Goal: Information Seeking & Learning: Learn about a topic

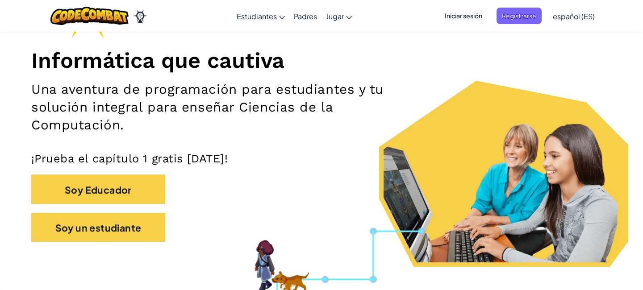
scroll to position [96, 0]
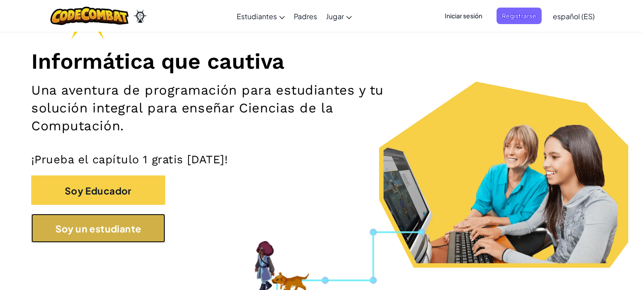
click at [121, 227] on font "Soy un estudiante" at bounding box center [98, 229] width 86 height 12
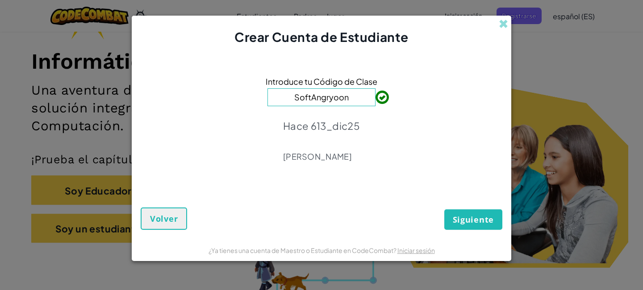
type input "SoftAngryMoon"
click at [481, 218] on font "Siguiente" at bounding box center [473, 219] width 41 height 11
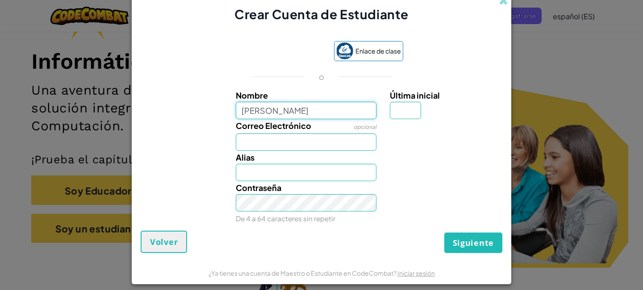
type input "[PERSON_NAME]"
click at [238, 147] on input "Correo Electrónico" at bounding box center [306, 141] width 141 height 17
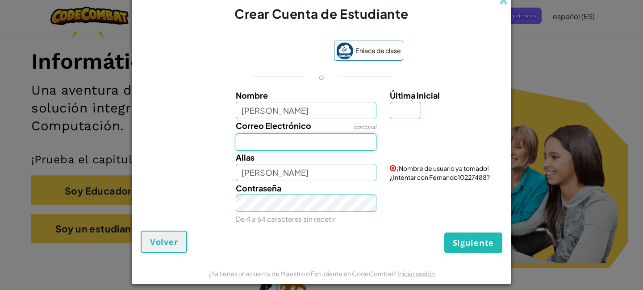
type input "AL07130285@tecmilenio.mx"
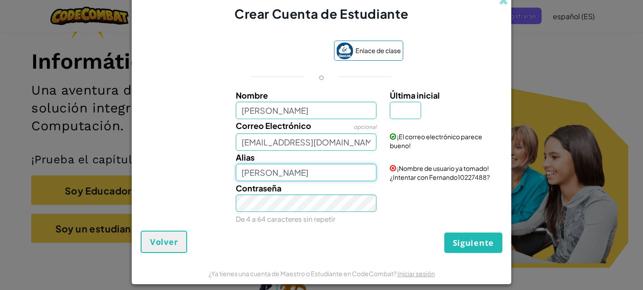
click at [281, 176] on input "[PERSON_NAME]" at bounding box center [306, 172] width 141 height 17
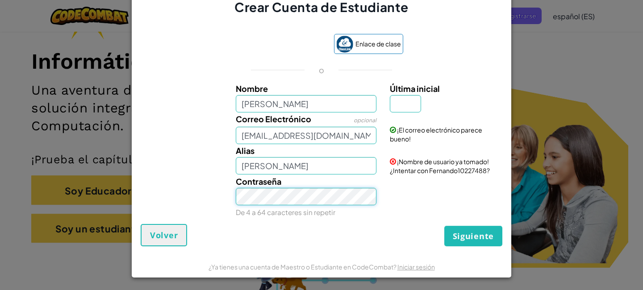
scroll to position [8, 0]
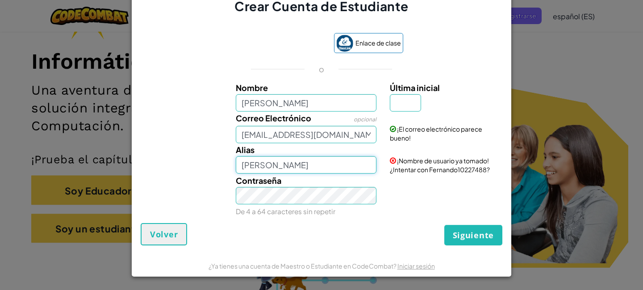
click at [308, 166] on input "[PERSON_NAME]" at bounding box center [306, 164] width 141 height 17
type input "[PERSON_NAME]"
click at [303, 101] on input "[PERSON_NAME]" at bounding box center [306, 102] width 141 height 17
type input "F"
type input "[PERSON_NAME]"
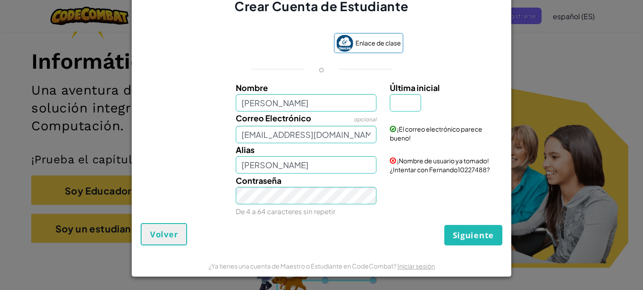
click at [295, 67] on div "o" at bounding box center [322, 69] width 170 height 11
click at [328, 163] on input "[PERSON_NAME]" at bounding box center [306, 164] width 141 height 17
type input "Fernando_md14"
click at [461, 232] on font "Siguiente" at bounding box center [473, 235] width 41 height 11
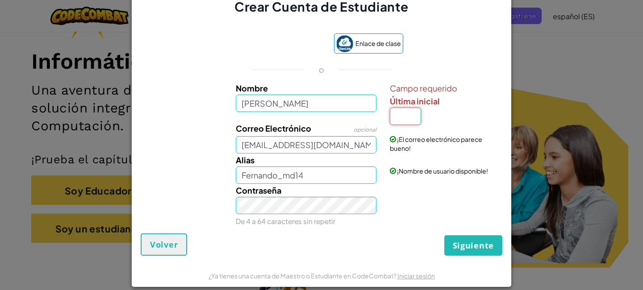
click at [409, 120] on input "Última inicial" at bounding box center [405, 116] width 31 height 17
type input "M"
click at [311, 174] on input "FernandoM" at bounding box center [306, 174] width 141 height 17
type input "FernandoMD"
click at [462, 249] on font "Siguiente" at bounding box center [473, 245] width 41 height 11
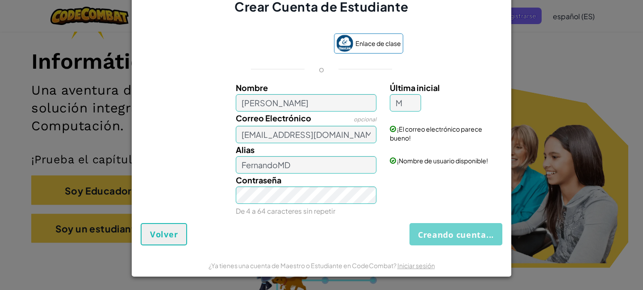
scroll to position [0, 0]
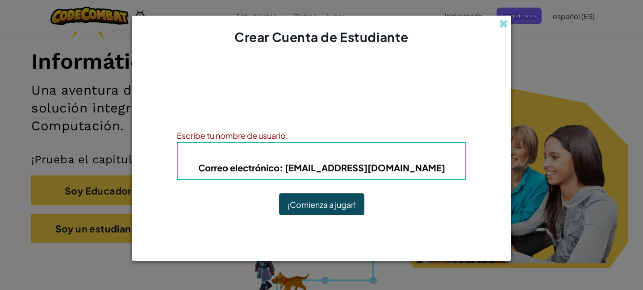
click at [438, 163] on h5 "Correo electrónico : AL07130285@tecmilenio.mx" at bounding box center [322, 168] width 270 height 14
click at [389, 148] on h4 "Alias : FernandoMD" at bounding box center [322, 153] width 270 height 13
click at [324, 158] on font ": FernandoMD" at bounding box center [333, 154] width 65 height 10
click at [299, 155] on font "Alias" at bounding box center [289, 154] width 25 height 10
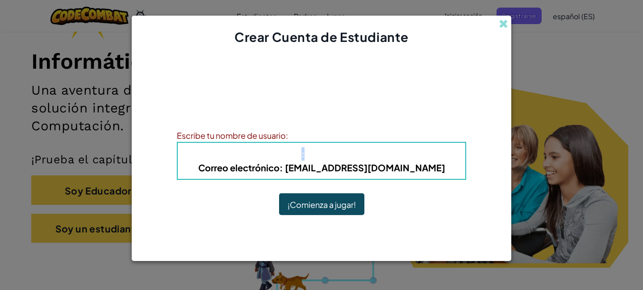
click at [299, 155] on font "Alias" at bounding box center [289, 154] width 25 height 10
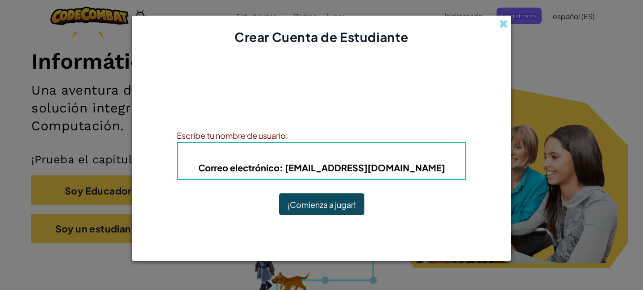
click at [299, 155] on font "Alias" at bounding box center [289, 154] width 25 height 10
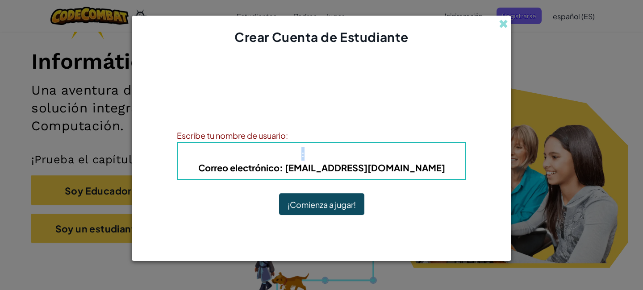
click at [299, 155] on font "Alias" at bounding box center [289, 154] width 25 height 10
click at [279, 169] on font "Correo electrónico" at bounding box center [238, 167] width 81 height 11
click at [318, 153] on font ": FernandoMD" at bounding box center [333, 154] width 65 height 10
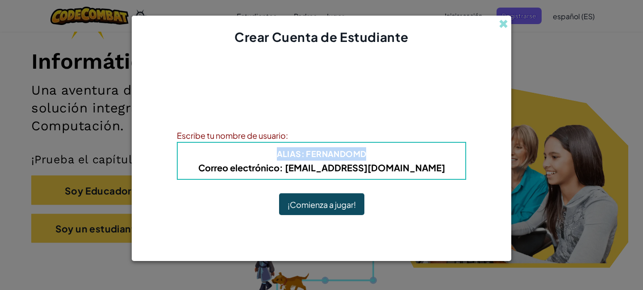
click at [318, 153] on font ": FernandoMD" at bounding box center [333, 154] width 65 height 10
click at [325, 207] on font "¡Comienza a jugar!" at bounding box center [321, 205] width 68 height 10
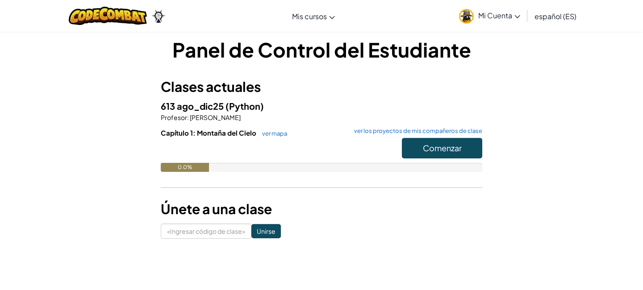
scroll to position [8, 0]
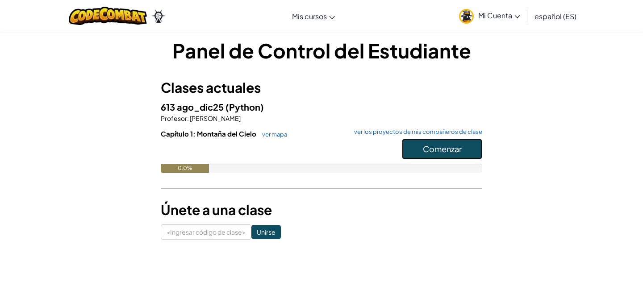
click at [447, 144] on font "Comenzar" at bounding box center [442, 149] width 39 height 10
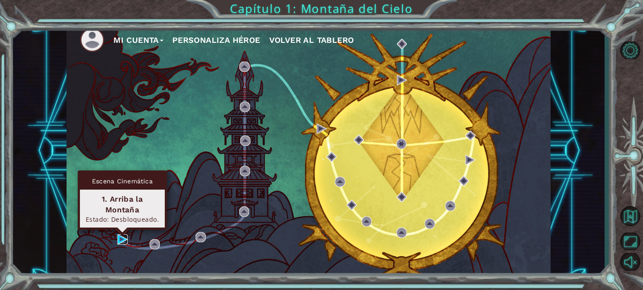
click at [119, 240] on img at bounding box center [122, 239] width 10 height 10
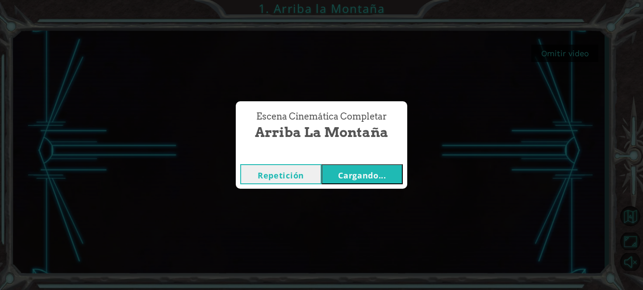
click at [359, 179] on font "Cargando..." at bounding box center [362, 175] width 48 height 11
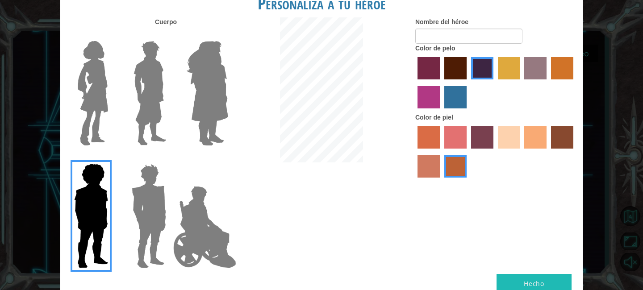
click at [146, 102] on img at bounding box center [150, 93] width 40 height 112
click at [170, 35] on input "El héroe Lars" at bounding box center [170, 35] width 0 height 0
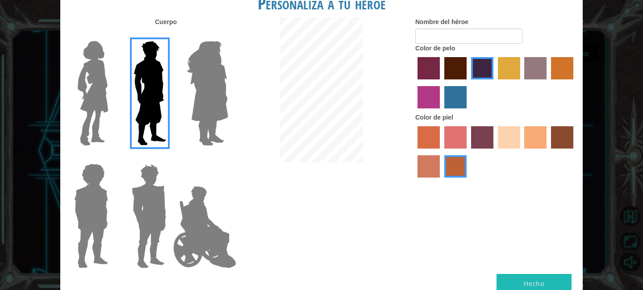
click at [146, 189] on img at bounding box center [149, 216] width 42 height 112
click at [170, 158] on input "Granate héroe" at bounding box center [170, 158] width 0 height 0
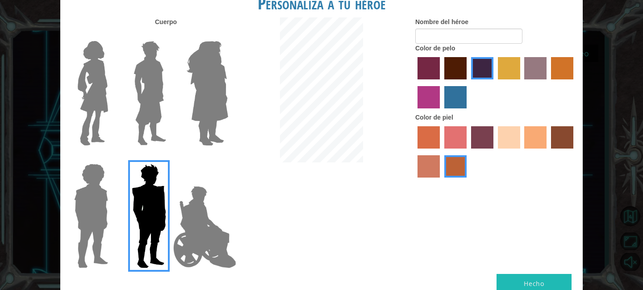
click at [208, 208] on img at bounding box center [205, 227] width 70 height 89
click at [228, 158] on input "Héroe Jamie" at bounding box center [228, 158] width 0 height 0
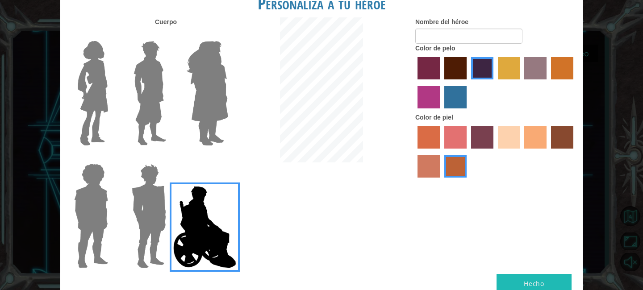
click at [147, 196] on img at bounding box center [149, 216] width 42 height 112
click at [170, 158] on input "Granate héroe" at bounding box center [170, 158] width 0 height 0
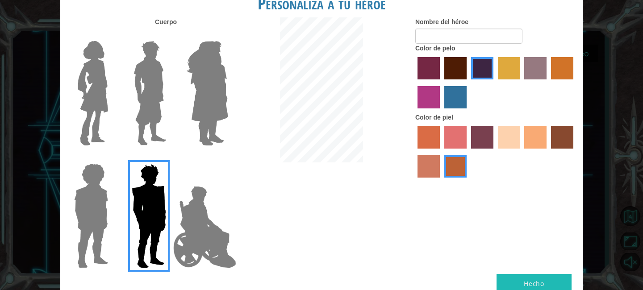
click at [143, 135] on img at bounding box center [150, 93] width 40 height 112
click at [170, 35] on input "El héroe Lars" at bounding box center [170, 35] width 0 height 0
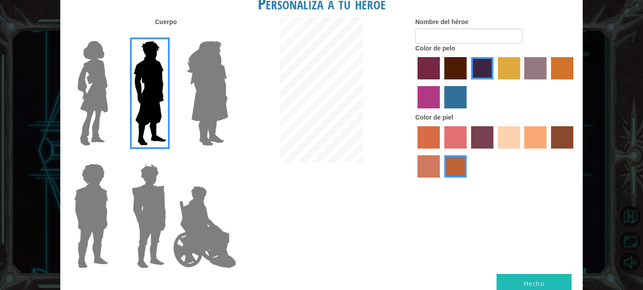
click at [513, 141] on label "color de piel de playa de arena" at bounding box center [509, 137] width 22 height 22
click at [495, 152] on input "color de piel de playa de arena" at bounding box center [495, 152] width 0 height 0
click at [533, 143] on label "color de piel de tacao" at bounding box center [535, 137] width 22 height 22
click at [521, 152] on input "color de piel de tacao" at bounding box center [521, 152] width 0 height 0
click at [561, 140] on label "color de piel karma" at bounding box center [562, 137] width 22 height 22
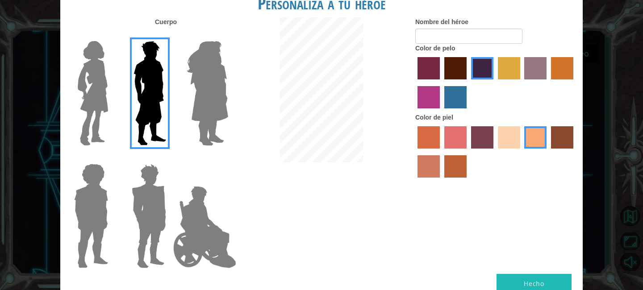
click at [548, 152] on input "color de piel karma" at bounding box center [548, 152] width 0 height 0
click at [430, 160] on label "color de piel arena ardiente" at bounding box center [428, 166] width 22 height 22
click at [574, 152] on input "color de piel arena ardiente" at bounding box center [574, 152] width 0 height 0
click at [458, 160] on label "color de piel de árbol de humo" at bounding box center [455, 166] width 22 height 22
click at [441, 181] on input "color de piel de árbol de humo" at bounding box center [441, 181] width 0 height 0
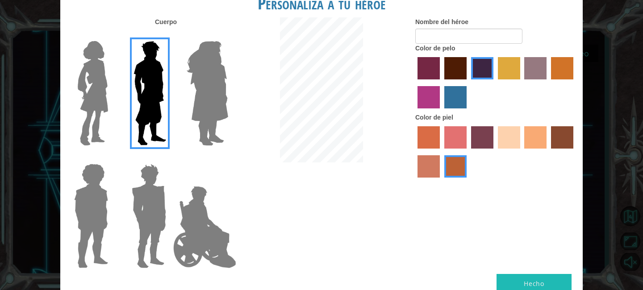
click at [447, 139] on label "color de piel frily" at bounding box center [455, 137] width 22 height 22
click at [441, 152] on input "color de piel frily" at bounding box center [441, 152] width 0 height 0
click at [413, 140] on div "Nombre del héroe Color de pelo Color de piel" at bounding box center [495, 99] width 174 height 165
click at [420, 141] on label "color de piel sorbus" at bounding box center [428, 137] width 22 height 22
click at [414, 152] on input "color de piel sorbus" at bounding box center [414, 152] width 0 height 0
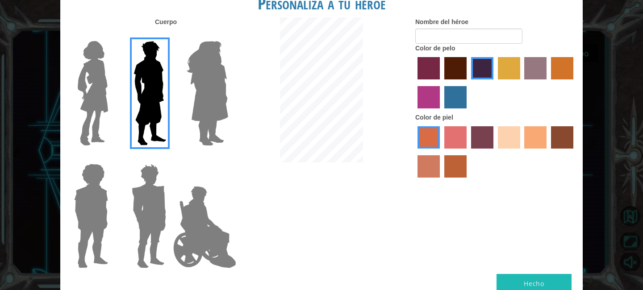
click at [544, 142] on label "color de piel de tacao" at bounding box center [535, 137] width 22 height 22
click at [521, 152] on input "color de piel de tacao" at bounding box center [521, 152] width 0 height 0
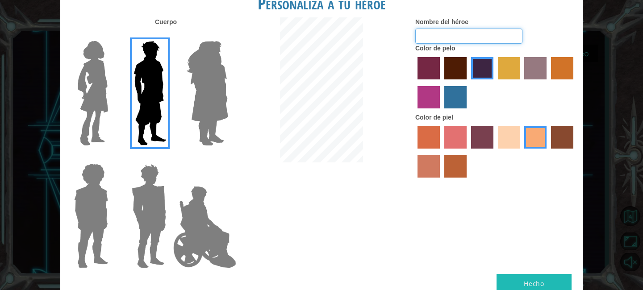
click at [449, 42] on input "Nombre del héroe" at bounding box center [468, 36] width 107 height 15
type input "[PERSON_NAME]"
click at [532, 282] on font "Hecho" at bounding box center [534, 283] width 21 height 8
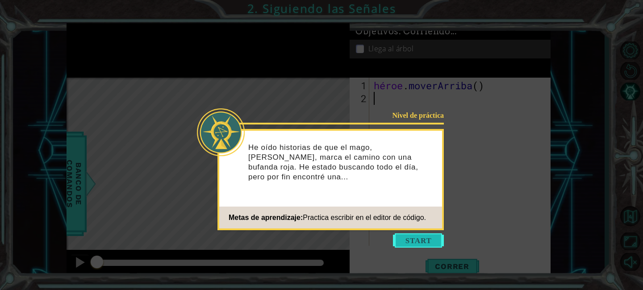
click at [407, 236] on button "Comenzar" at bounding box center [418, 240] width 51 height 14
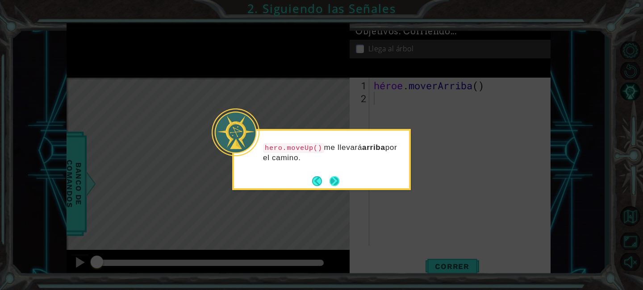
click at [329, 183] on button "Próximo" at bounding box center [334, 181] width 10 height 10
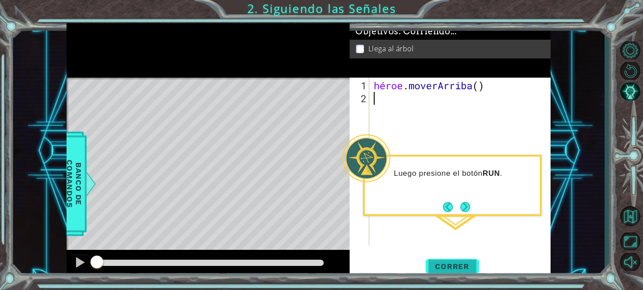
click at [444, 262] on font "Correr" at bounding box center [452, 266] width 34 height 9
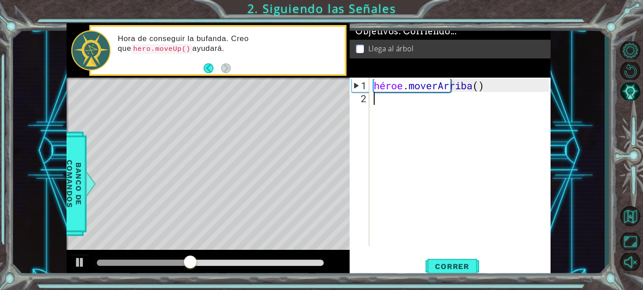
click at [393, 108] on div "héroe . moverArriba ( )" at bounding box center [462, 176] width 181 height 194
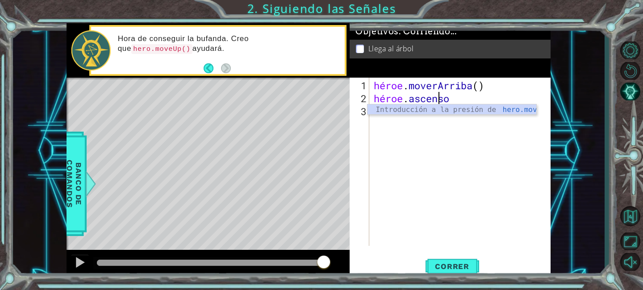
scroll to position [0, 3]
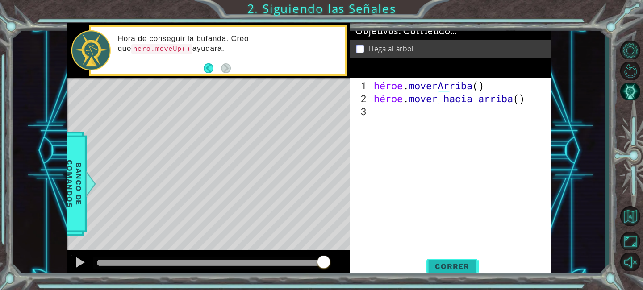
click at [440, 262] on font "Correr" at bounding box center [452, 266] width 34 height 9
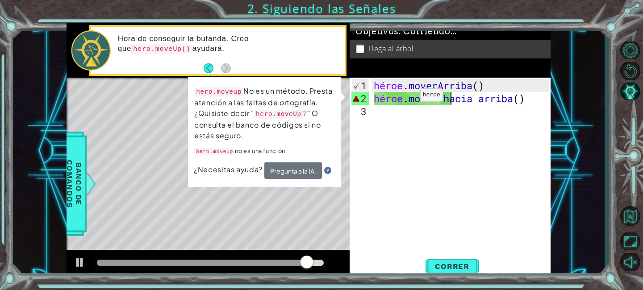
click at [406, 98] on div "héroe . [PERSON_NAME] ( ) héroe . mover hacia arriba ( )" at bounding box center [462, 176] width 181 height 194
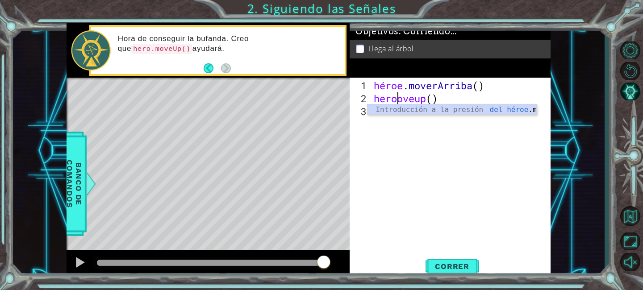
type textarea "hero.oveup()"
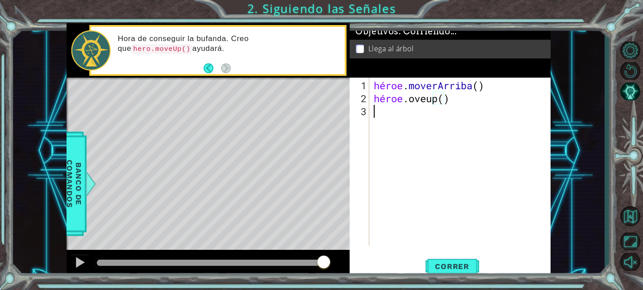
scroll to position [0, 0]
click at [466, 104] on div "héroe . [PERSON_NAME] ( ) héroe .oveup ( ) ​" at bounding box center [462, 176] width 181 height 194
click at [463, 100] on div "héroe . [PERSON_NAME] ( ) héroe .oveup ( ) ​" at bounding box center [462, 176] width 181 height 194
type textarea "hero.moveUp()"
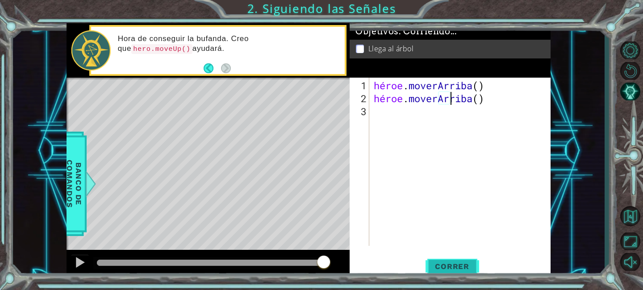
click at [450, 264] on font "Correr" at bounding box center [452, 266] width 34 height 9
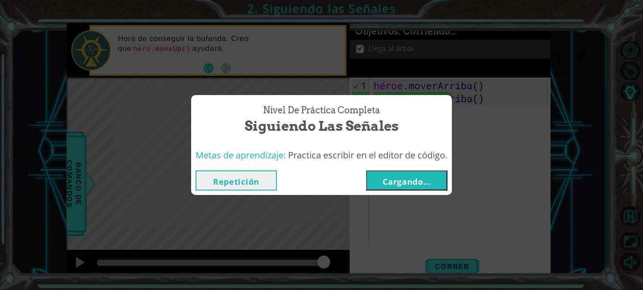
click at [399, 179] on font "Cargando..." at bounding box center [406, 181] width 48 height 11
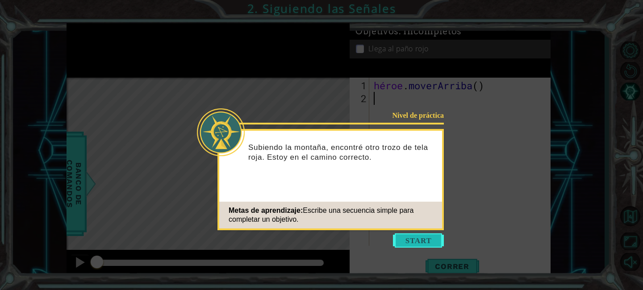
click at [408, 238] on button "Comenzar" at bounding box center [418, 240] width 51 height 14
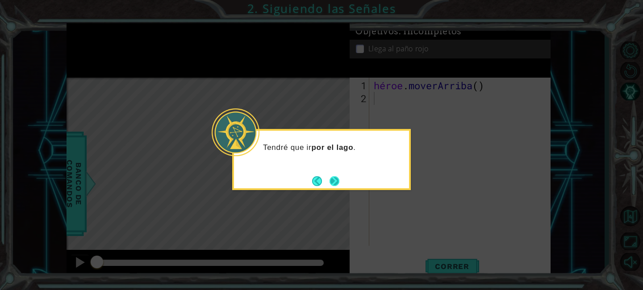
click at [337, 182] on button "Próximo" at bounding box center [334, 181] width 10 height 10
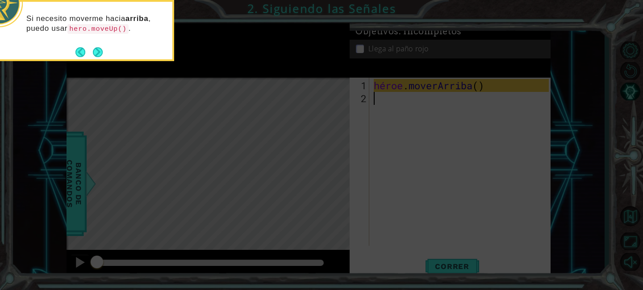
click at [376, 141] on icon at bounding box center [321, 43] width 643 height 493
click at [95, 46] on footer at bounding box center [88, 52] width 27 height 13
click at [95, 47] on button "Próximo" at bounding box center [98, 52] width 10 height 10
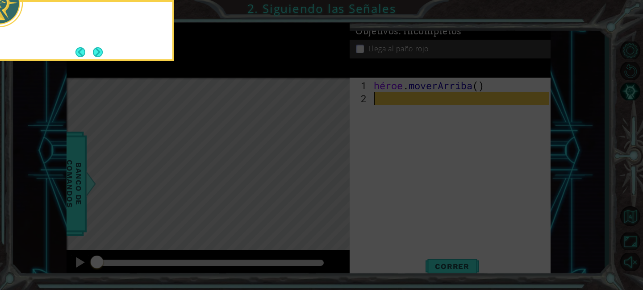
click at [95, 47] on button "Next" at bounding box center [98, 52] width 10 height 10
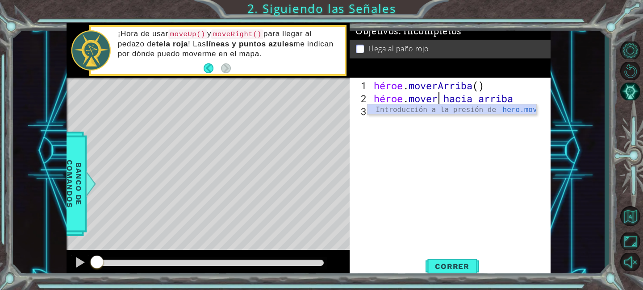
scroll to position [0, 3]
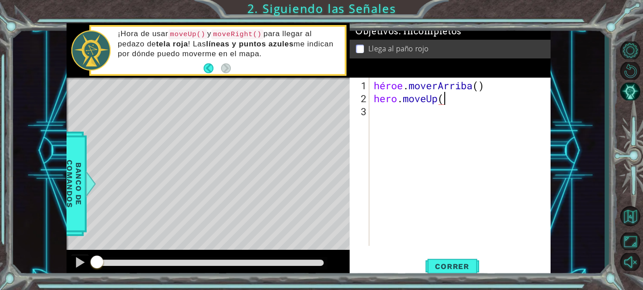
type textarea "hero.moveUp()"
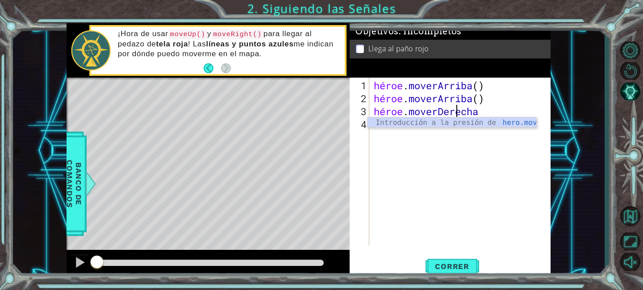
scroll to position [0, 4]
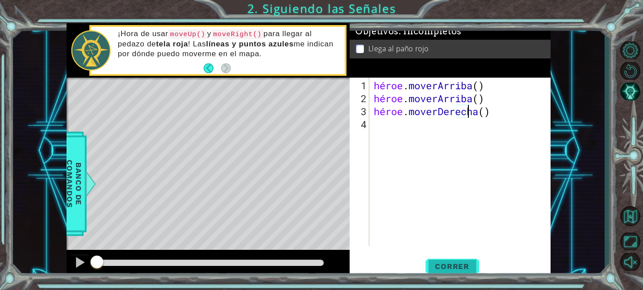
click at [457, 266] on font "Correr" at bounding box center [452, 266] width 34 height 9
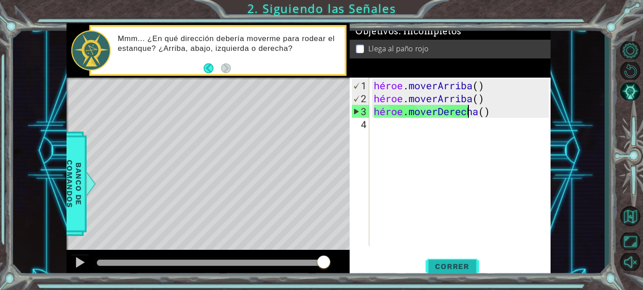
click at [446, 266] on font "Correr" at bounding box center [452, 266] width 34 height 9
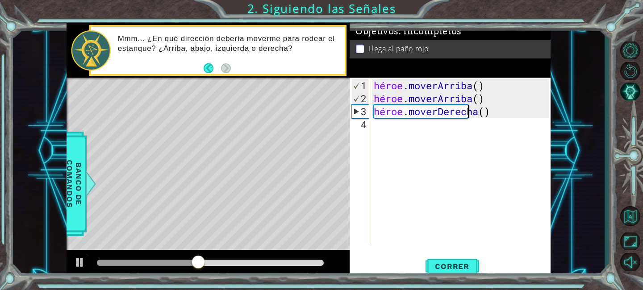
click at [354, 112] on div "3" at bounding box center [360, 111] width 17 height 13
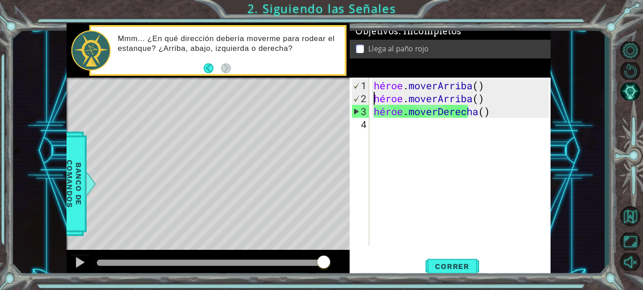
type textarea "hero.moveRight()"
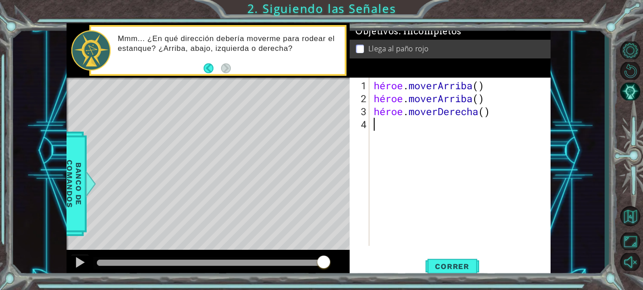
type textarea "hero.moveRight()"
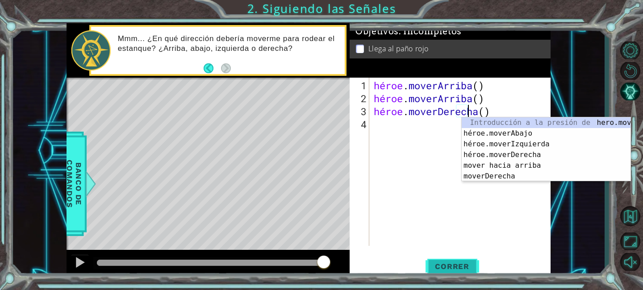
click at [452, 267] on font "Correr" at bounding box center [452, 266] width 34 height 9
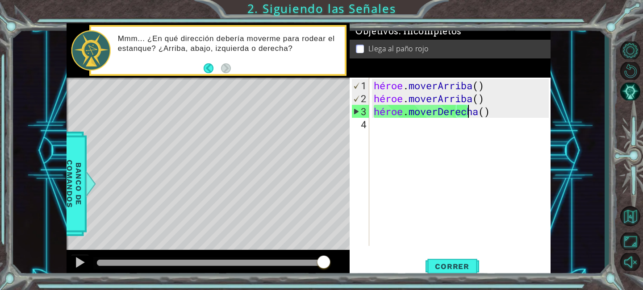
click at [401, 127] on div "héroe . [PERSON_NAME] ( ) héroe . [PERSON_NAME] ( ) héroe . moverDerecha ( )" at bounding box center [462, 176] width 181 height 194
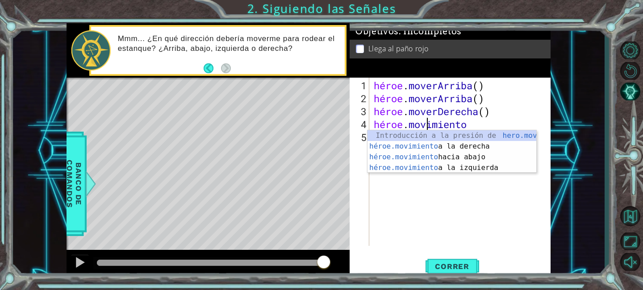
scroll to position [0, 2]
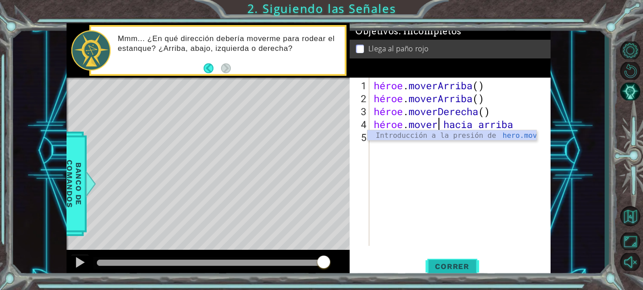
click at [444, 268] on font "Correr" at bounding box center [452, 266] width 34 height 9
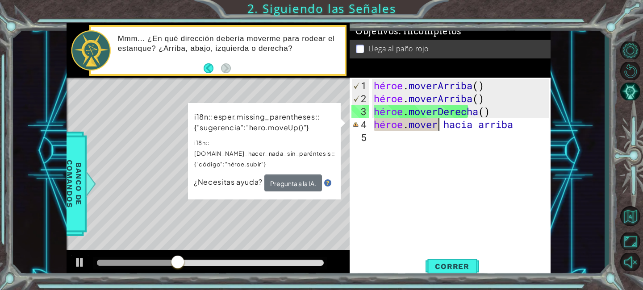
scroll to position [0, 3]
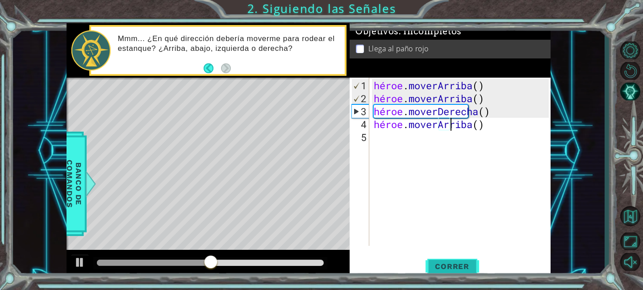
type textarea "hero.moveUp()"
click at [450, 262] on font "Correr" at bounding box center [452, 266] width 34 height 9
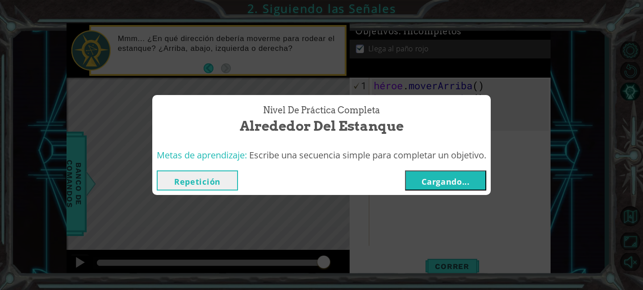
click at [421, 178] on button "Cargando..." at bounding box center [445, 180] width 81 height 20
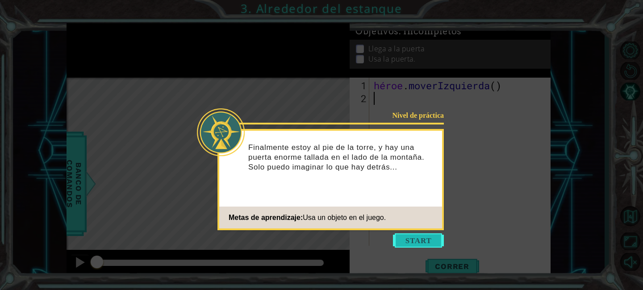
click at [415, 240] on button "Comenzar" at bounding box center [418, 240] width 51 height 14
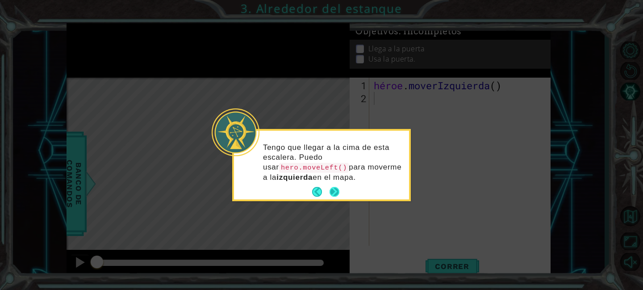
click at [333, 191] on button "Próximo" at bounding box center [334, 192] width 10 height 10
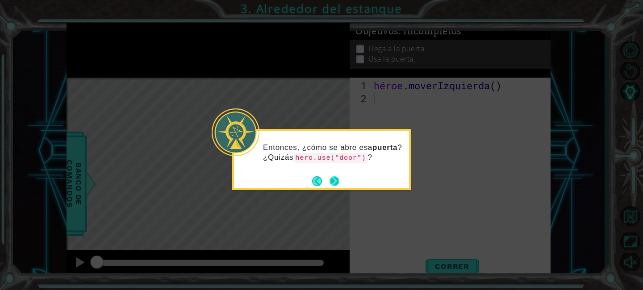
click at [333, 181] on button "Próximo" at bounding box center [334, 181] width 10 height 10
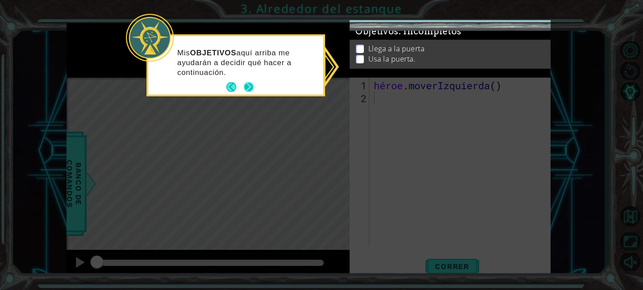
click at [249, 91] on button "Próximo" at bounding box center [249, 87] width 10 height 10
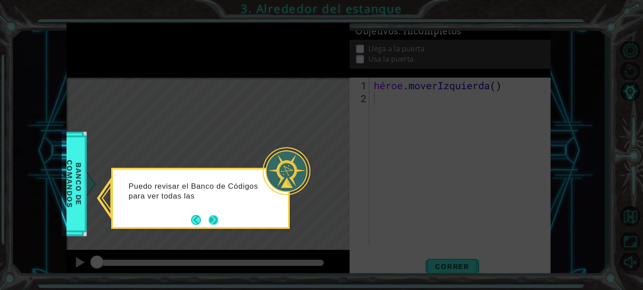
click at [212, 221] on button "Próximo" at bounding box center [213, 220] width 10 height 10
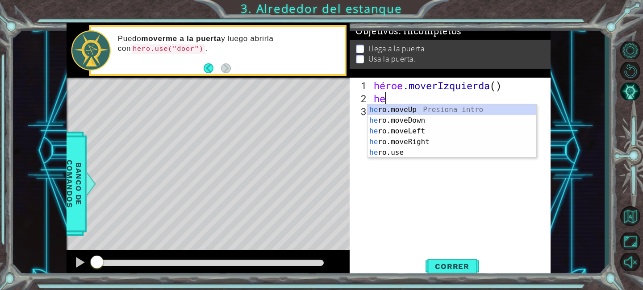
type textarea "h"
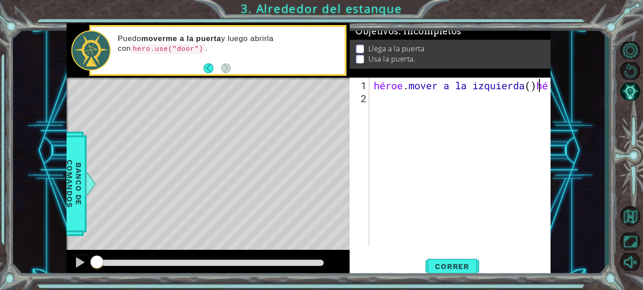
scroll to position [0, 7]
type textarea "hero.moveLeft()hero.use("dor""
click at [445, 269] on font "Correr" at bounding box center [452, 266] width 34 height 9
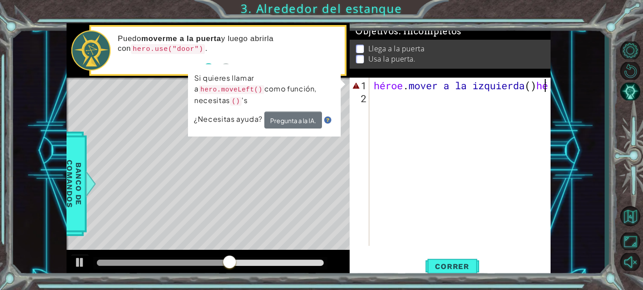
click at [474, 91] on div "héroe . mover a la izquierda ( ) héroe . uso ( "dor"" at bounding box center [462, 176] width 181 height 194
click at [433, 91] on div "héroe . mover a la izquierda ( ) héroe . uso ( "dor"" at bounding box center [462, 176] width 181 height 194
click at [470, 83] on div "héroe . mover a la izquierda ( ) héroe . uso ( "dor"" at bounding box center [462, 176] width 181 height 194
type textarea "hero.moveLeft()hero.use("dor""
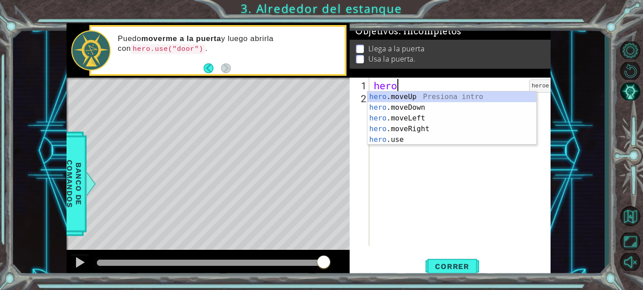
type textarea "h"
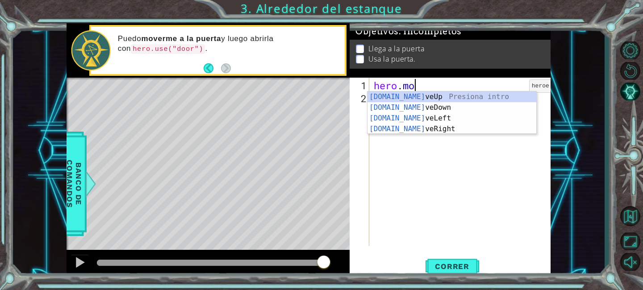
scroll to position [0, 1]
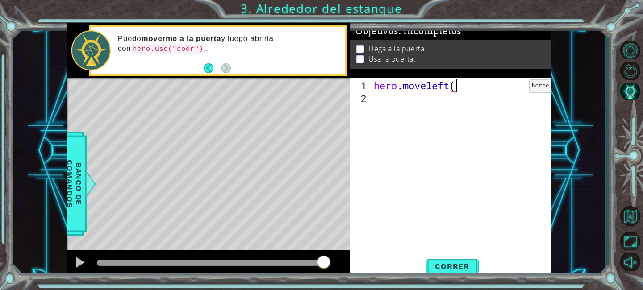
type textarea "hero.moveleft()"
type textarea "hero.moveUp()"
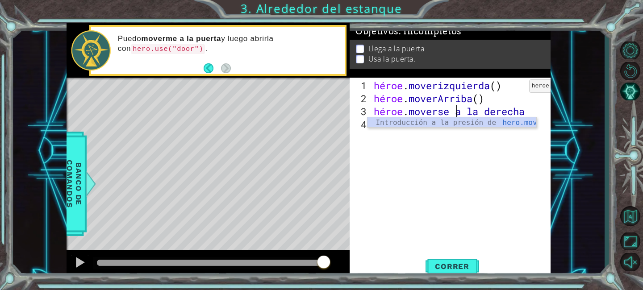
scroll to position [0, 4]
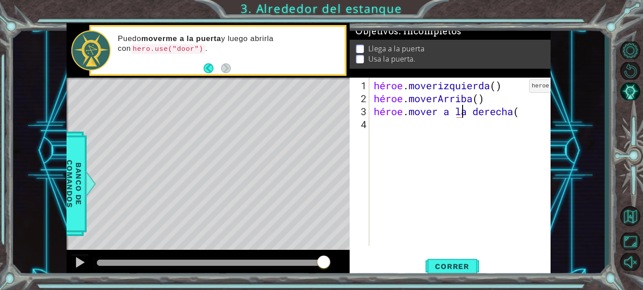
type textarea "hero.moveright()"
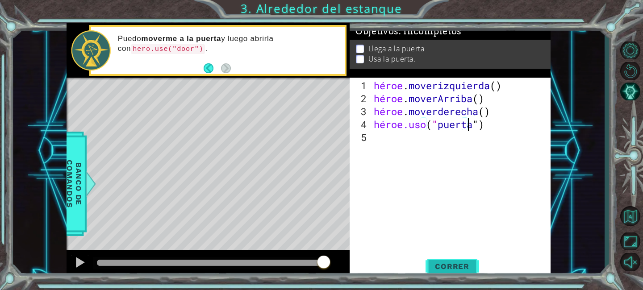
click at [467, 263] on font "Correr" at bounding box center [452, 266] width 34 height 9
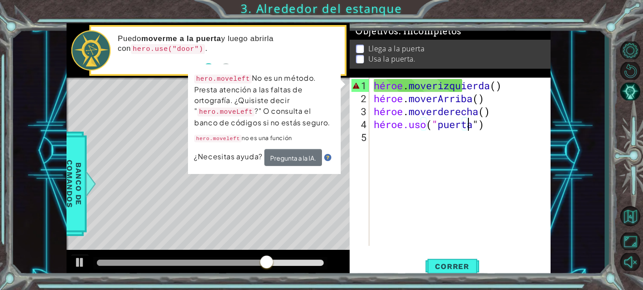
click at [455, 91] on div "héroe . moverizquierda ( ) héroe . [PERSON_NAME] ( ) héroe . [PERSON_NAME] ( ) …" at bounding box center [462, 176] width 181 height 194
click at [474, 84] on div "héroe . moverizquierda ( ) héroe . [PERSON_NAME] ( ) héroe . [PERSON_NAME] ( ) …" at bounding box center [462, 176] width 181 height 194
click at [523, 84] on div "héroe . moverizquierda ( ) héroe . [PERSON_NAME] ( ) héroe . [PERSON_NAME] ( ) …" at bounding box center [462, 176] width 181 height 194
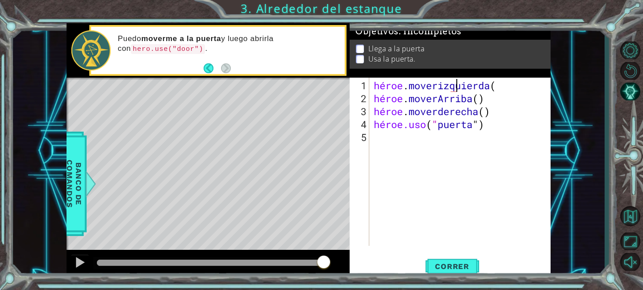
type textarea "hero.moveleft"
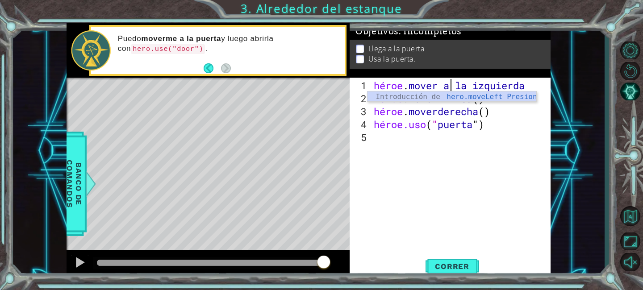
click at [535, 87] on div "héroe . mover a la izquierda héroe . [PERSON_NAME] ( ) héroe . [PERSON_NAME] ( …" at bounding box center [462, 176] width 181 height 194
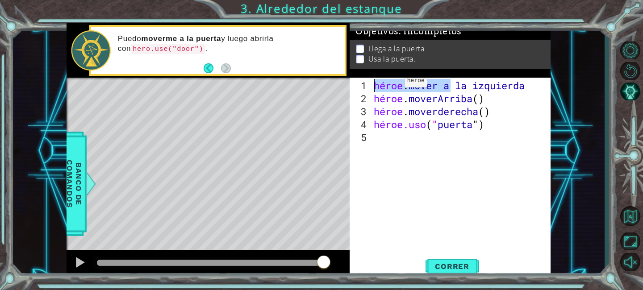
drag, startPoint x: 541, startPoint y: 88, endPoint x: 286, endPoint y: 81, distance: 254.9
click at [291, 81] on div "1 [DEMOGRAPHIC_DATA] XXXXXXXXXXXXXXXXXXXXXXXXXXXXXXXXXXXXXXXXXXXXXXXXXXXXXXXXXX…" at bounding box center [309, 150] width 484 height 255
click at [451, 99] on div "héroe . moverIzquierda ( ) héroe . [PERSON_NAME] ( ) héroe . [PERSON_NAME] ( ) …" at bounding box center [462, 176] width 181 height 194
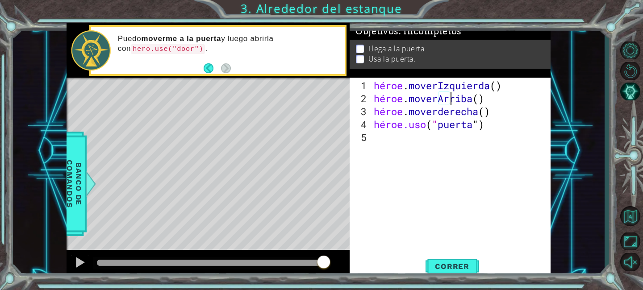
click at [454, 99] on div "héroe . moverIzquierda ( ) héroe . [PERSON_NAME] ( ) héroe . [PERSON_NAME] ( ) …" at bounding box center [462, 176] width 181 height 194
click at [464, 99] on div "héroe . moverIzquierda ( ) héroe . [PERSON_NAME] ( ) héroe . [PERSON_NAME] ( ) …" at bounding box center [462, 176] width 181 height 194
click at [462, 99] on div "héroe . moverIzquierda ( ) héroe . [PERSON_NAME] ( ) héroe . [PERSON_NAME] ( ) …" at bounding box center [462, 176] width 181 height 194
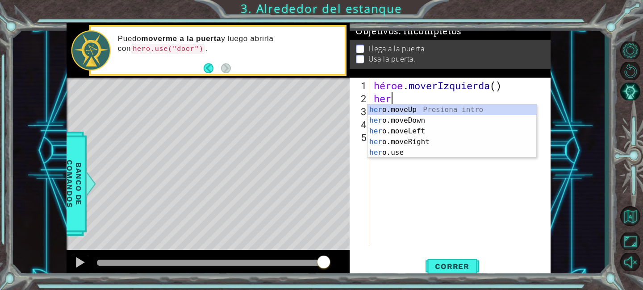
scroll to position [0, 0]
type textarea "h"
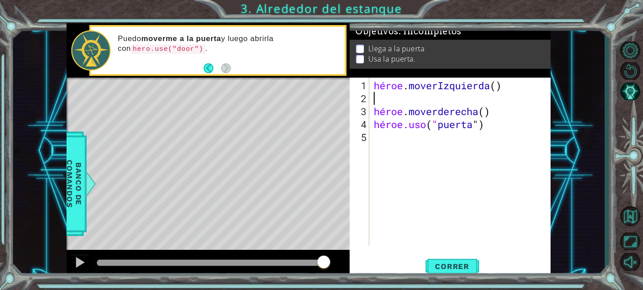
type textarea "hero.moveLeft()"
click at [456, 115] on div "héroe . moverIzquierda ( ) héroe . mover . arriba ( ) héroe . [PERSON_NAME] ( )…" at bounding box center [462, 176] width 181 height 194
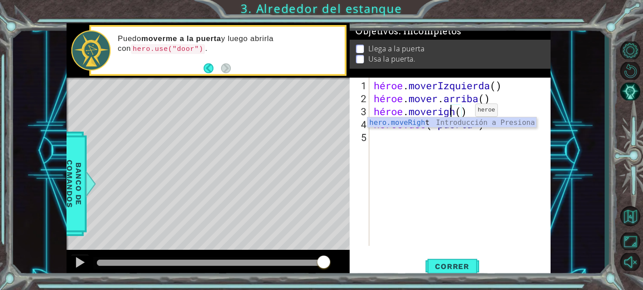
scroll to position [0, 4]
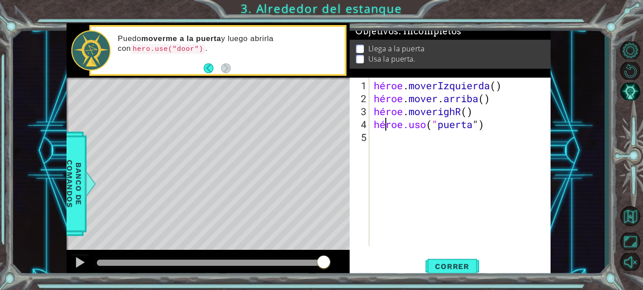
click at [492, 115] on div "héroe . moverIzquierda ( ) héroe . mover . arriba ( ) héroe . [PERSON_NAME] ( )…" at bounding box center [462, 176] width 181 height 194
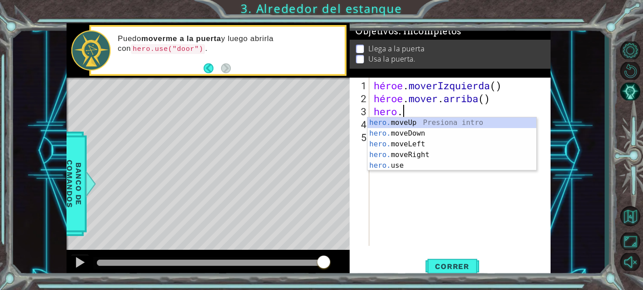
scroll to position [0, 0]
type textarea "h"
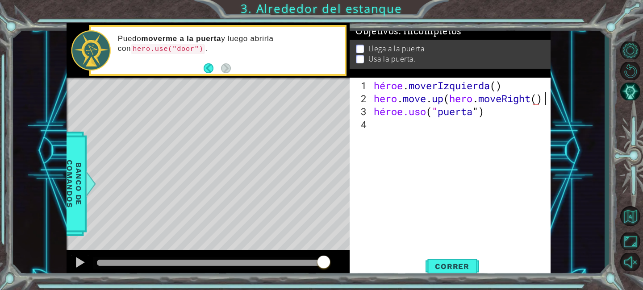
scroll to position [0, 7]
click at [452, 263] on font "Correr" at bounding box center [452, 266] width 34 height 9
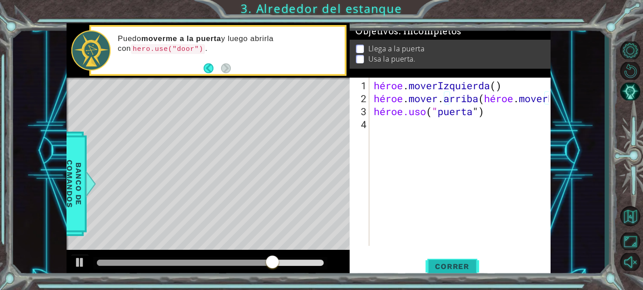
click at [448, 264] on font "Correr" at bounding box center [452, 266] width 34 height 9
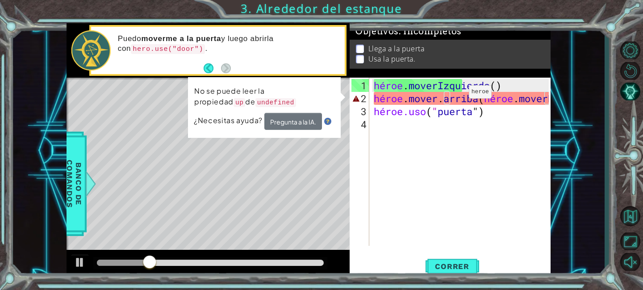
click at [455, 95] on div "héroe . moverIzquierda ( ) héroe . mover . arriba ( héroe . [PERSON_NAME] ( )) …" at bounding box center [462, 176] width 181 height 194
click at [465, 94] on div "héroe . moverIzquierda ( ) héroe . mover . arriba ( héroe . [PERSON_NAME] ( )) …" at bounding box center [462, 176] width 181 height 194
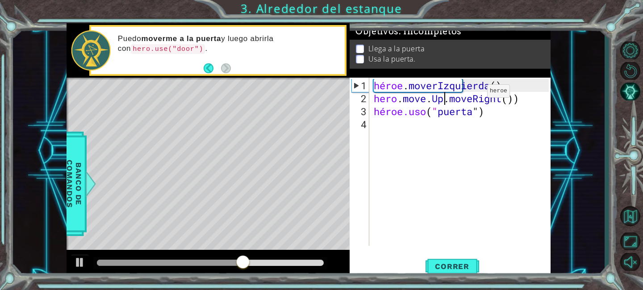
scroll to position [0, 3]
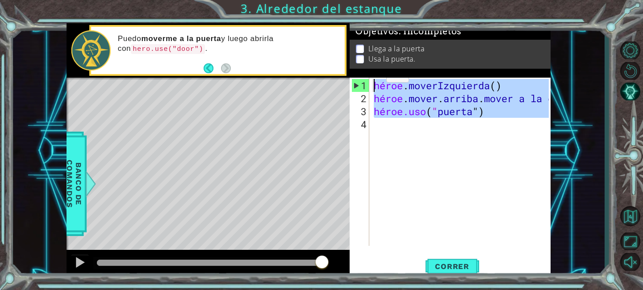
drag, startPoint x: 525, startPoint y: 119, endPoint x: 360, endPoint y: 75, distance: 171.3
click at [360, 75] on div "Objetivos : Incompletos Llega a la puerta Usa la puerta. hero.move.Up.moveRight…" at bounding box center [449, 150] width 201 height 255
type textarea "hero.moveLeft() hero.move.Up.moveRight())"
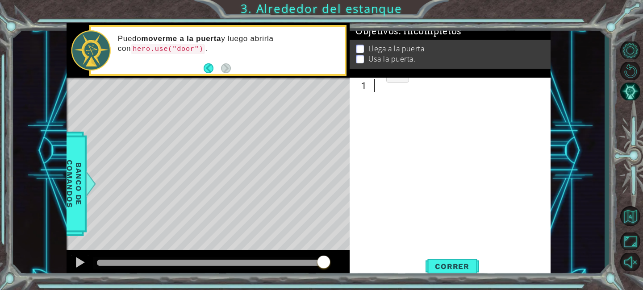
scroll to position [0, 0]
type textarea "H"
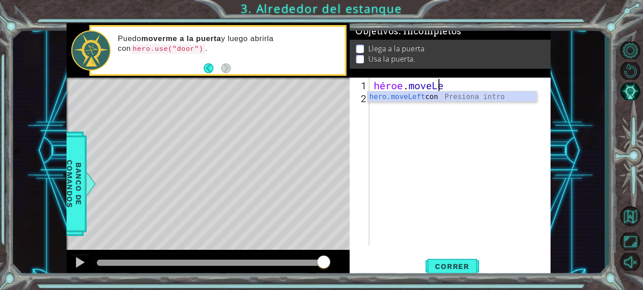
scroll to position [0, 3]
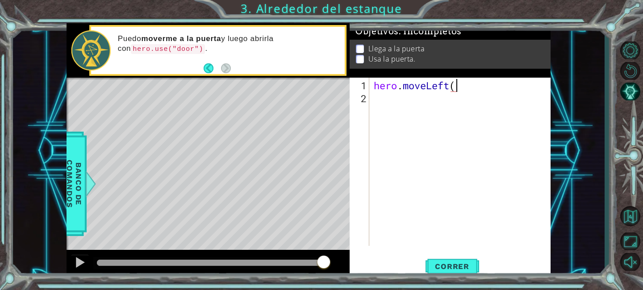
type textarea "hero.moveLeft()"
type textarea "hero.moveUp()"
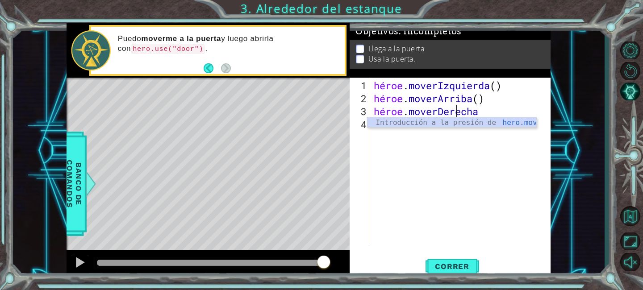
scroll to position [0, 4]
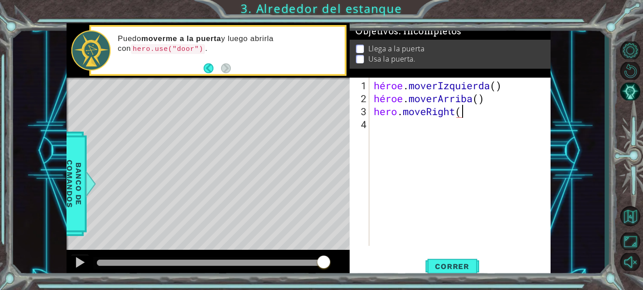
type textarea "hero.moveRight()"
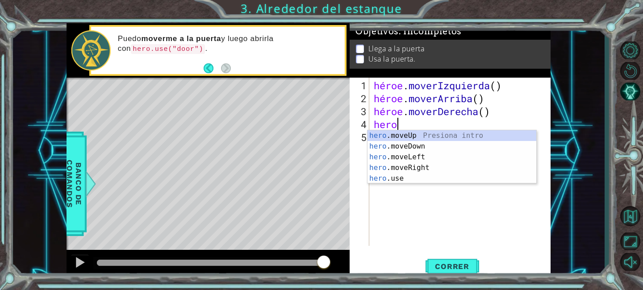
scroll to position [0, 0]
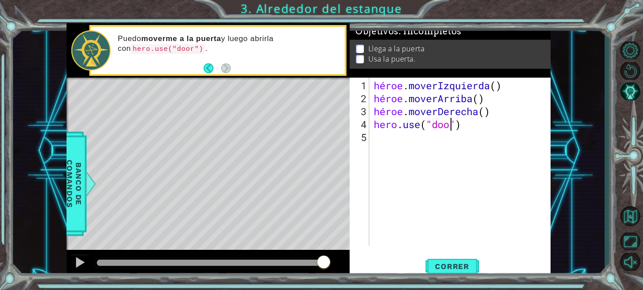
type textarea "hero.use("door")"
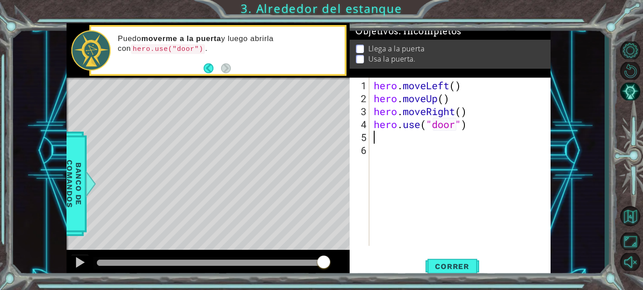
scroll to position [0, 0]
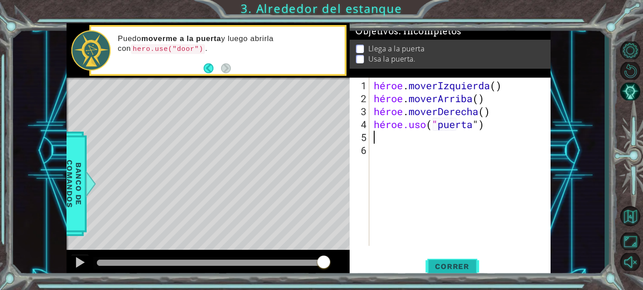
click at [444, 268] on font "Correr" at bounding box center [452, 266] width 34 height 9
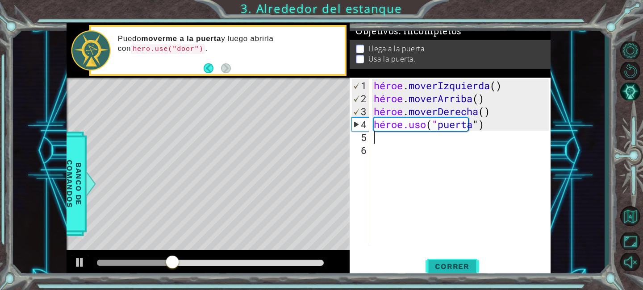
click at [458, 262] on font "Correr" at bounding box center [452, 266] width 34 height 9
click at [456, 260] on button "Correr" at bounding box center [452, 267] width 54 height 20
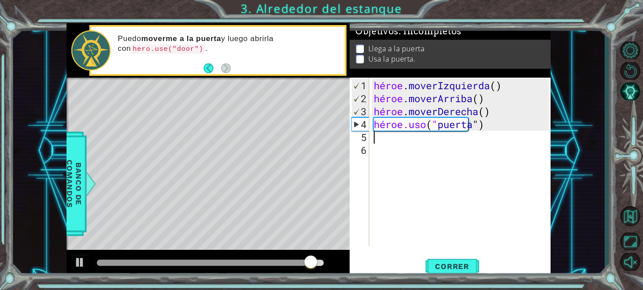
click at [492, 98] on div "héroe . moverIzquierda ( ) héroe . [PERSON_NAME] ( ) héroe . moverDerecha ( ) h…" at bounding box center [462, 176] width 181 height 194
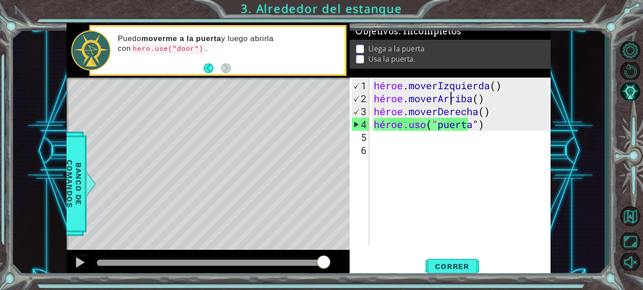
click at [489, 105] on div "héroe . moverIzquierda ( ) héroe . [PERSON_NAME] ( ) héroe . moverDerecha ( ) h…" at bounding box center [462, 176] width 181 height 194
click at [487, 93] on div "héroe . moverIzquierda ( ) héroe . [PERSON_NAME] ( ) héroe . moverDerecha ( ) h…" at bounding box center [462, 176] width 181 height 194
click at [520, 103] on div "héroe . moverIzquierda ( ) héroe . [PERSON_NAME] ( ) héroe . moverDerecha ( ) h…" at bounding box center [462, 176] width 181 height 194
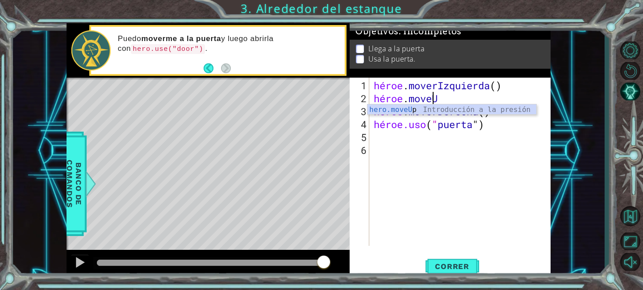
type textarea "hero.move"
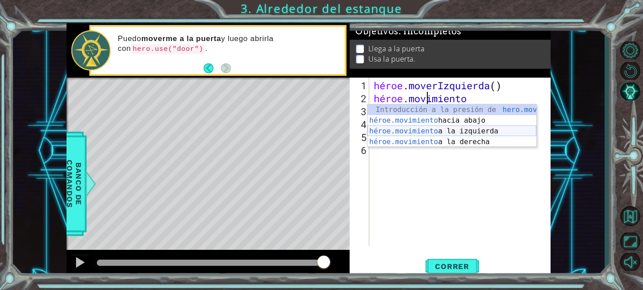
click at [495, 134] on div "Introducción a la presión de hero.move Up héroe.movimiento hacia abajo Introduc…" at bounding box center [451, 136] width 169 height 64
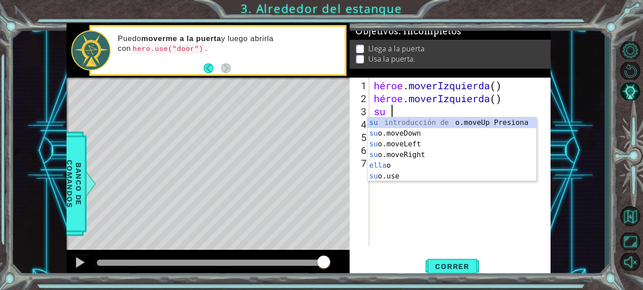
type textarea "hero"
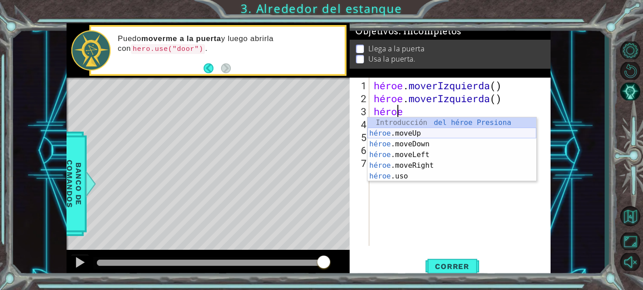
click at [416, 135] on div "Introducción del héroe Presiona héroe .moveUp Introducción a la presión héroe .…" at bounding box center [451, 160] width 169 height 86
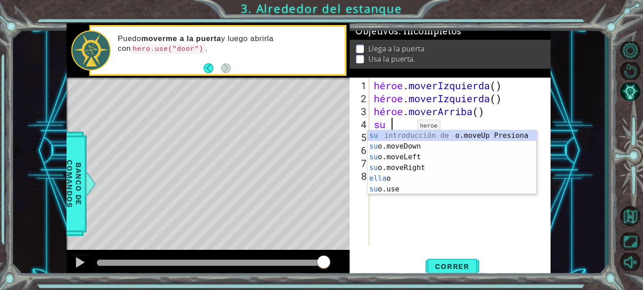
type textarea "hero"
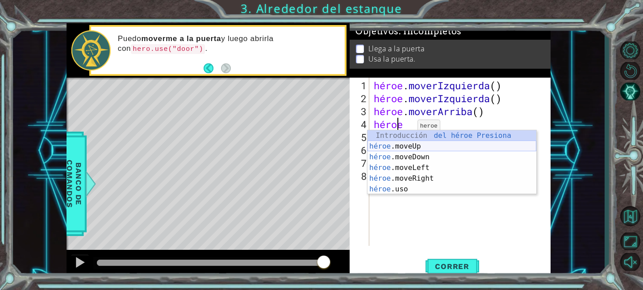
click at [398, 145] on div "Introducción del héroe Presiona héroe .moveUp Introducción a la presión héroe .…" at bounding box center [451, 173] width 169 height 86
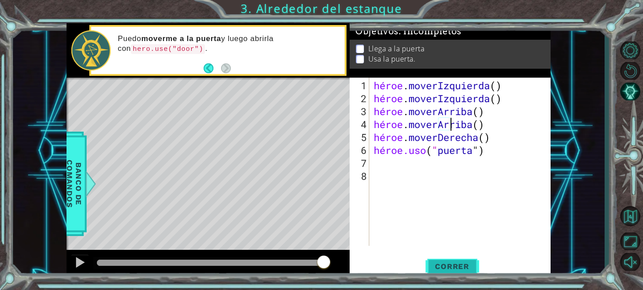
click at [430, 267] on span "Correr" at bounding box center [452, 266] width 52 height 9
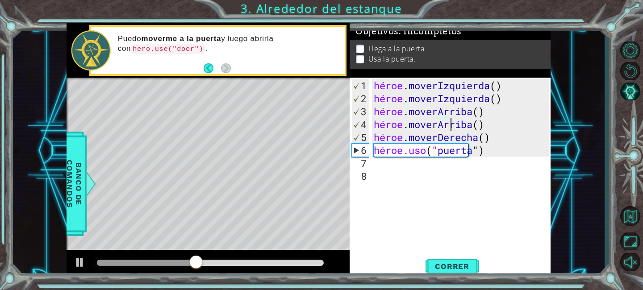
click at [370, 154] on div "hero.moveUp() 1 2 3 4 5 6 7 8 héroe . moverIzquierda ( ) héroe . moverIzquierda…" at bounding box center [448, 162] width 199 height 168
click at [484, 141] on div "héroe . moverIzquierda ( ) héroe . moverIzquierda ( ) héroe . [PERSON_NAME] ( )…" at bounding box center [462, 176] width 181 height 194
click at [489, 140] on div "héroe . moverIzquierda ( ) héroe . moverIzquierda ( ) héroe . [PERSON_NAME] ( )…" at bounding box center [462, 176] width 181 height 194
click at [77, 262] on div at bounding box center [80, 263] width 12 height 12
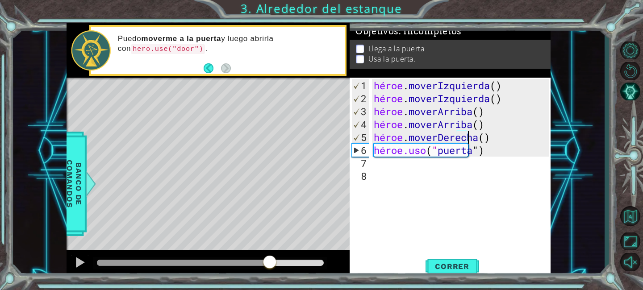
click at [366, 140] on div "5" at bounding box center [360, 137] width 17 height 13
click at [372, 149] on div "héroe . moverIzquierda ( ) héroe . moverIzquierda ( ) héroe . [PERSON_NAME] ( )…" at bounding box center [462, 176] width 181 height 194
type textarea "hero.use("door")"
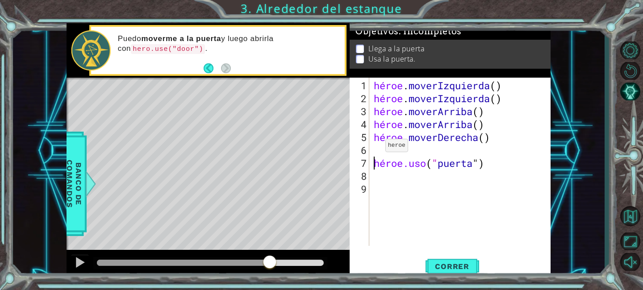
click at [369, 145] on div "hero.use("door") 1 2 3 4 5 6 7 8 9 héroe . moverIzquierda ( ) héroe . moverIzqu…" at bounding box center [448, 162] width 199 height 168
click at [379, 152] on div "héroe . moverIzquierda ( ) héroe . moverIzquierda ( ) héroe . [PERSON_NAME] ( )…" at bounding box center [462, 176] width 181 height 194
type textarea "h"
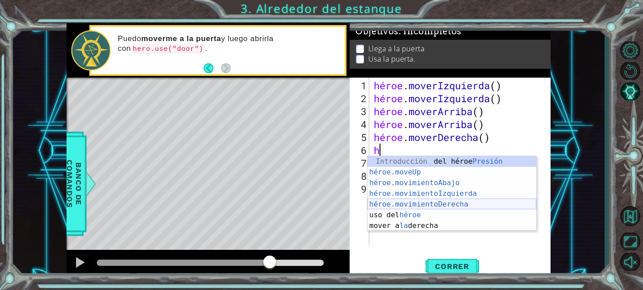
click at [411, 205] on div "Introducción del héroe Presión héroe.moveUp ​ Introducción a la presión héroe.m…" at bounding box center [451, 204] width 169 height 96
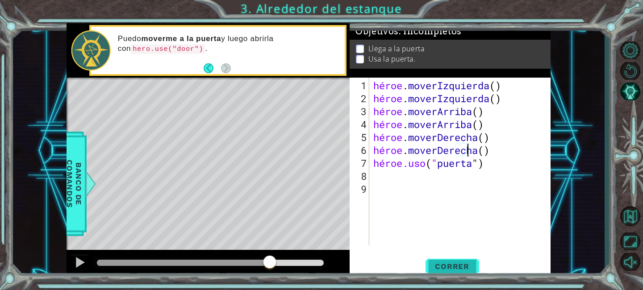
type textarea "hero.moveRight()"
click at [469, 262] on span "Correr" at bounding box center [452, 266] width 52 height 9
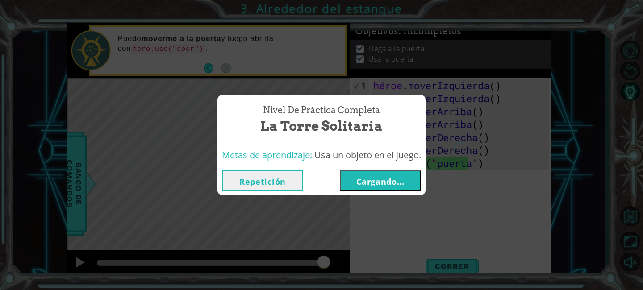
click at [381, 183] on font "Cargando..." at bounding box center [380, 181] width 48 height 11
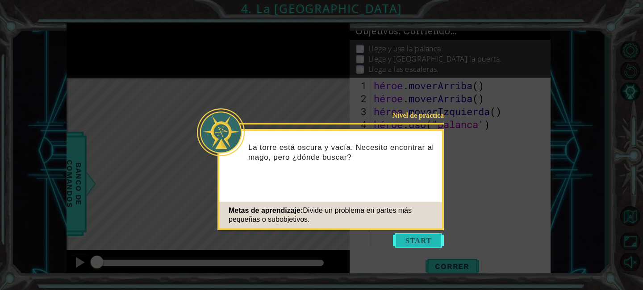
click at [417, 241] on button "Comenzar" at bounding box center [418, 240] width 51 height 14
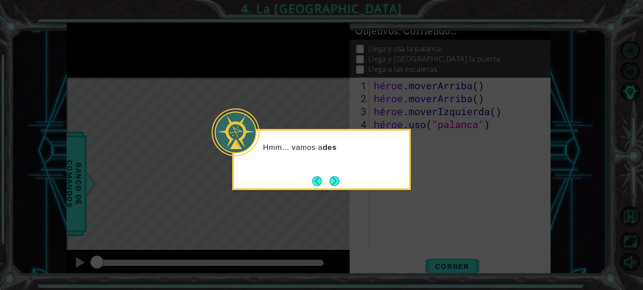
click at [453, 214] on icon at bounding box center [321, 145] width 643 height 290
click at [337, 184] on button "Próximo" at bounding box center [334, 181] width 10 height 10
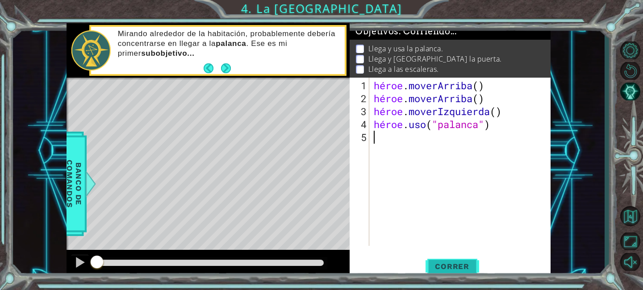
click at [443, 263] on font "Correr" at bounding box center [452, 266] width 34 height 9
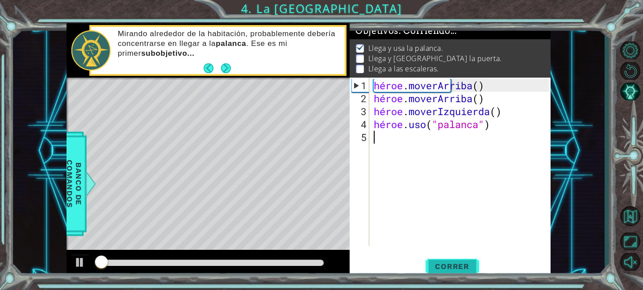
scroll to position [1, 0]
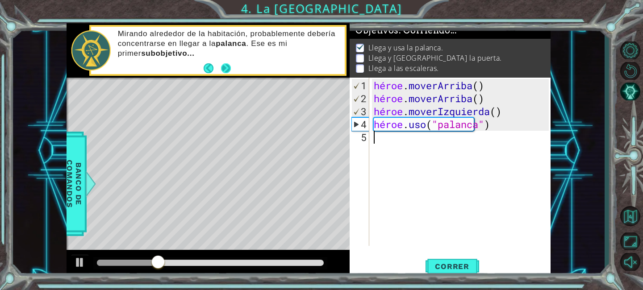
click at [229, 71] on button "Próximo" at bounding box center [226, 68] width 10 height 10
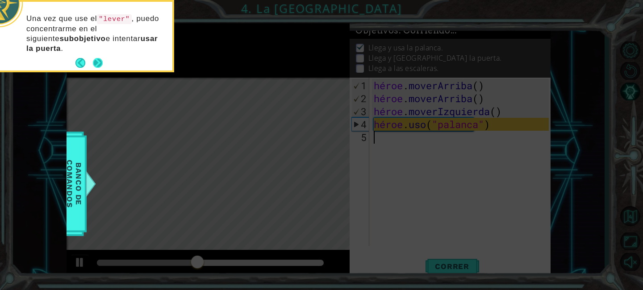
click at [100, 61] on button "Próximo" at bounding box center [98, 63] width 10 height 10
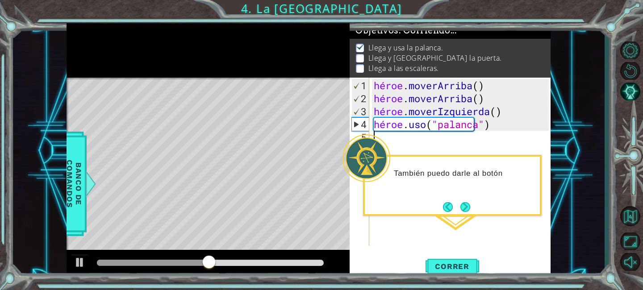
click at [430, 223] on div "héroe . [PERSON_NAME] ( ) héroe . [PERSON_NAME] ( ) héroe . moverIzquierda ( ) …" at bounding box center [462, 176] width 181 height 194
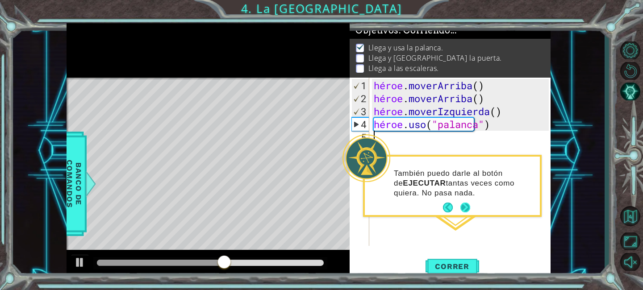
click at [460, 205] on button "Próximo" at bounding box center [465, 208] width 10 height 10
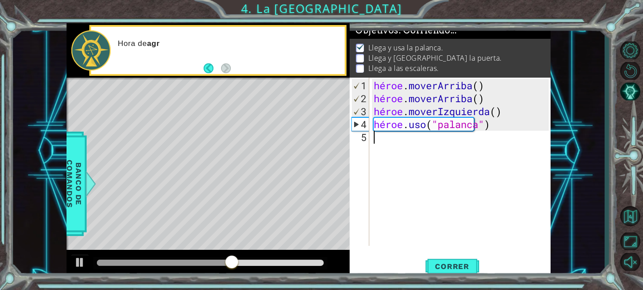
click at [447, 196] on div "héroe . [PERSON_NAME] ( ) héroe . [PERSON_NAME] ( ) héroe . moverIzquierda ( ) …" at bounding box center [462, 176] width 181 height 194
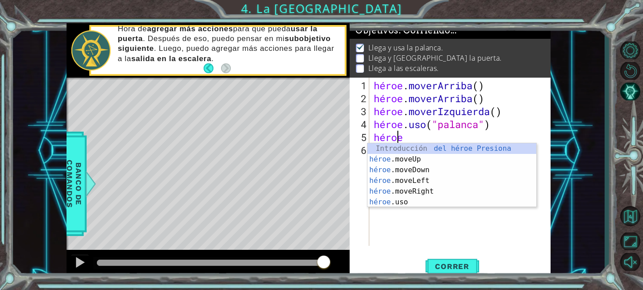
scroll to position [0, 1]
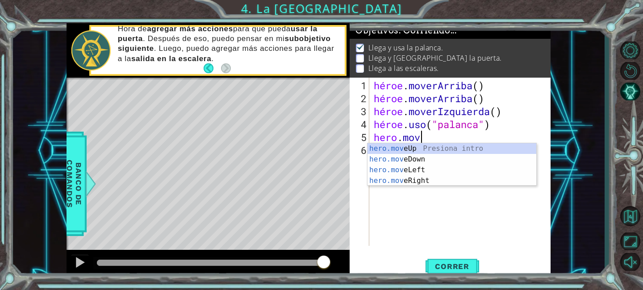
type textarea "hero.move"
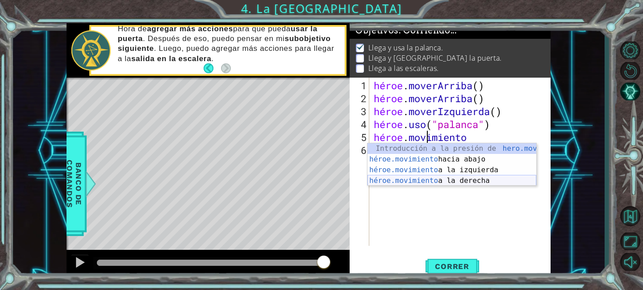
click at [442, 177] on div "Introducción a la presión de hero.move Up héroe.movimiento hacia abajo Introduc…" at bounding box center [451, 175] width 169 height 64
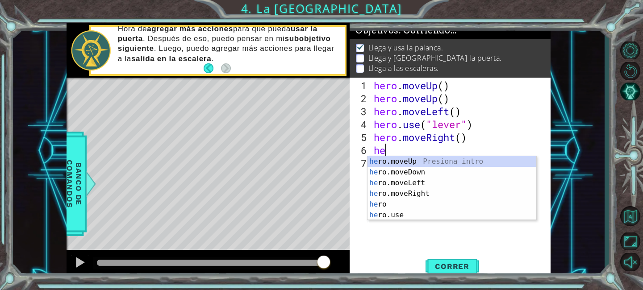
scroll to position [0, 0]
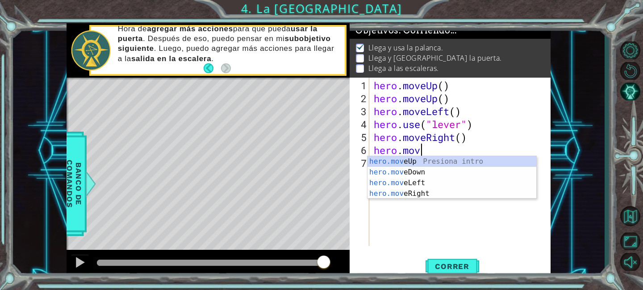
type textarea "hero.move"
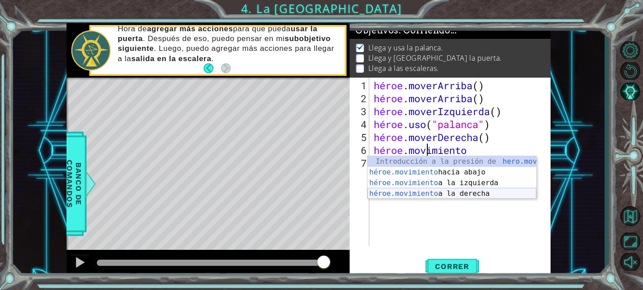
click at [449, 194] on div "Introducción a la presión de hero.move Up héroe.movimiento hacia abajo Introduc…" at bounding box center [451, 188] width 169 height 64
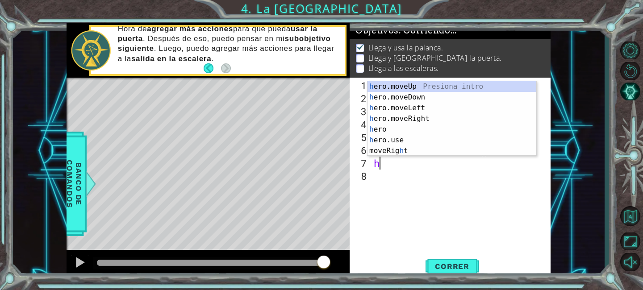
type textarea "heo"
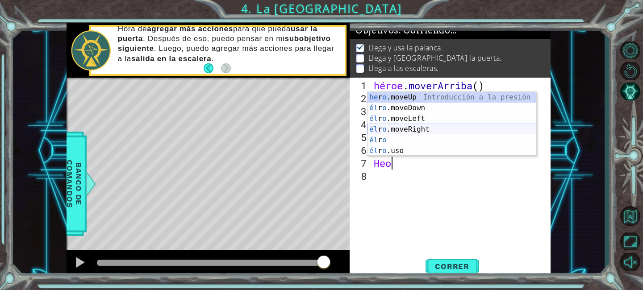
click at [441, 126] on div "he r o .moveUp Introducción a la presión él r o .moveDown Introducción a la pre…" at bounding box center [451, 135] width 169 height 86
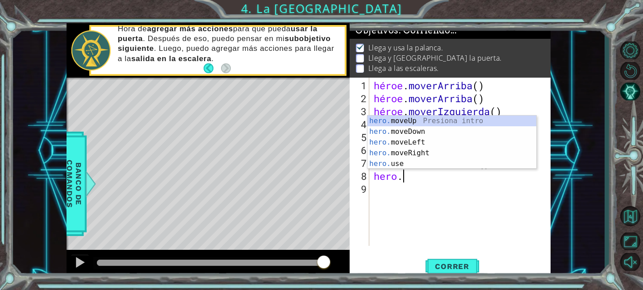
scroll to position [0, 1]
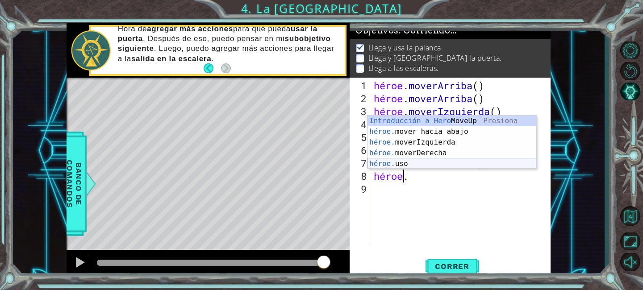
click at [408, 163] on div "Introducción a Hero MoveUp Presiona héroe. mover hacia abajo Introducción a la …" at bounding box center [451, 153] width 169 height 75
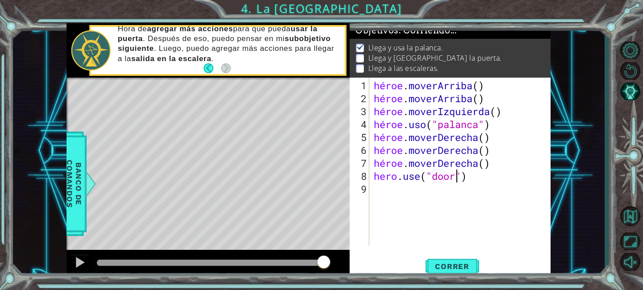
scroll to position [0, 4]
type textarea "hero.use("door")"
click at [450, 264] on font "Correr" at bounding box center [452, 266] width 34 height 9
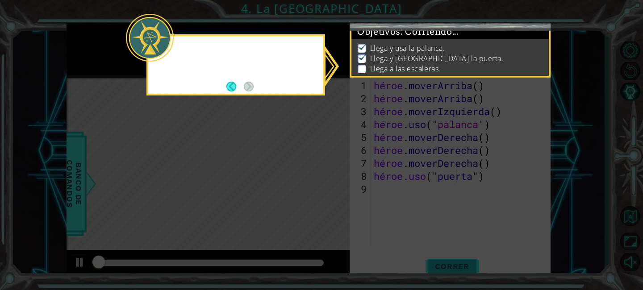
scroll to position [1, 0]
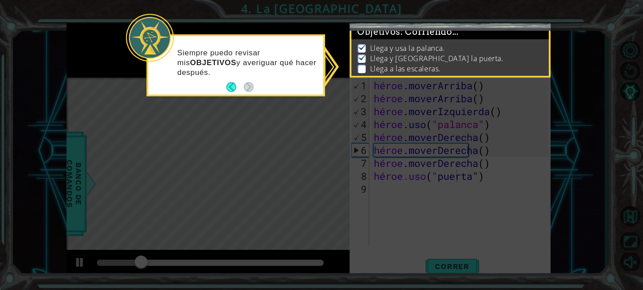
click at [283, 134] on icon at bounding box center [321, 145] width 643 height 290
click at [412, 56] on font "Llega y [GEOGRAPHIC_DATA] la puerta." at bounding box center [436, 59] width 133 height 10
click at [234, 88] on button "Atrás" at bounding box center [234, 87] width 17 height 10
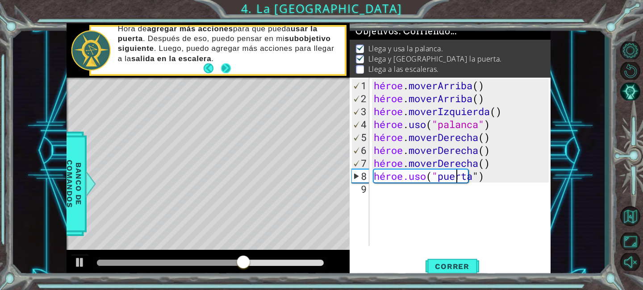
click at [225, 69] on button "Próximo" at bounding box center [226, 68] width 10 height 10
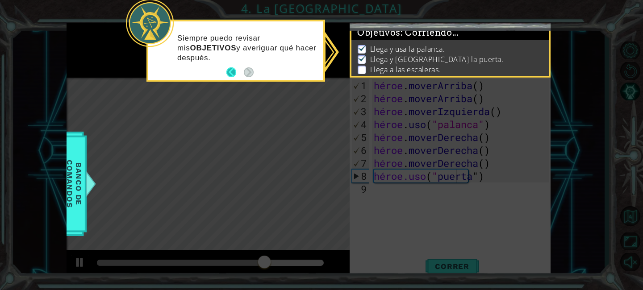
click at [228, 73] on button "Atrás" at bounding box center [234, 72] width 17 height 10
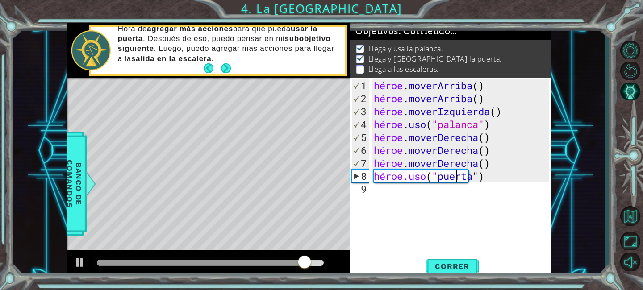
click at [399, 195] on div "héroe . [PERSON_NAME] ( ) héroe . [PERSON_NAME] ( ) héroe . moverIzquierda ( ) …" at bounding box center [462, 176] width 181 height 194
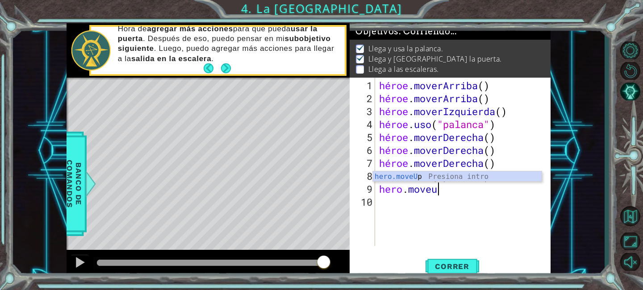
scroll to position [0, 2]
type textarea "hero.moveup"
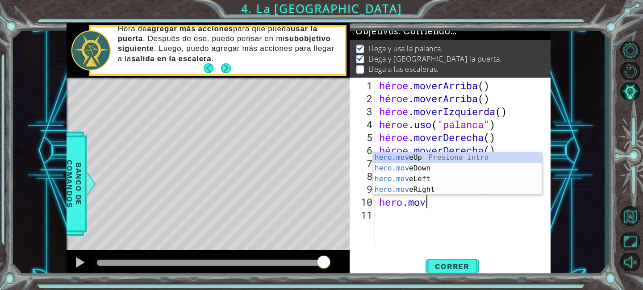
scroll to position [0, 2]
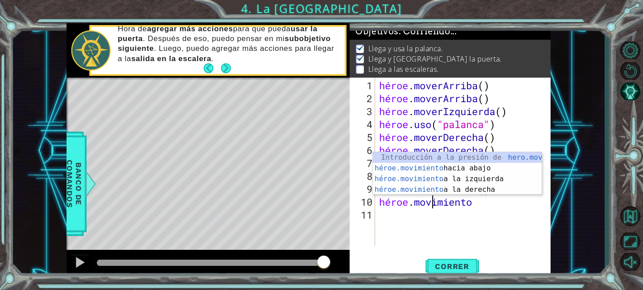
type textarea "hero.moveu"
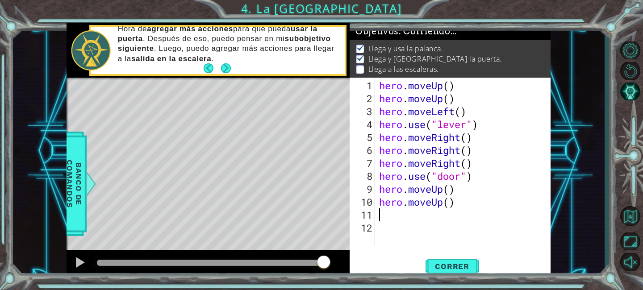
scroll to position [0, 0]
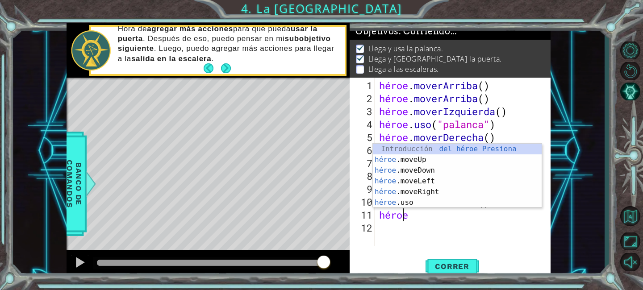
type textarea "hero."
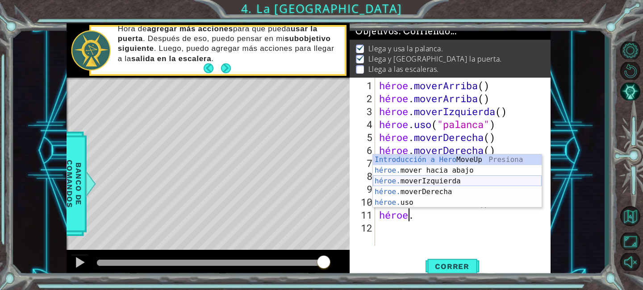
click at [461, 180] on div "Introducción a Hero MoveUp Presiona héroe. mover hacia abajo Introducción a la …" at bounding box center [457, 191] width 169 height 75
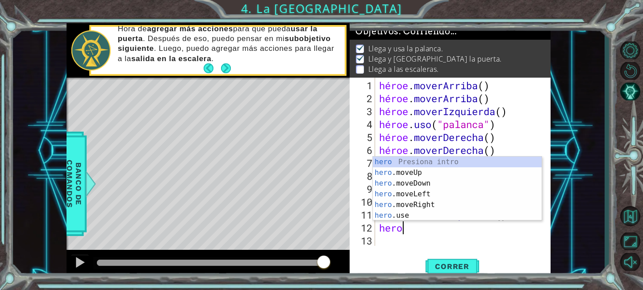
scroll to position [0, 0]
type textarea "hero."
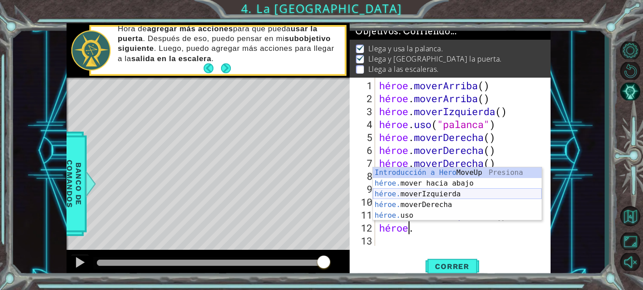
click at [456, 195] on div "Introducción a Hero MoveUp Presiona héroe. mover hacia abajo Introducción a la …" at bounding box center [457, 204] width 169 height 75
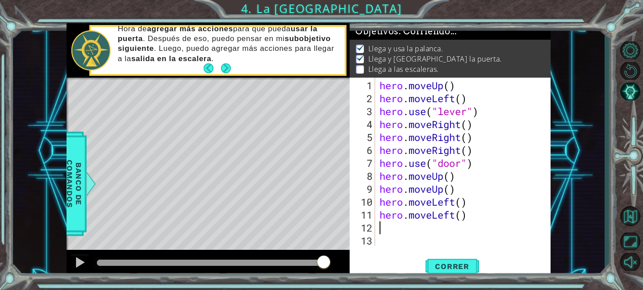
scroll to position [13, 0]
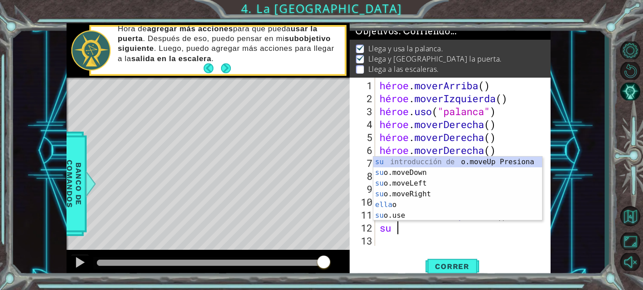
type textarea "hero"
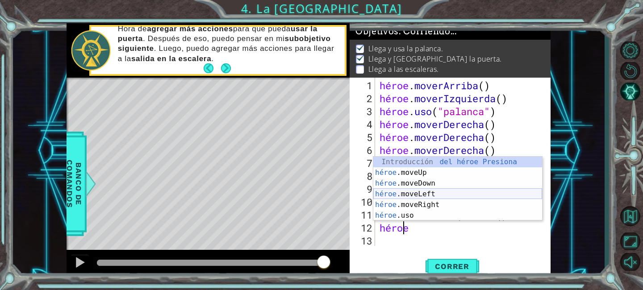
click at [454, 194] on div "Introducción del héroe Presiona héroe .moveUp Introducción a la presión héroe .…" at bounding box center [457, 200] width 169 height 86
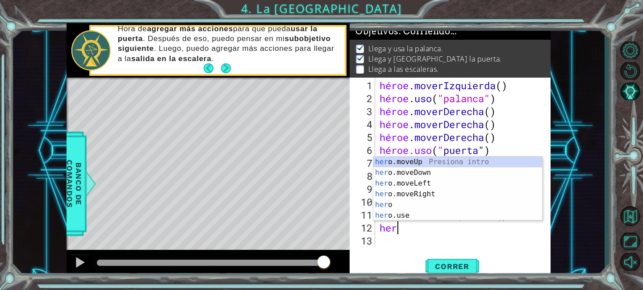
type textarea "hero"
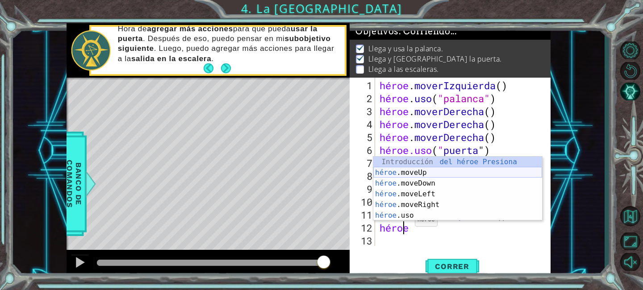
click at [420, 175] on div "Introducción del héroe Presiona héroe .moveUp Introducción a la presión héroe .…" at bounding box center [457, 200] width 169 height 86
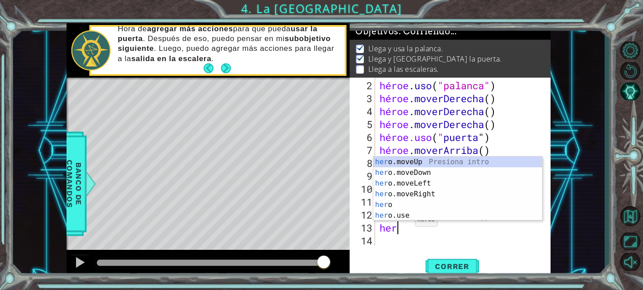
scroll to position [0, 0]
type textarea "h"
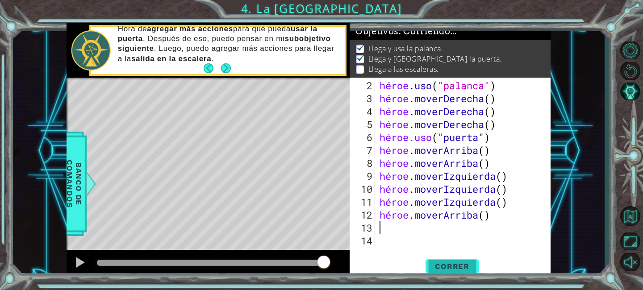
click at [443, 271] on button "Correr" at bounding box center [452, 267] width 54 height 20
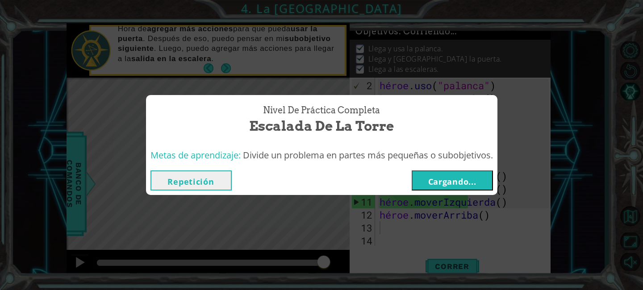
click at [476, 181] on font "Cargando..." at bounding box center [452, 181] width 48 height 11
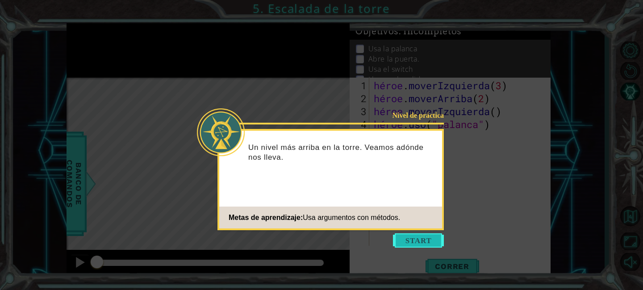
click at [413, 238] on button "Comenzar" at bounding box center [418, 240] width 51 height 14
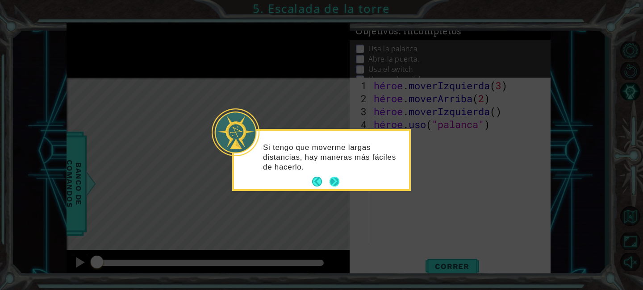
click at [332, 181] on button "Próximo" at bounding box center [334, 182] width 10 height 10
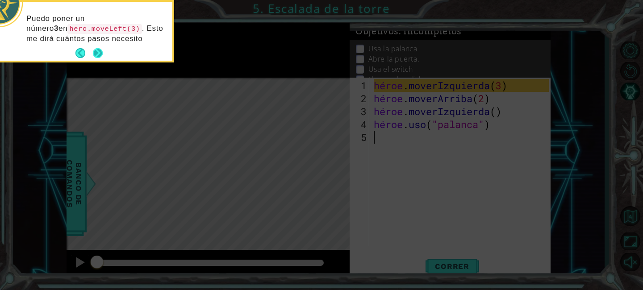
click at [100, 54] on button "Próximo" at bounding box center [98, 53] width 10 height 10
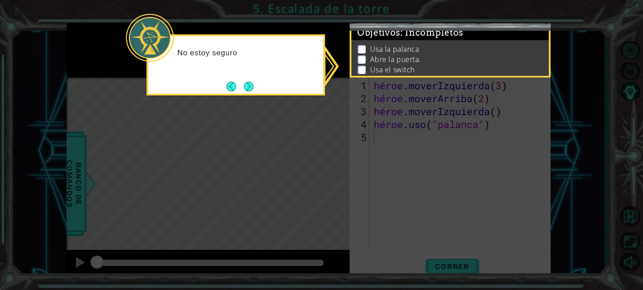
click at [411, 83] on icon at bounding box center [321, 145] width 643 height 290
click at [248, 87] on button "Próximo" at bounding box center [249, 87] width 10 height 10
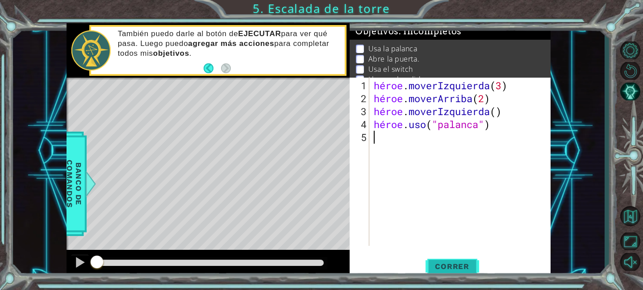
click at [445, 266] on font "Correr" at bounding box center [452, 266] width 34 height 9
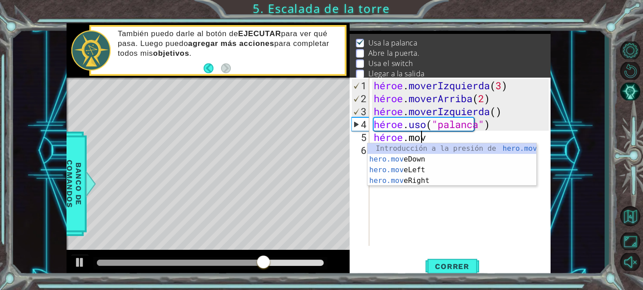
scroll to position [0, 2]
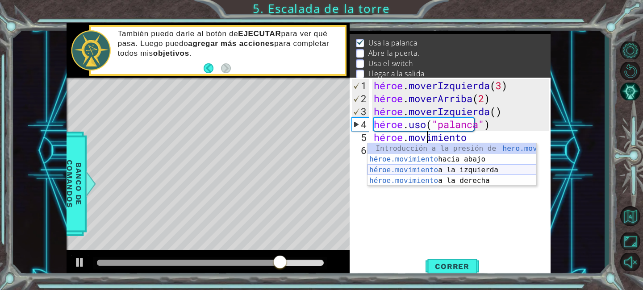
click at [474, 170] on div "Introducción a la presión de hero.move Up héroe.movimiento hacia abajo Introduc…" at bounding box center [451, 175] width 169 height 64
type textarea "hero.moveLeft(1)"
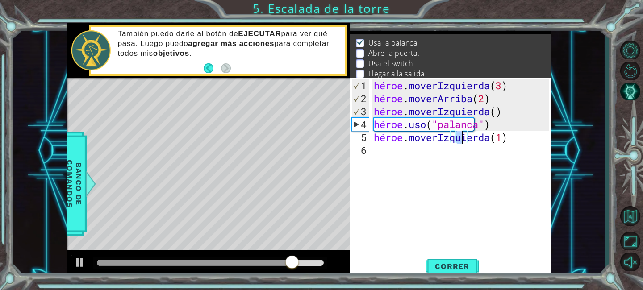
click at [385, 151] on div "héroe . moverIzquierda ( 3 ) héroe . moverArriba ( 2 ) héroe . moverIzquierda (…" at bounding box center [462, 176] width 181 height 194
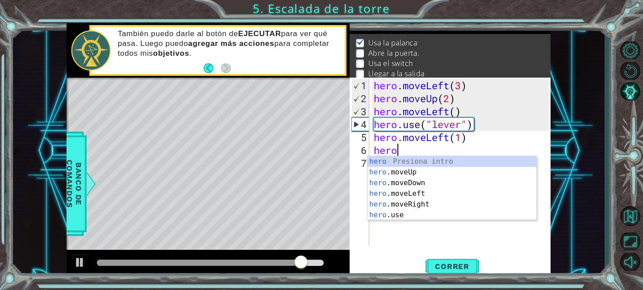
scroll to position [0, 0]
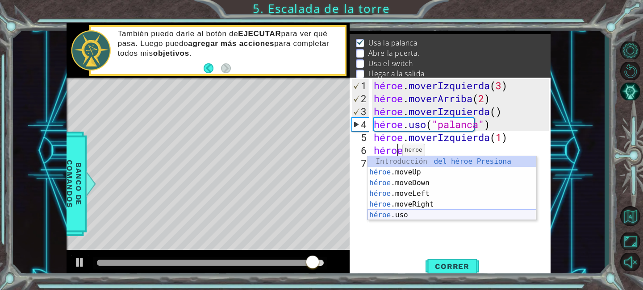
click at [393, 214] on div "Introducción del héroe Presiona héroe .moveUp Introducción a la presión héroe .…" at bounding box center [451, 199] width 169 height 86
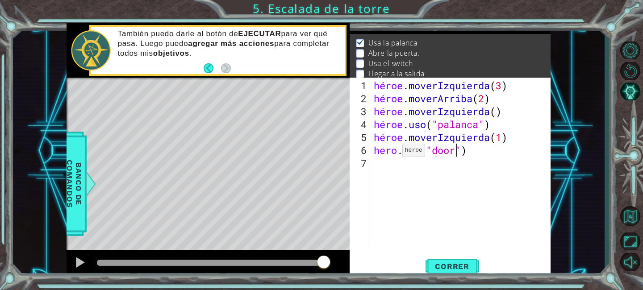
scroll to position [0, 4]
type textarea "hero.use("door")"
click at [455, 262] on font "Correr" at bounding box center [452, 266] width 34 height 9
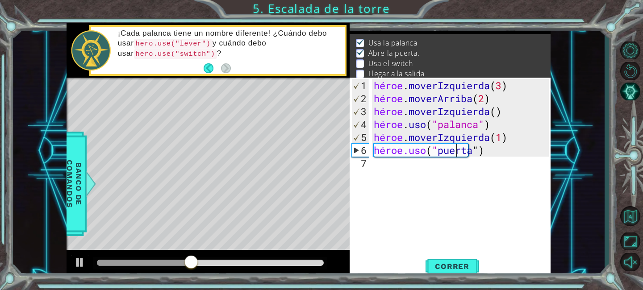
click at [384, 162] on div "héroe . moverIzquierda ( 3 ) héroe . moverArriba ( 2 ) héroe . moverIzquierda (…" at bounding box center [462, 176] width 181 height 194
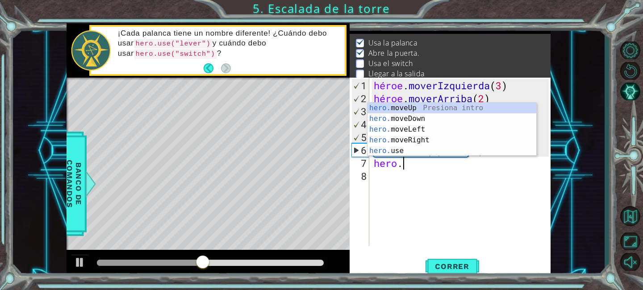
scroll to position [0, 1]
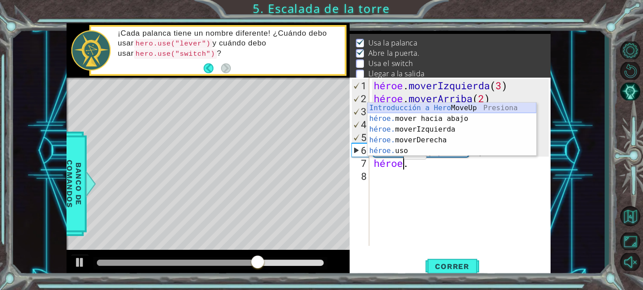
click at [453, 109] on div "Introducción a Hero MoveUp Presiona héroe. mover hacia abajo Introducción a la …" at bounding box center [451, 140] width 169 height 75
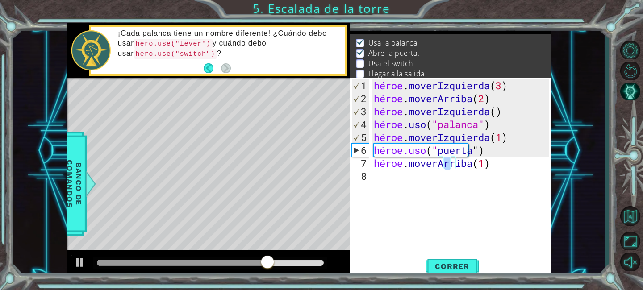
click at [505, 165] on div "héroe . moverIzquierda ( 3 ) héroe . moverArriba ( 2 ) héroe . moverIzquierda (…" at bounding box center [462, 176] width 181 height 194
click at [514, 160] on div "héroe . moverIzquierda ( 3 ) héroe . moverArriba ( 2 ) héroe . moverIzquierda (…" at bounding box center [462, 176] width 181 height 194
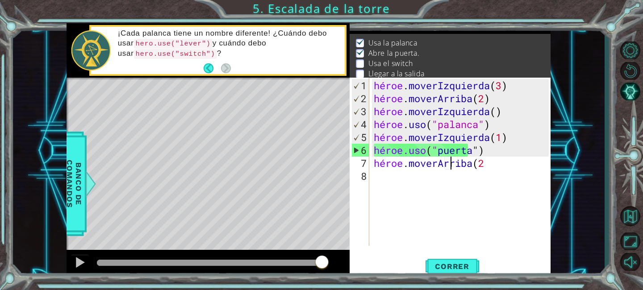
type textarea "hero.moveUp(2)"
click at [378, 175] on div "héroe . moverIzquierda ( 3 ) héroe . moverArriba ( 2 ) héroe . moverIzquierda (…" at bounding box center [462, 176] width 181 height 194
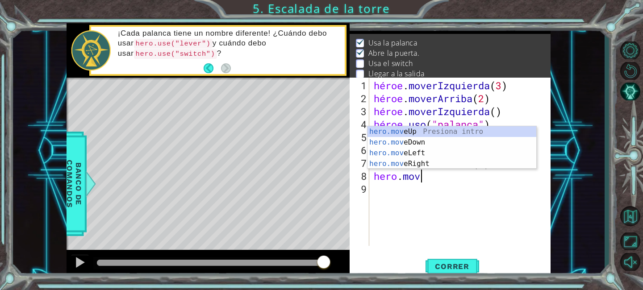
scroll to position [0, 2]
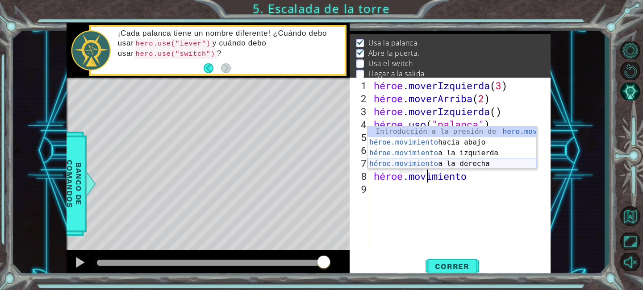
click at [440, 160] on div "Introducción a la presión de hero.move Up héroe.movimiento hacia abajo Introduc…" at bounding box center [451, 158] width 169 height 64
type textarea "hero.moveRight(1)"
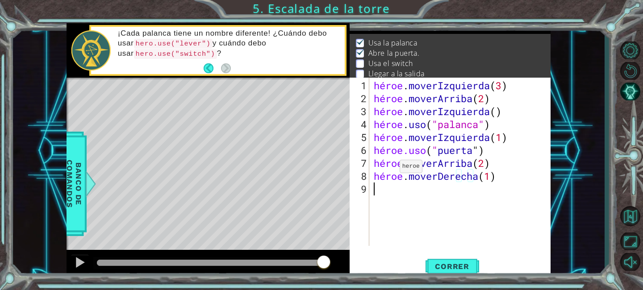
scroll to position [0, 0]
click at [532, 183] on div "héroe . moverIzquierda ( 3 ) héroe . moverArriba ( 2 ) héroe . moverIzquierda (…" at bounding box center [462, 176] width 181 height 194
click at [531, 179] on div "héroe . moverIzquierda ( 3 ) héroe . moverArriba ( 2 ) héroe . moverIzquierda (…" at bounding box center [462, 176] width 181 height 194
type textarea "hero.moveRight(3)"
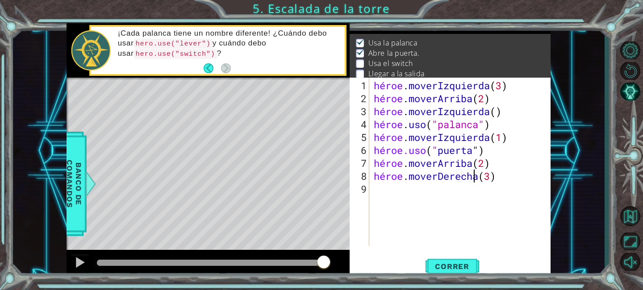
scroll to position [0, 0]
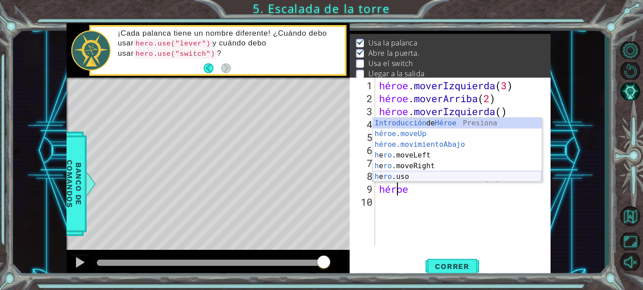
click at [488, 179] on div "Introducción de Héroe Presiona héroe.moveUp ​ ​ ​ Introducción a la presión hér…" at bounding box center [457, 161] width 169 height 86
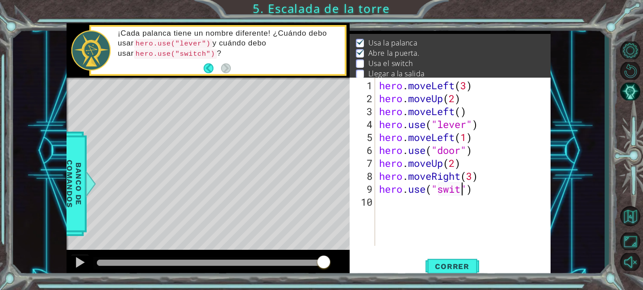
scroll to position [0, 4]
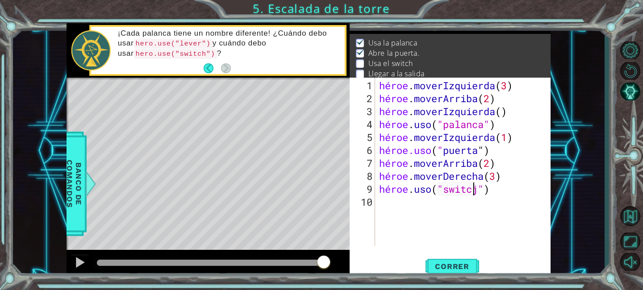
type textarea "hero.use("switch")"
click at [412, 217] on div "héroe . moverIzquierda ( 3 ) héroe . moverArriba ( 2 ) héroe . moverIzquierda (…" at bounding box center [465, 176] width 176 height 194
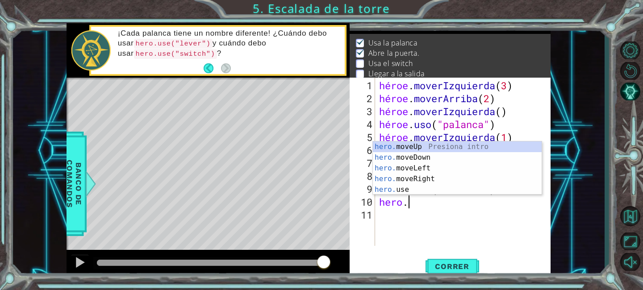
scroll to position [0, 1]
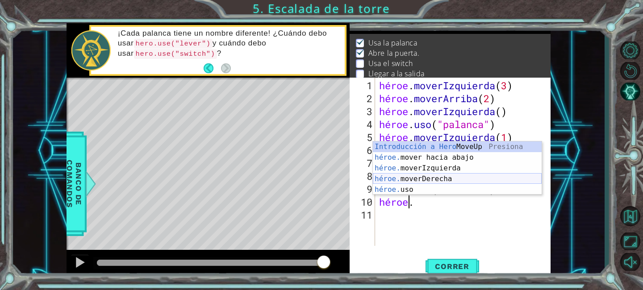
click at [459, 177] on div "Introducción a Hero MoveUp Presiona héroe. mover hacia abajo Introducción a la …" at bounding box center [457, 178] width 169 height 75
type textarea "hero.moveRight(1)"
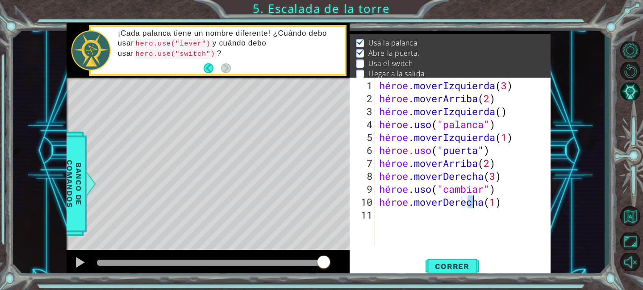
click at [403, 211] on div "héroe . moverIzquierda ( 3 ) héroe . moverArriba ( 2 ) héroe . moverIzquierda (…" at bounding box center [465, 176] width 176 height 194
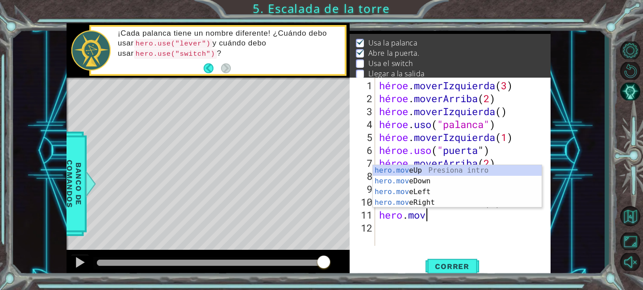
scroll to position [0, 2]
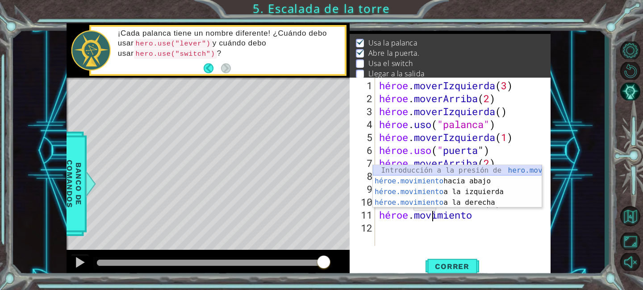
click at [436, 168] on div "Introducción a la presión de hero.move Up héroe.movimiento hacia abajo Introduc…" at bounding box center [457, 197] width 169 height 64
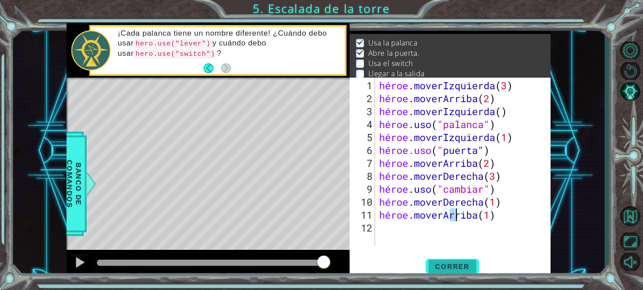
click at [452, 268] on font "Correr" at bounding box center [452, 266] width 34 height 9
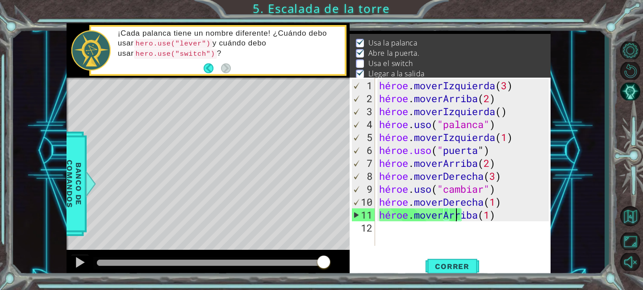
click at [493, 189] on div "héroe . moverIzquierda ( 3 ) héroe . moverArriba ( 2 ) héroe . moverIzquierda (…" at bounding box center [465, 176] width 176 height 194
click at [446, 266] on font "Correr" at bounding box center [452, 266] width 34 height 9
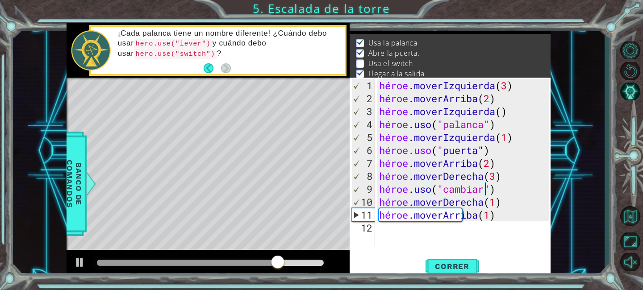
click at [531, 178] on div "héroe . moverIzquierda ( 3 ) héroe . moverArriba ( 2 ) héroe . moverIzquierda (…" at bounding box center [465, 176] width 176 height 194
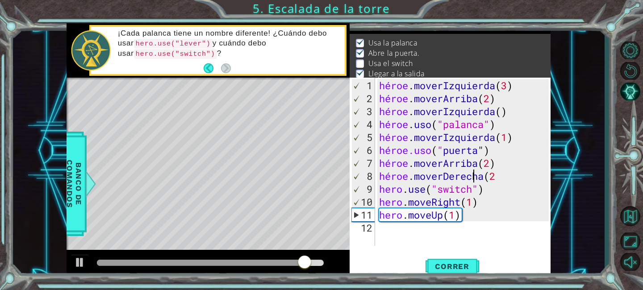
scroll to position [0, 4]
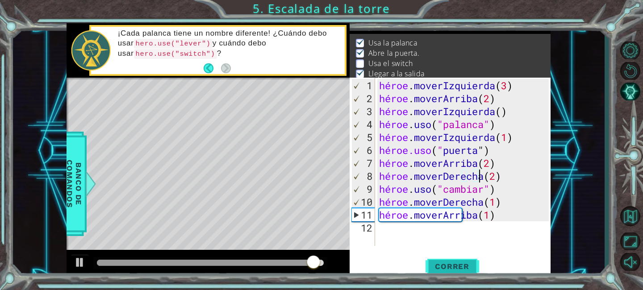
type textarea "hero.moveRight(2)"
click at [440, 264] on font "Correr" at bounding box center [452, 266] width 34 height 9
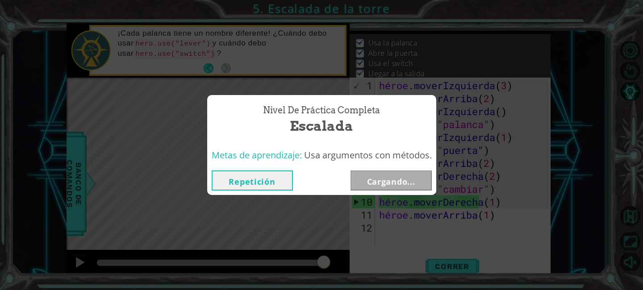
click at [409, 12] on div "Nivel de práctica completa Escalada Metas de aprendizaje: Usa argumentos con mé…" at bounding box center [321, 145] width 643 height 290
click at [379, 181] on font "Cargando..." at bounding box center [391, 181] width 48 height 11
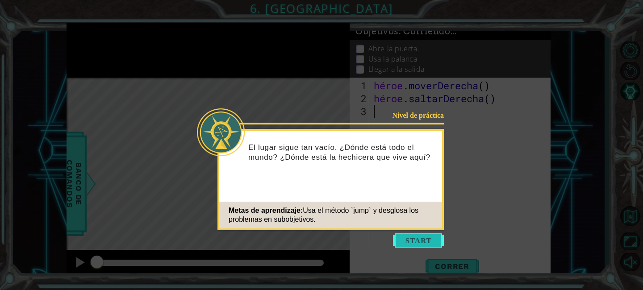
click at [405, 240] on button "Comenzar" at bounding box center [418, 240] width 51 height 14
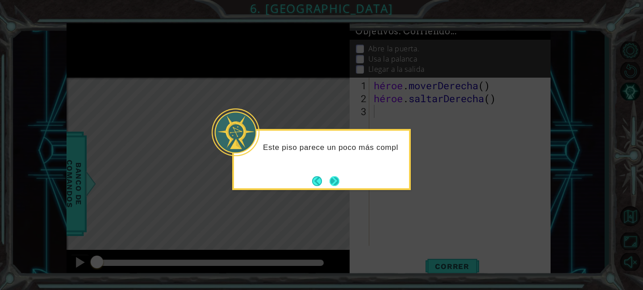
click at [335, 183] on button "Próximo" at bounding box center [334, 181] width 10 height 10
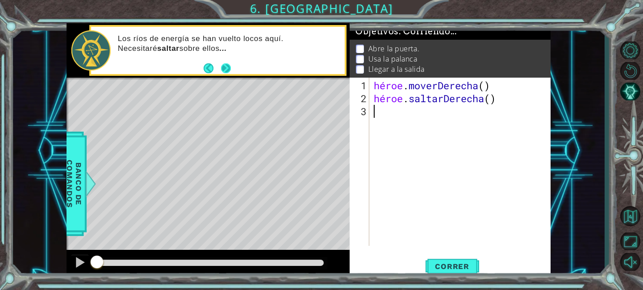
click at [230, 67] on button "Próximo" at bounding box center [226, 68] width 10 height 10
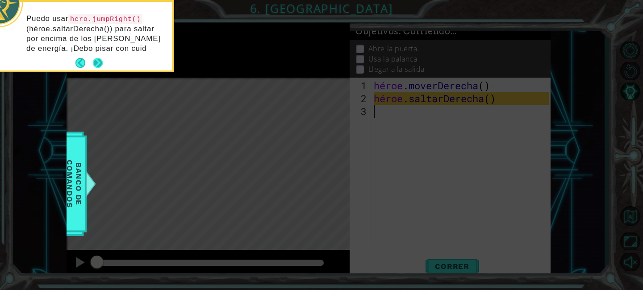
click at [100, 48] on p "Puedo usar hero.jumpRight() (héroe.saltarDerecha()) para saltar por encima de l…" at bounding box center [96, 34] width 140 height 40
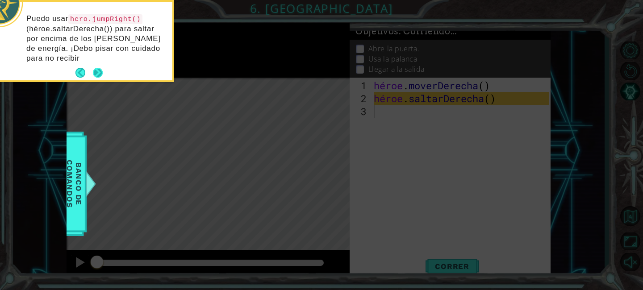
click at [97, 69] on button "Próximo" at bounding box center [98, 73] width 10 height 10
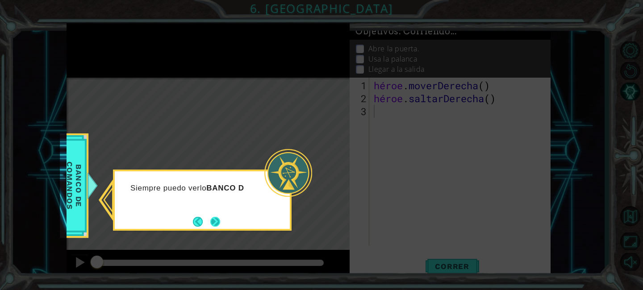
click at [211, 223] on button "Próximo" at bounding box center [215, 221] width 10 height 10
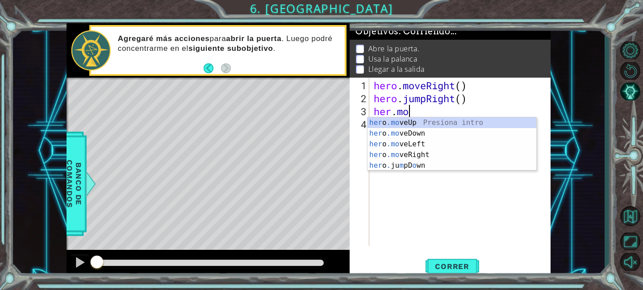
scroll to position [0, 1]
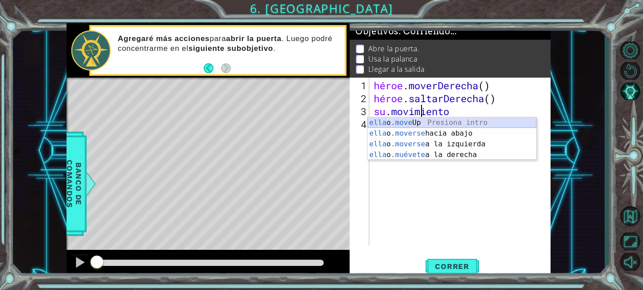
click at [478, 125] on div "ella o .move Up Presiona intro ella o .moverse hacia abajo Introducción a la pr…" at bounding box center [451, 149] width 169 height 64
type textarea "hero.moveUp(1)"
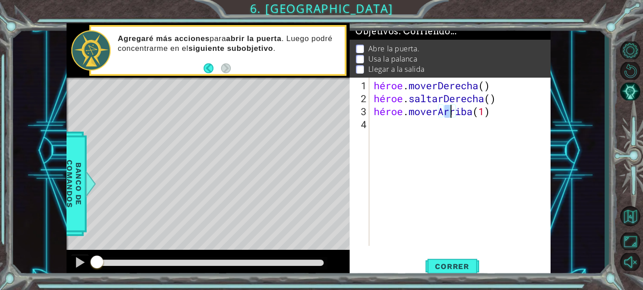
click at [396, 128] on div "héroe . moverDerecha ( ) héroe . saltarDerecha ( ) héroe . [GEOGRAPHIC_DATA] ( …" at bounding box center [462, 176] width 181 height 194
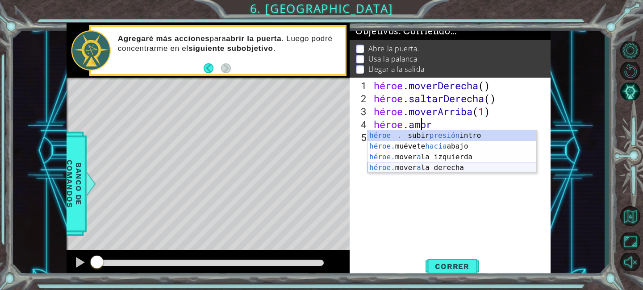
click at [441, 163] on div "héroe . subir presión intro héroe. muévete hacia abajo Introducción a la presió…" at bounding box center [451, 162] width 169 height 64
type textarea "hero.moveRight(1)"
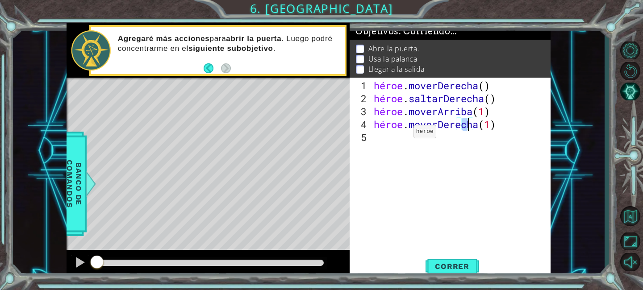
click at [399, 135] on div "héroe . moverDerecha ( ) héroe . saltarDerecha ( ) héroe . moverArriba ( 1 ) hé…" at bounding box center [462, 176] width 181 height 194
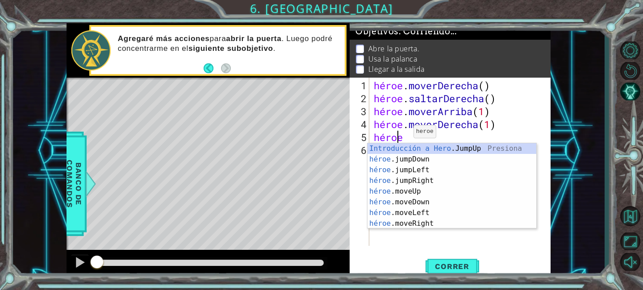
scroll to position [0, 1]
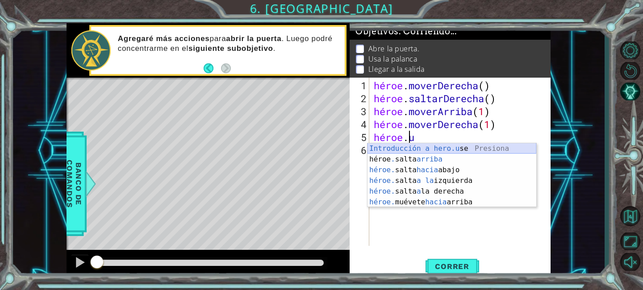
click at [465, 151] on div "Introducción a hero.u se Presiona héroe . salta arriba Introducción a la presió…" at bounding box center [451, 186] width 169 height 86
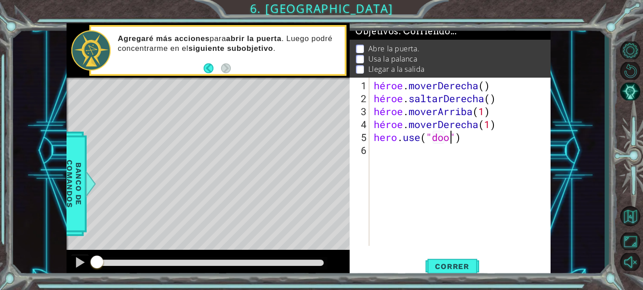
scroll to position [0, 4]
type textarea "hero.use("door")"
click at [451, 266] on font "Correr" at bounding box center [452, 266] width 34 height 9
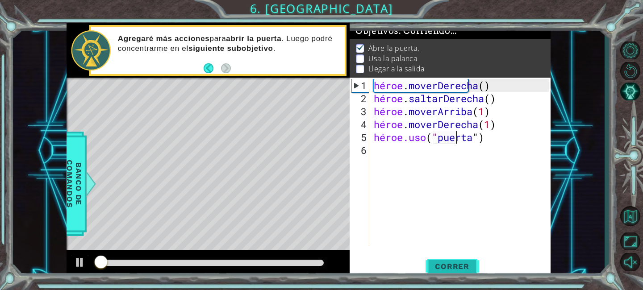
scroll to position [1, 0]
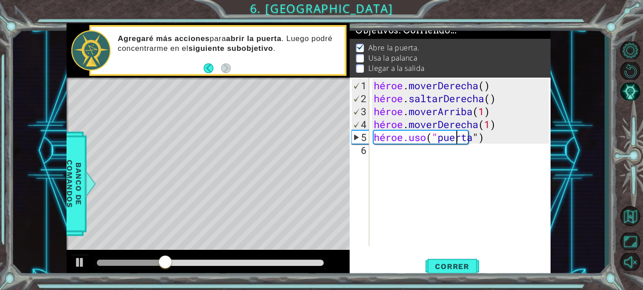
click at [393, 153] on div "héroe . moverDerecha ( ) héroe . saltarDerecha ( ) héroe . moverArriba ( 1 ) hé…" at bounding box center [462, 176] width 181 height 194
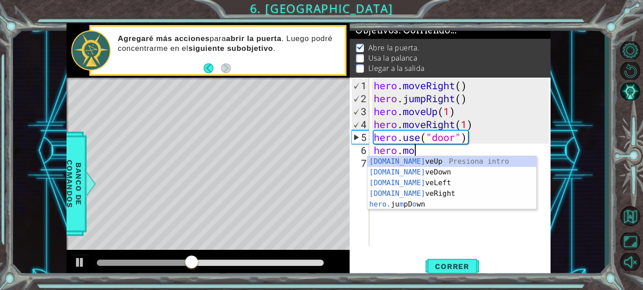
scroll to position [0, 1]
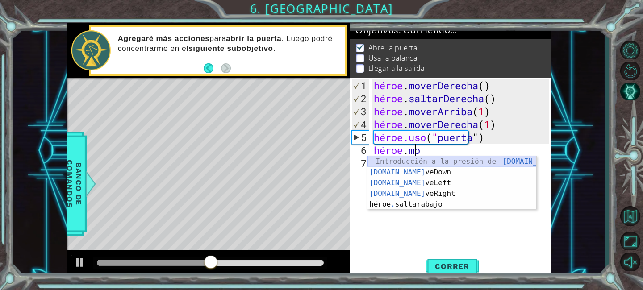
click at [442, 164] on div "Introducción a la presión de [DOMAIN_NAME] veUp [DOMAIN_NAME] veDown Introducci…" at bounding box center [451, 193] width 169 height 75
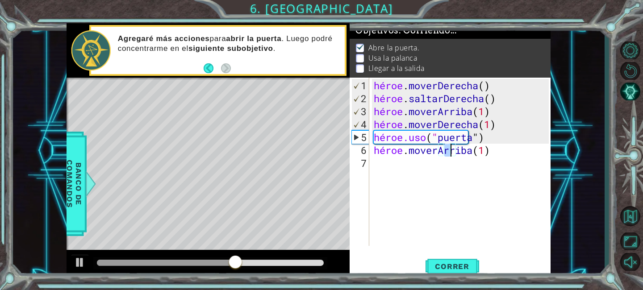
click at [512, 153] on div "héroe . moverDerecha ( ) héroe . saltarDerecha ( ) héroe . moverArriba ( 1 ) hé…" at bounding box center [462, 176] width 181 height 194
type textarea "hero.moveUp(2)"
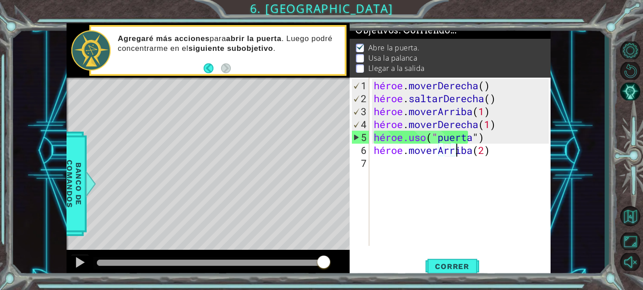
click at [402, 173] on div "héroe . moverDerecha ( ) héroe . saltarDerecha ( ) héroe . moverArriba ( 1 ) hé…" at bounding box center [462, 176] width 181 height 194
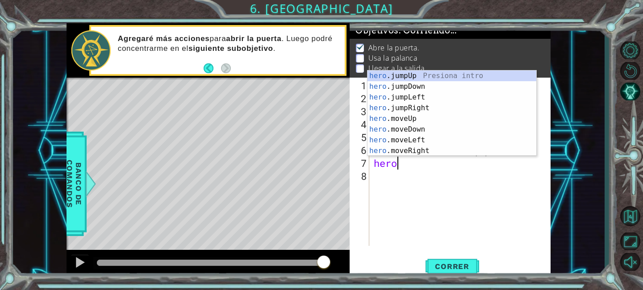
scroll to position [0, 0]
type textarea "hero."
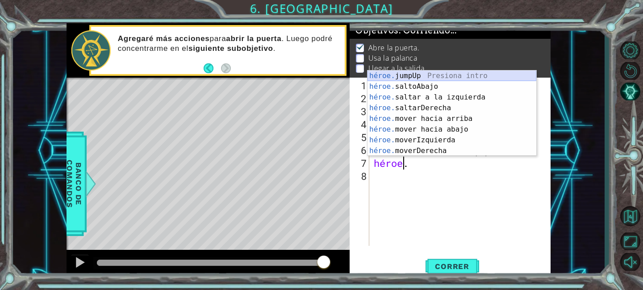
click at [442, 77] on div "héroe. jumpUp Presiona intro héroe. saltoAbajo Introducción a la presión héroe.…" at bounding box center [451, 124] width 169 height 107
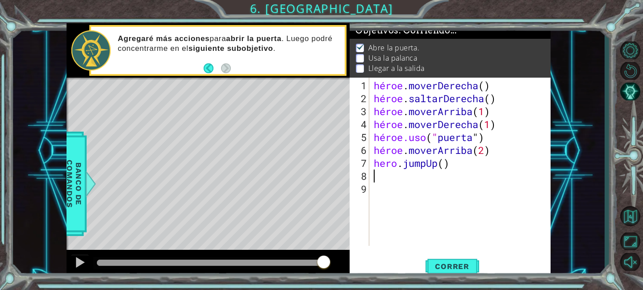
click at [479, 166] on div "héroe . moverDerecha ( ) héroe . saltarDerecha ( ) héroe . moverArriba ( 1 ) hé…" at bounding box center [462, 176] width 181 height 194
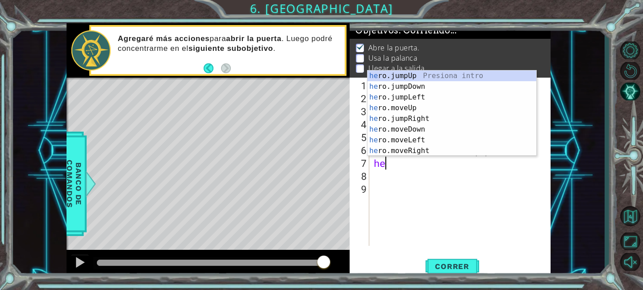
type textarea "h"
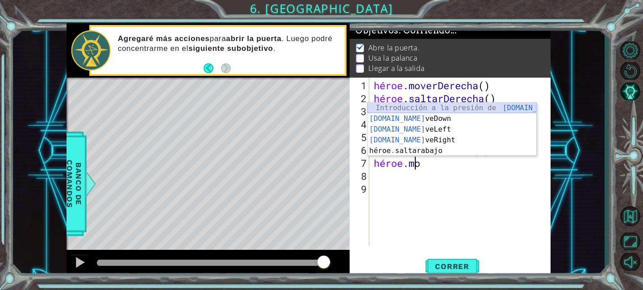
click at [519, 110] on div "Introducción a la presión de [DOMAIN_NAME] veUp [DOMAIN_NAME] veDown Introducci…" at bounding box center [451, 140] width 169 height 75
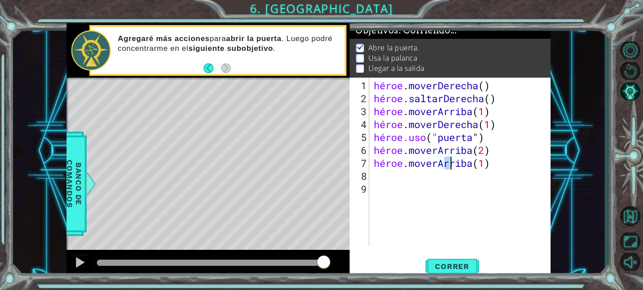
click at [507, 159] on div "héroe . moverDerecha ( ) héroe . saltarDerecha ( ) héroe . moverArriba ( 1 ) hé…" at bounding box center [462, 176] width 181 height 194
type textarea "hero.moveUp(2)"
click at [399, 183] on div "héroe . moverDerecha ( ) héroe . saltarDerecha ( ) héroe . moverArriba ( 1 ) hé…" at bounding box center [462, 176] width 181 height 194
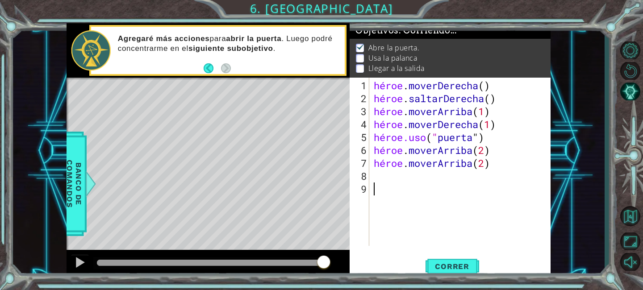
scroll to position [0, 0]
click at [387, 177] on div "héroe . moverDerecha ( ) héroe . saltarDerecha ( ) héroe . moverArriba ( 1 ) hé…" at bounding box center [462, 176] width 181 height 194
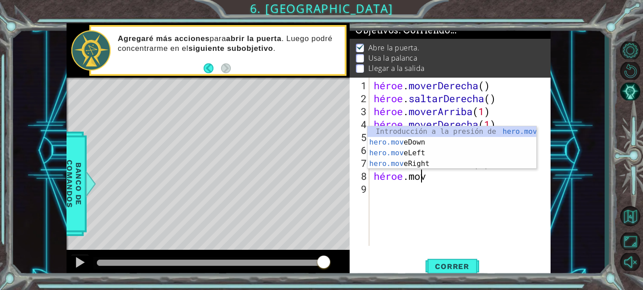
scroll to position [0, 2]
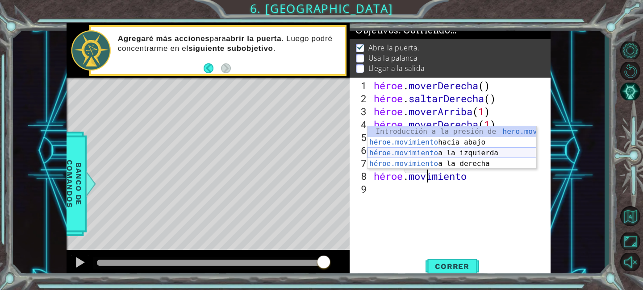
click at [433, 149] on div "Introducción a la presión de hero.move Up héroe.movimiento hacia abajo Introduc…" at bounding box center [451, 158] width 169 height 64
type textarea "hero.moveLeft(1)"
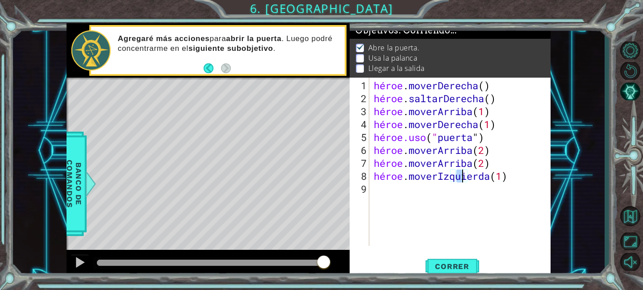
click at [387, 195] on div "héroe . moverDerecha ( ) héroe . saltarDerecha ( ) héroe . moverArriba ( 1 ) hé…" at bounding box center [462, 176] width 181 height 194
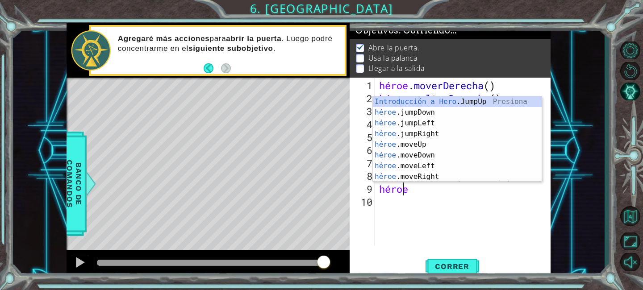
scroll to position [0, 1]
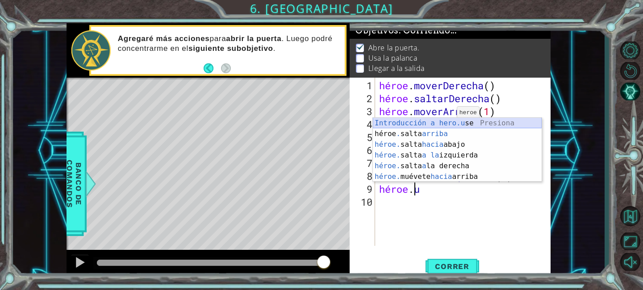
click at [448, 123] on div "Introducción a hero.u se Presiona héroe . salta arriba Introducción a la presió…" at bounding box center [457, 161] width 169 height 86
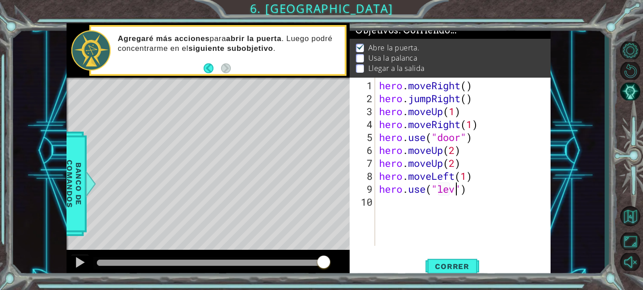
scroll to position [0, 4]
type textarea "hero.use("lever")"
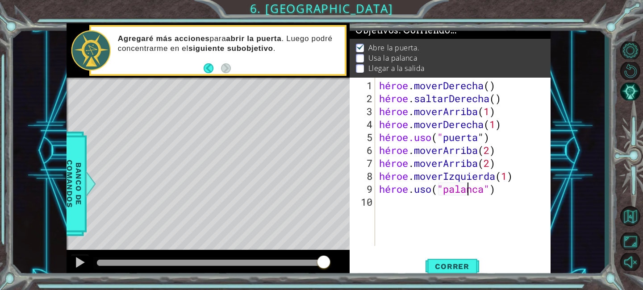
click at [392, 196] on div "héroe . moverDerecha ( ) héroe . saltarDerecha ( ) héroe . moverArriba ( 1 ) hé…" at bounding box center [465, 176] width 176 height 194
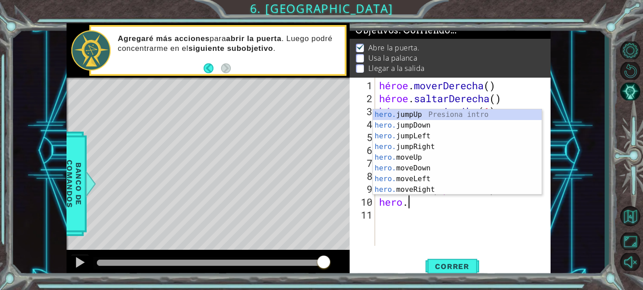
scroll to position [0, 1]
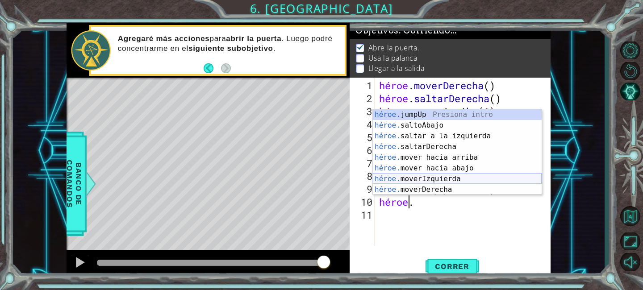
click at [434, 176] on div "héroe. jumpUp Presiona intro héroe. saltoAbajo Introducción a la presión héroe.…" at bounding box center [457, 162] width 169 height 107
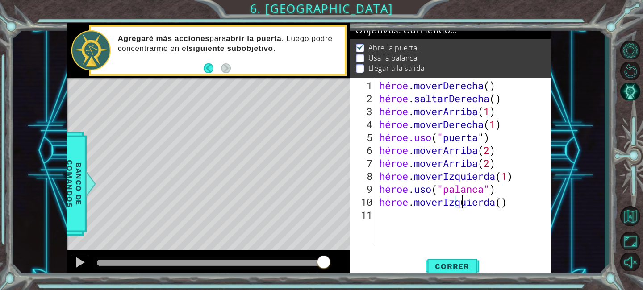
type textarea "hero.moveLeft)"
click at [527, 201] on div "héroe . moverDerecha ( ) héroe . saltarDerecha ( ) héroe . moverArriba ( 1 ) hé…" at bounding box center [465, 176] width 176 height 194
type textarea "hero.moveLeft(2)"
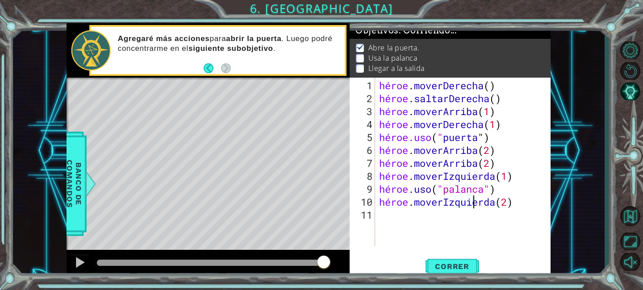
click at [402, 212] on div "héroe . moverDerecha ( ) héroe . saltarDerecha ( ) héroe . moverArriba ( 1 ) hé…" at bounding box center [465, 176] width 176 height 194
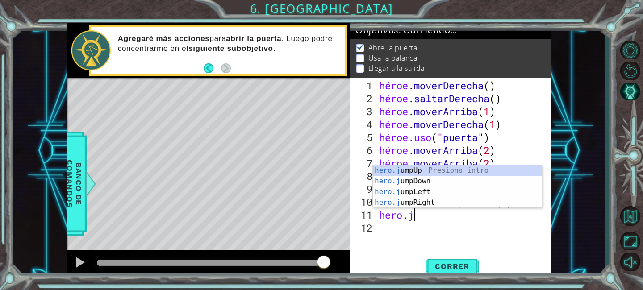
scroll to position [0, 1]
type textarea "hero."
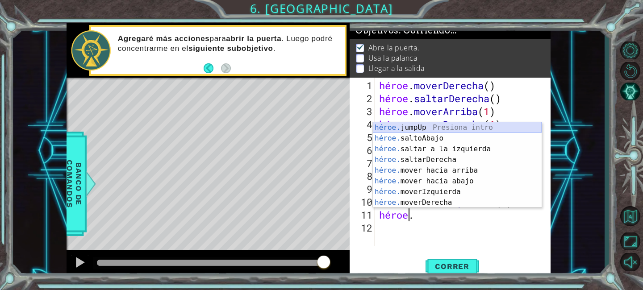
click at [441, 129] on div "héroe. jumpUp Presiona intro héroe. saltoAbajo Introducción a la presión héroe.…" at bounding box center [457, 175] width 169 height 107
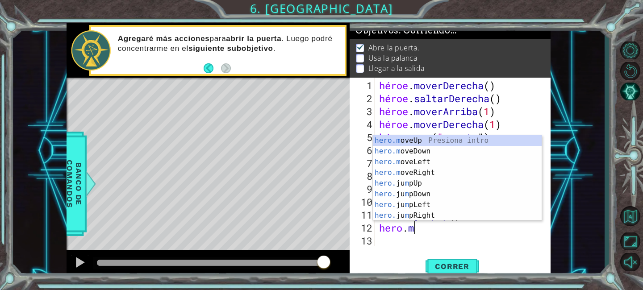
scroll to position [0, 1]
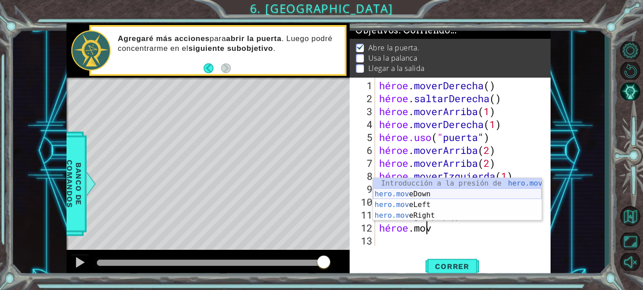
click at [445, 197] on div "Introducción a la presión de hero.mov eUp hero.mov eDown Introducción a la pres…" at bounding box center [457, 210] width 169 height 64
type textarea "hero.moveDown(1)"
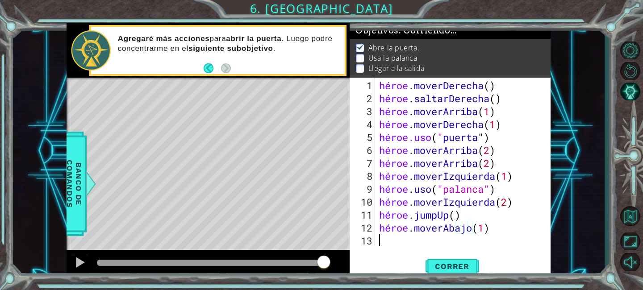
scroll to position [0, 0]
click at [518, 232] on div "héroe . moverDerecha ( ) héroe . saltarDerecha ( ) héroe . moverArriba ( 1 ) hé…" at bounding box center [465, 176] width 176 height 194
click at [471, 266] on span "Correr" at bounding box center [452, 266] width 52 height 9
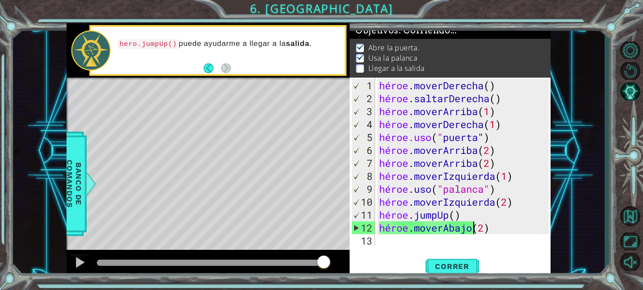
click at [505, 229] on div "héroe . moverDerecha ( ) héroe . saltarDerecha ( ) héroe . moverArriba ( 1 ) hé…" at bounding box center [465, 176] width 176 height 194
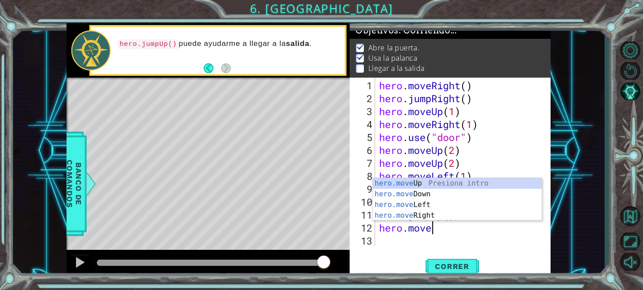
scroll to position [0, 2]
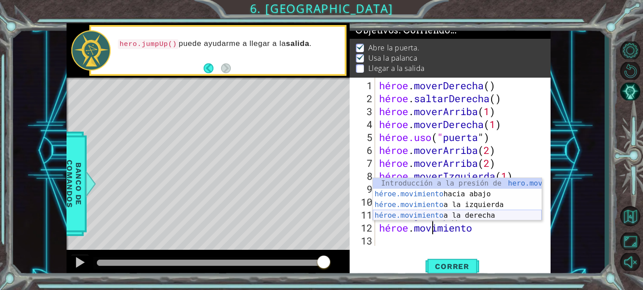
click at [502, 211] on div "Introducción a la presión de hero.move Up héroe.movimiento hacia abajo Introduc…" at bounding box center [457, 210] width 169 height 64
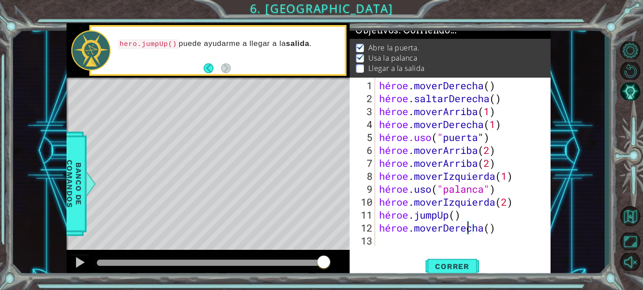
type textarea "hero.moveRight(2)"
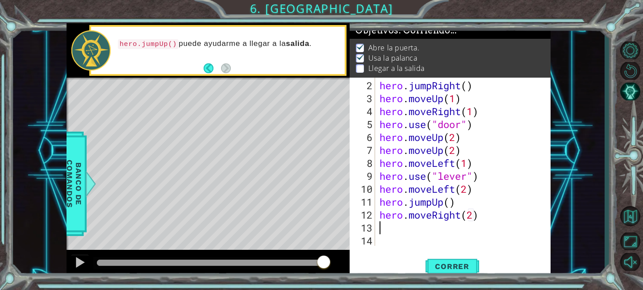
scroll to position [13, 0]
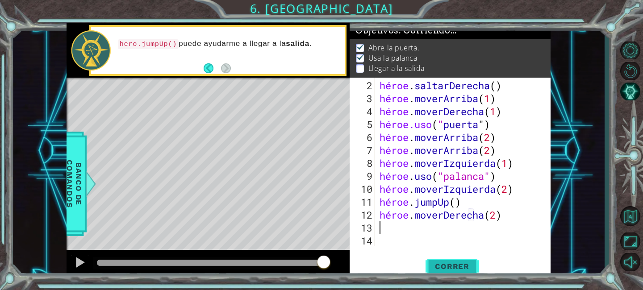
click at [474, 261] on button "Correr" at bounding box center [452, 267] width 54 height 20
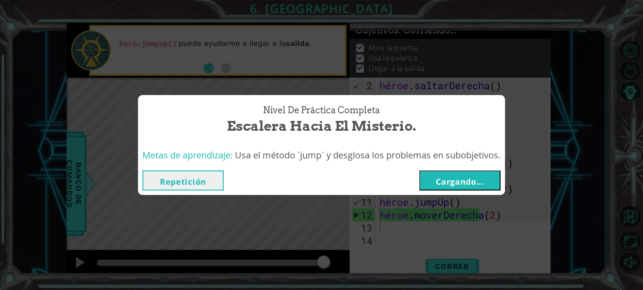
click at [469, 175] on button "Cargando..." at bounding box center [459, 180] width 81 height 20
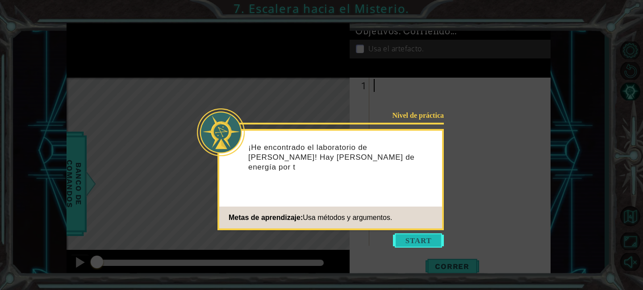
click at [406, 242] on button "Comenzar" at bounding box center [418, 240] width 51 height 14
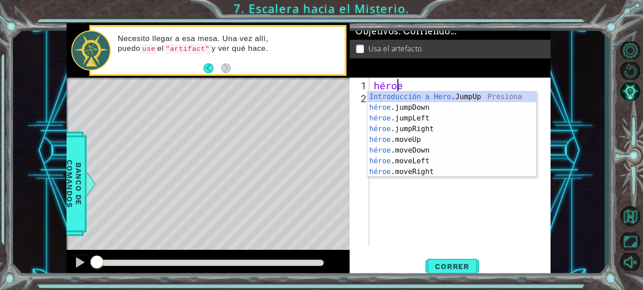
scroll to position [0, 1]
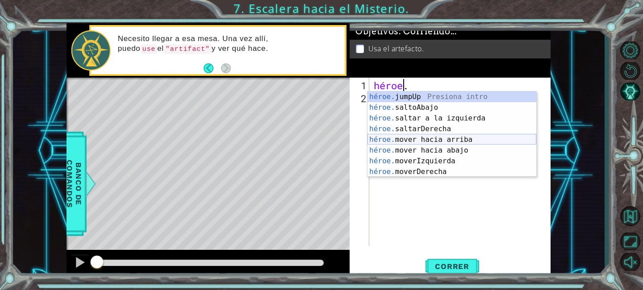
click at [432, 142] on div "héroe. jumpUp Presiona intro héroe. saltoAbajo Introducción a la presión héroe.…" at bounding box center [451, 144] width 169 height 107
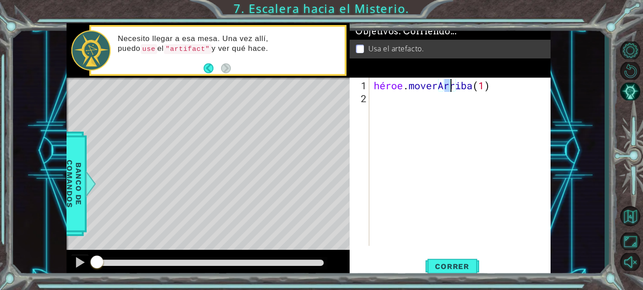
type textarea "hero.moveUp(2)"
click at [380, 100] on div "hero . moveUp ( 2 )" at bounding box center [462, 176] width 181 height 194
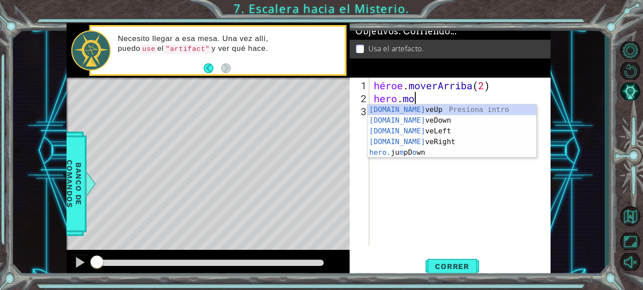
scroll to position [0, 1]
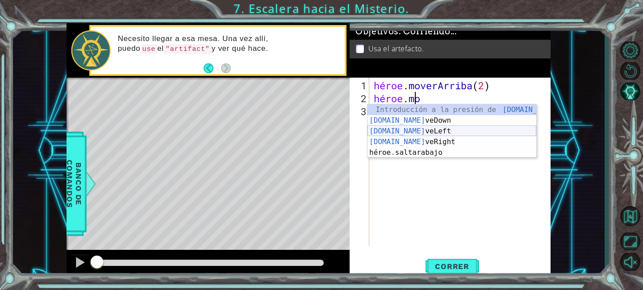
click at [428, 133] on div "Introducción a la presión de [DOMAIN_NAME] veUp [DOMAIN_NAME] veDown Introducci…" at bounding box center [451, 141] width 169 height 75
type textarea "hero.moveLeft(1)"
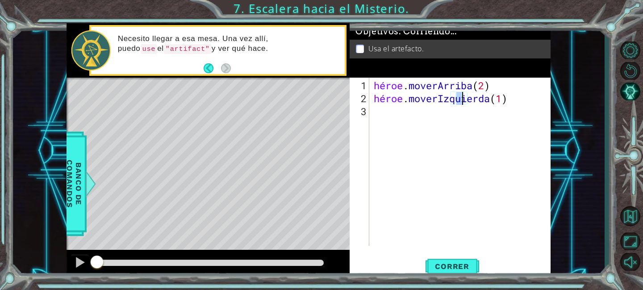
click at [396, 111] on div "héroe . moverArriba ( 2 ) héroe . moverIzquierda ( 1 )" at bounding box center [462, 176] width 181 height 194
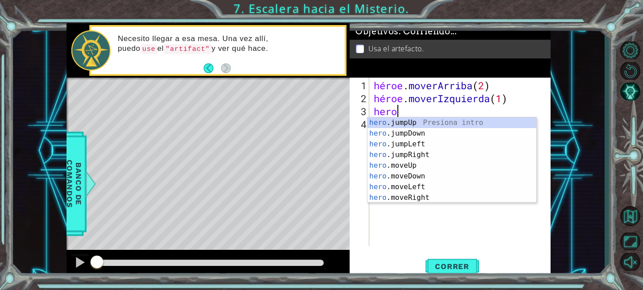
scroll to position [0, 1]
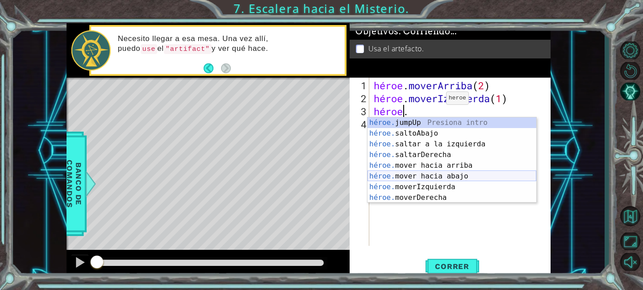
click at [437, 175] on div "héroe. jumpUp Presiona intro héroe. saltoAbajo Introducción a la presión héroe.…" at bounding box center [451, 170] width 169 height 107
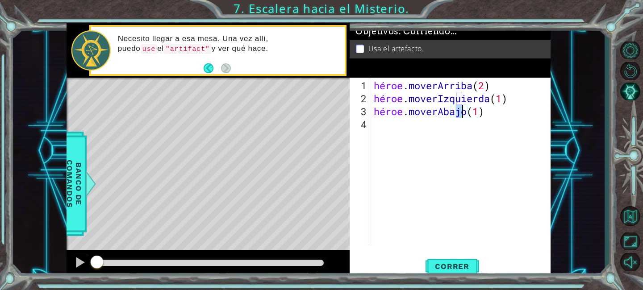
type textarea "hero.moveDown(2)"
click at [391, 133] on div "héroe . moverArriba ( 2 ) héroe . moverIzquierda ( 1 ) héroe . moverAbajo ( 2 )" at bounding box center [462, 176] width 181 height 194
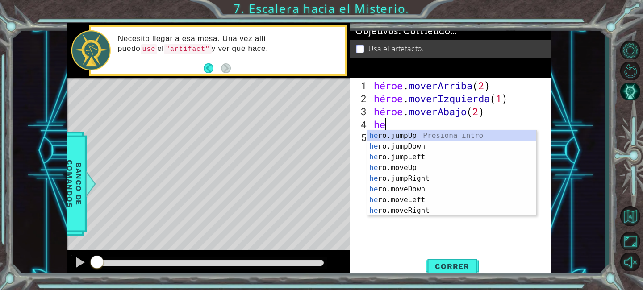
type textarea "h"
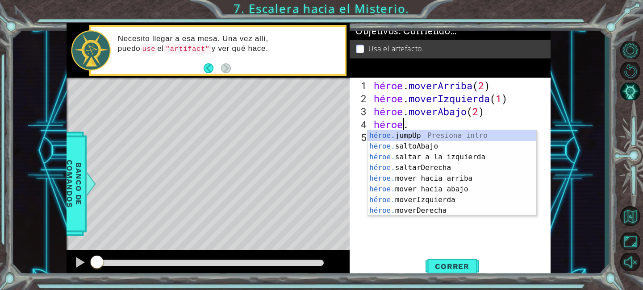
type textarea "hero.j"
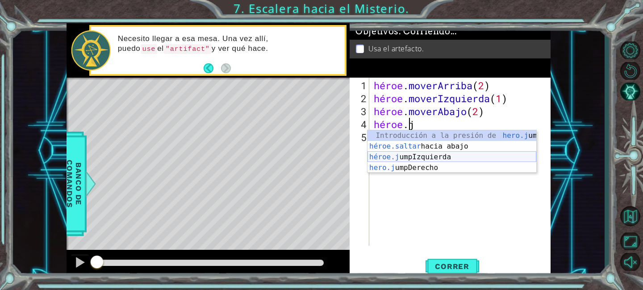
click at [425, 157] on div "Introducción a la presión de hero.j umpUp héroe.saltar hacia abajo Introducción…" at bounding box center [451, 162] width 169 height 64
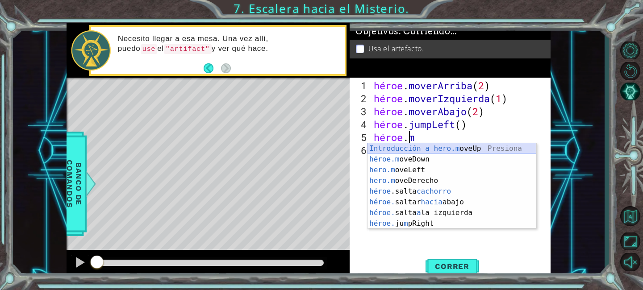
click at [445, 145] on div "Introducción a hero.m oveUp Presiona héroe.m oveDown Introducción a la presión …" at bounding box center [451, 196] width 169 height 107
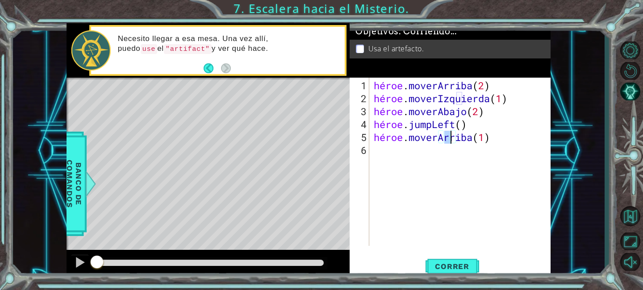
type textarea "hero.moveUp(2)"
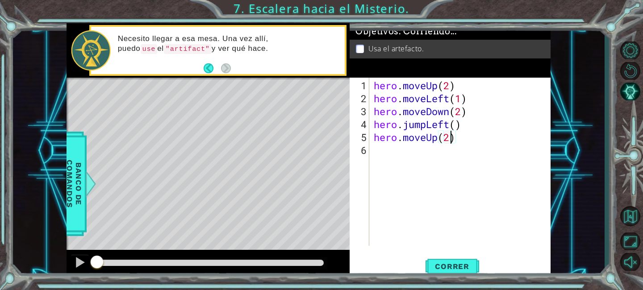
scroll to position [0, 3]
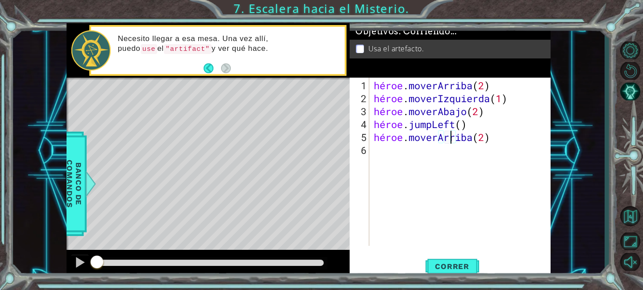
click at [389, 151] on div "héroe . moverArriba ( 2 ) héroe . moverIzquierda ( 1 ) héroe . moverAbajo ( 2 )…" at bounding box center [462, 176] width 181 height 194
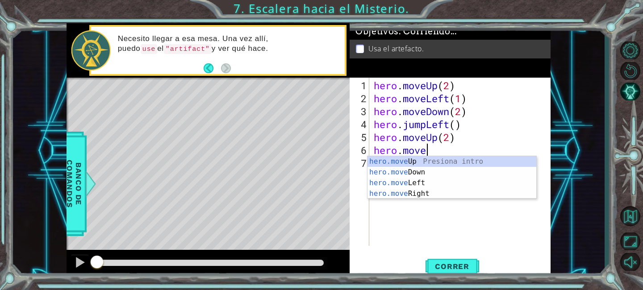
scroll to position [0, 2]
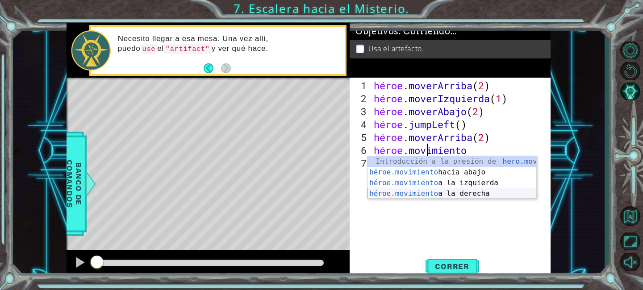
click at [429, 189] on div "Introducción a la presión de hero.move Up héroe.movimiento hacia abajo Introduc…" at bounding box center [451, 188] width 169 height 64
type textarea "hero.moveRight(1)"
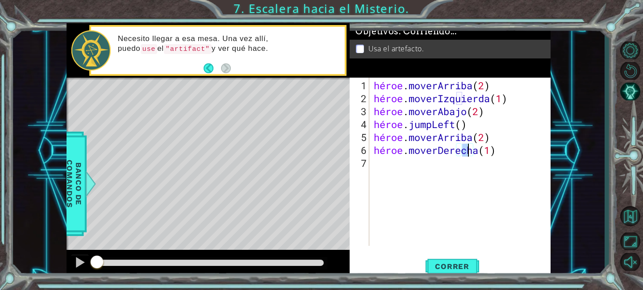
click at [404, 166] on div "héroe . moverArriba ( 2 ) héroe . moverIzquierda ( 1 ) héroe . moverAbajo ( 2 )…" at bounding box center [462, 176] width 181 height 194
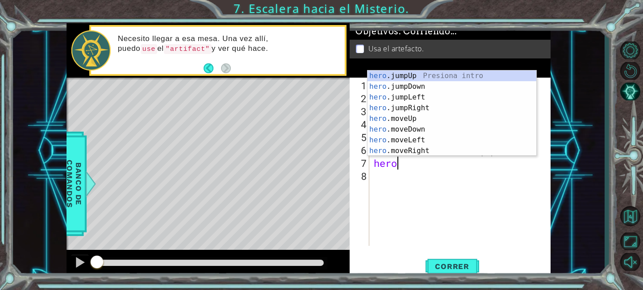
scroll to position [0, 1]
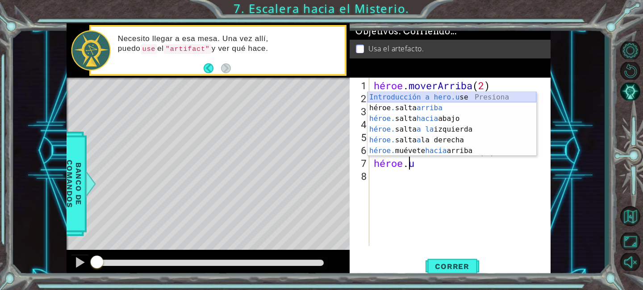
click at [466, 94] on div "Introducción a hero.u se Presiona héroe . salta arriba Introducción a la presió…" at bounding box center [451, 135] width 169 height 86
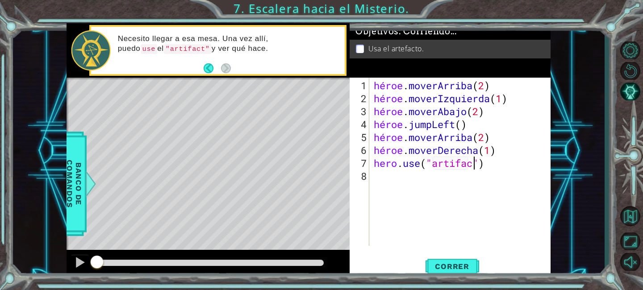
scroll to position [0, 4]
type textarea "hero.use("artifact")"
click at [457, 264] on font "Correr" at bounding box center [452, 266] width 34 height 9
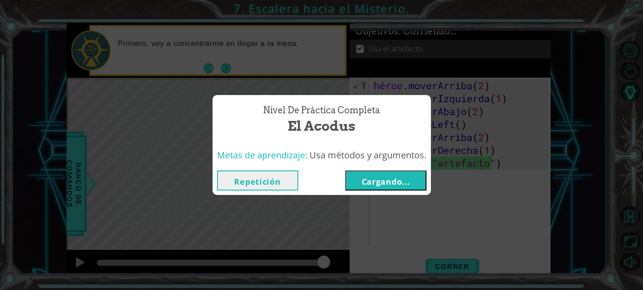
click at [397, 185] on font "Cargando..." at bounding box center [386, 181] width 48 height 11
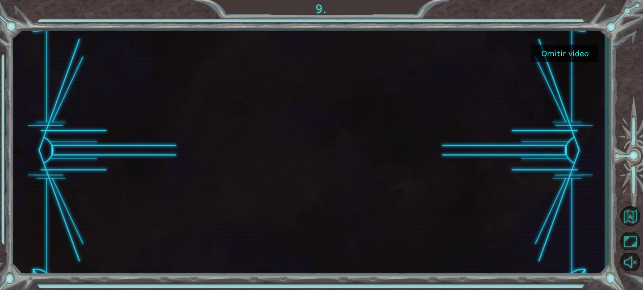
click at [545, 54] on font "Omitir video" at bounding box center [565, 53] width 48 height 9
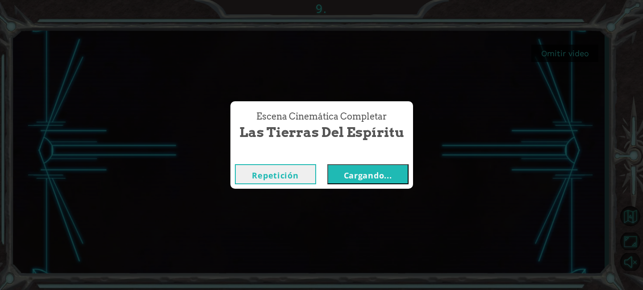
click at [363, 177] on font "Cargando..." at bounding box center [368, 175] width 48 height 11
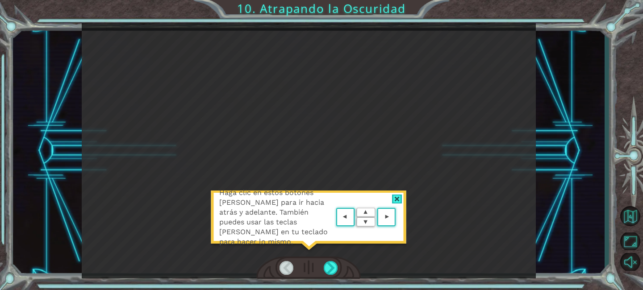
click at [395, 198] on div at bounding box center [397, 199] width 10 height 9
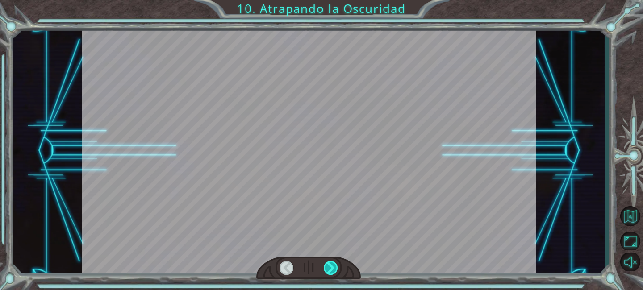
click at [329, 266] on div at bounding box center [331, 268] width 14 height 14
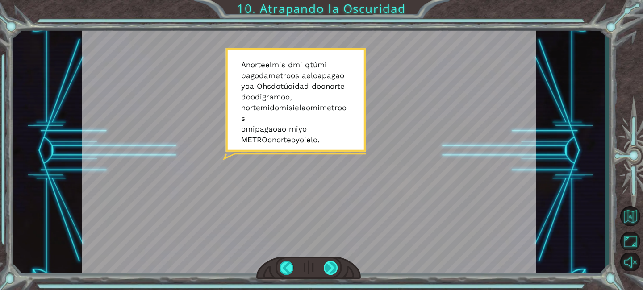
click at [328, 268] on div at bounding box center [331, 268] width 14 height 14
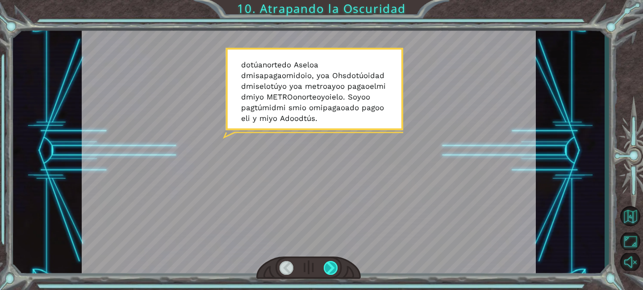
click at [328, 268] on div at bounding box center [331, 268] width 14 height 14
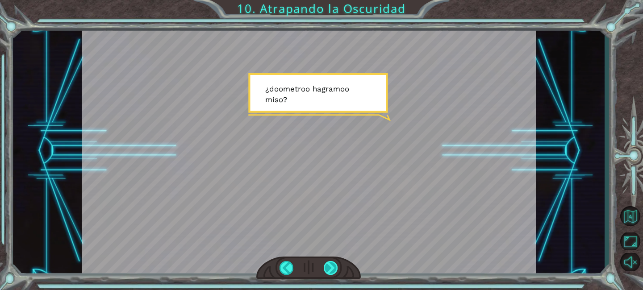
click at [328, 268] on div at bounding box center [331, 268] width 14 height 14
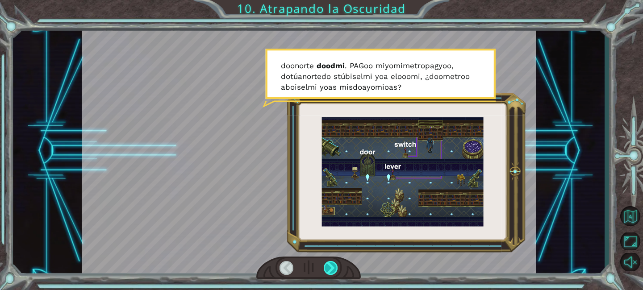
click at [328, 269] on div at bounding box center [331, 268] width 14 height 14
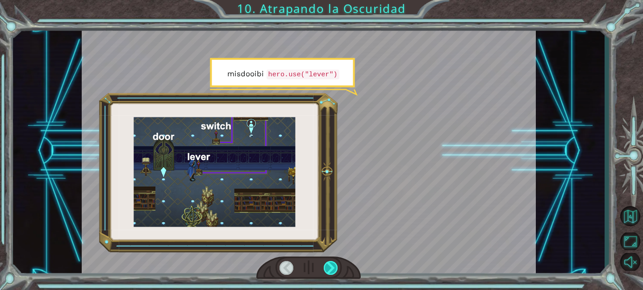
click at [328, 269] on div at bounding box center [331, 268] width 14 height 14
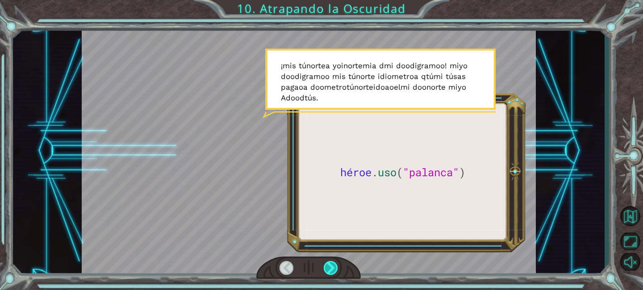
click at [328, 269] on div at bounding box center [331, 268] width 14 height 14
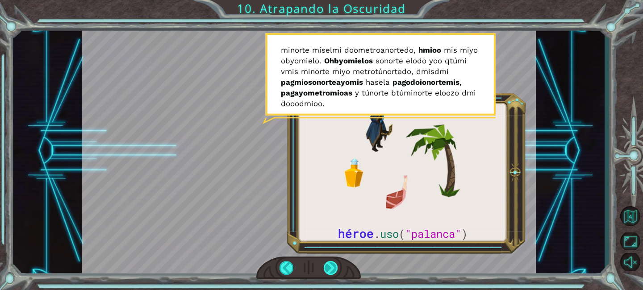
click at [326, 264] on div at bounding box center [331, 268] width 14 height 14
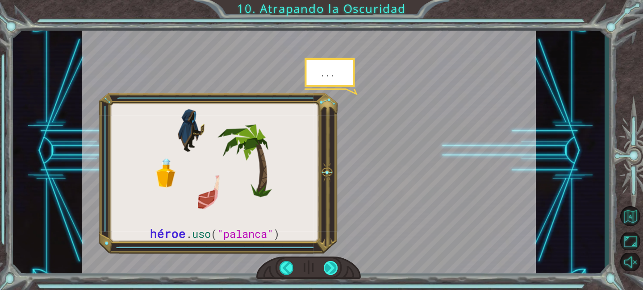
click at [330, 263] on div at bounding box center [331, 268] width 14 height 14
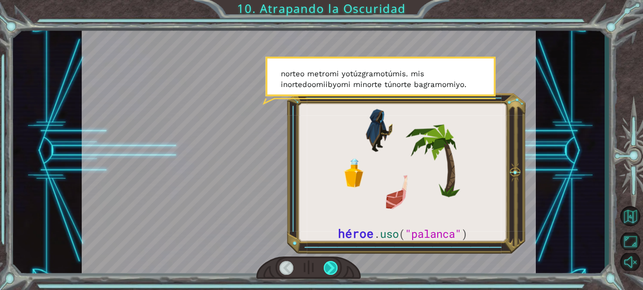
click at [333, 265] on div at bounding box center [331, 268] width 14 height 14
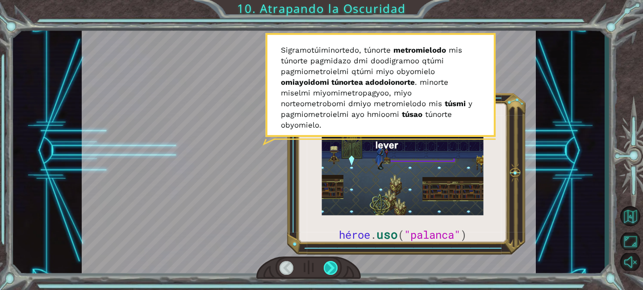
click at [333, 265] on div at bounding box center [331, 268] width 14 height 14
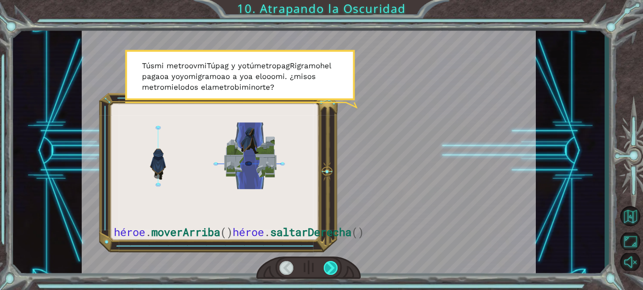
click at [333, 265] on div at bounding box center [331, 268] width 14 height 14
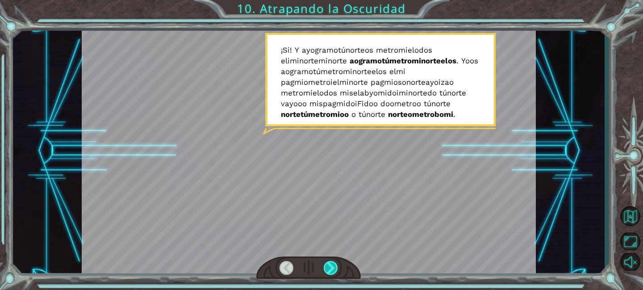
click at [333, 265] on div at bounding box center [331, 268] width 14 height 14
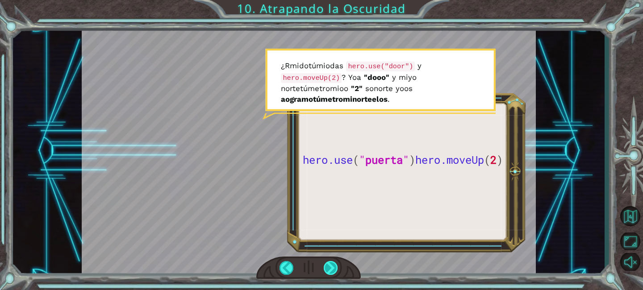
click at [334, 270] on div at bounding box center [331, 268] width 14 height 14
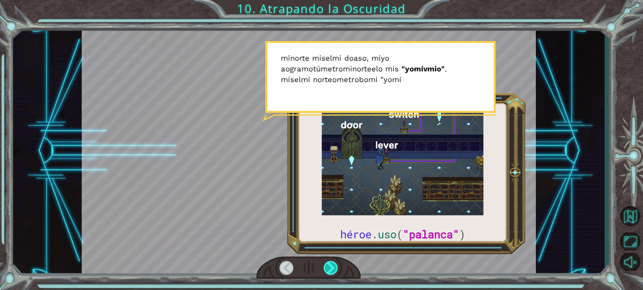
click at [334, 270] on div at bounding box center [331, 268] width 14 height 14
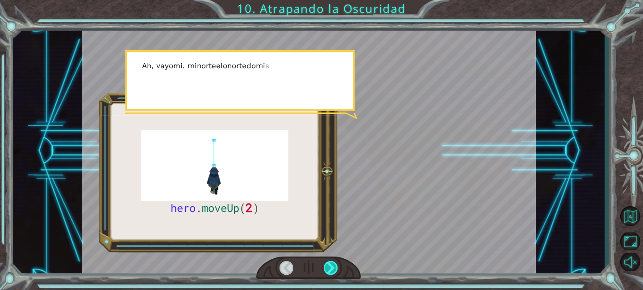
click at [334, 270] on div at bounding box center [331, 268] width 14 height 14
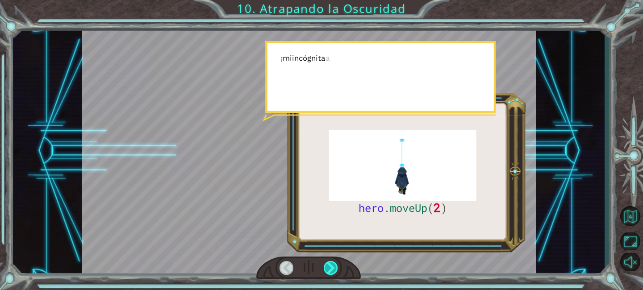
click at [334, 270] on div at bounding box center [331, 268] width 14 height 14
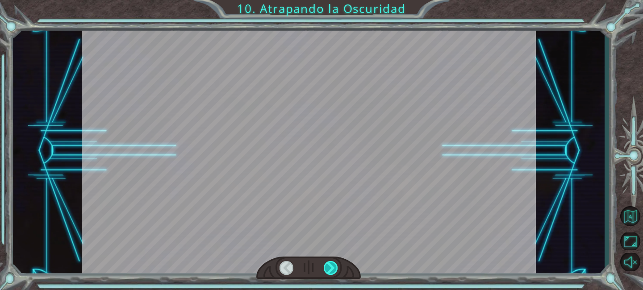
click at [334, 270] on div at bounding box center [331, 268] width 14 height 14
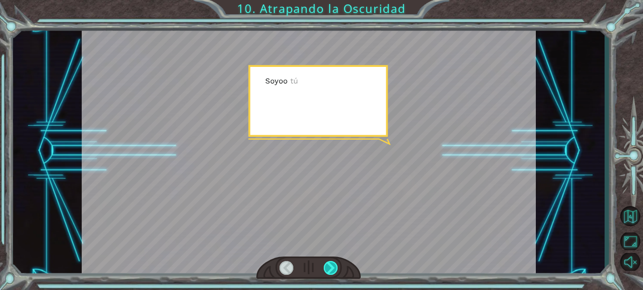
click at [334, 270] on div at bounding box center [331, 268] width 14 height 14
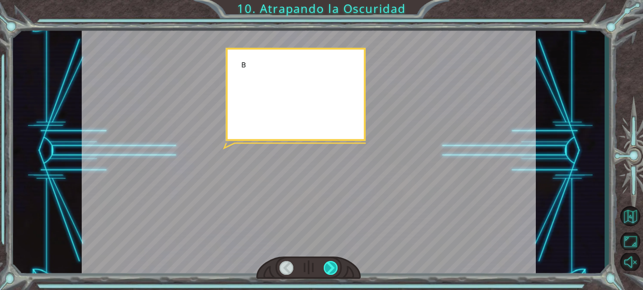
click at [334, 270] on div at bounding box center [331, 268] width 14 height 14
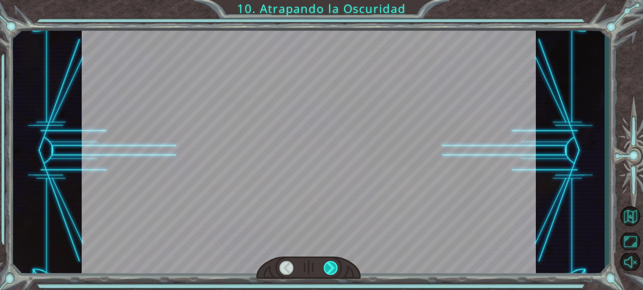
click at [334, 270] on div at bounding box center [331, 268] width 14 height 14
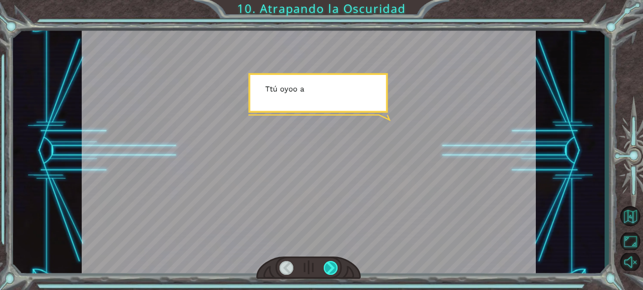
click at [334, 270] on div at bounding box center [331, 268] width 14 height 14
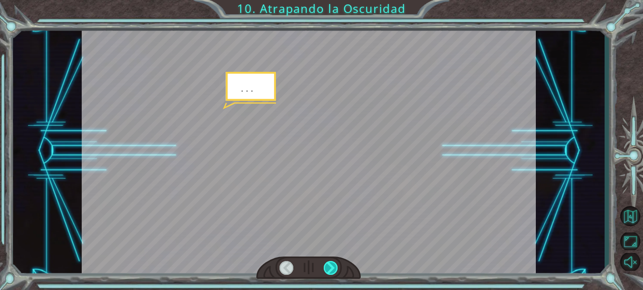
click at [334, 270] on div at bounding box center [331, 268] width 14 height 14
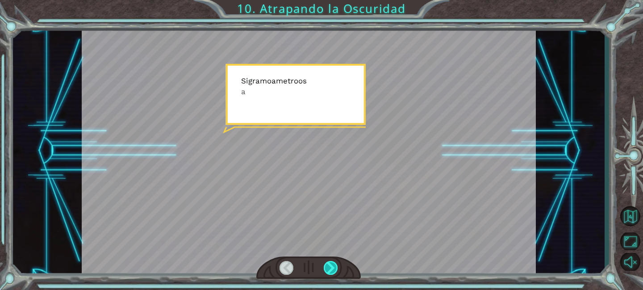
click at [334, 270] on div at bounding box center [331, 268] width 14 height 14
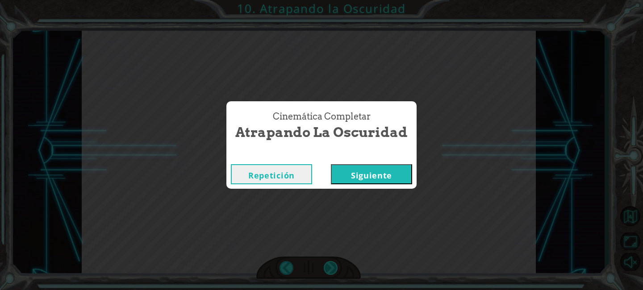
click at [334, 270] on div "Cinemática Completar Atrapando la Oscuridad Repetición [GEOGRAPHIC_DATA]" at bounding box center [321, 145] width 643 height 290
click at [368, 177] on font "Siguiente" at bounding box center [371, 175] width 41 height 11
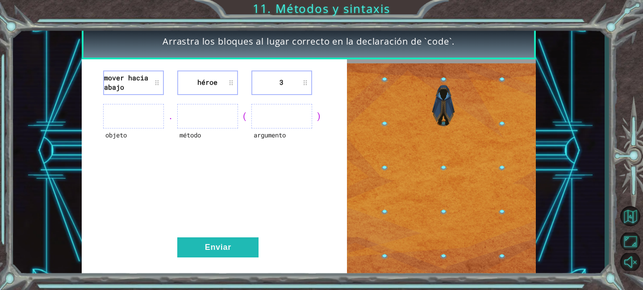
click at [156, 85] on font "mover hacia abajo" at bounding box center [133, 82] width 59 height 19
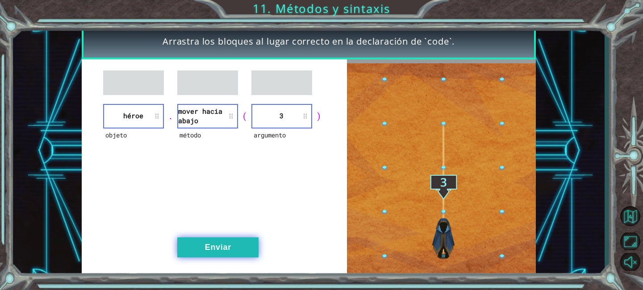
click at [240, 242] on button "Enviar" at bounding box center [217, 247] width 81 height 20
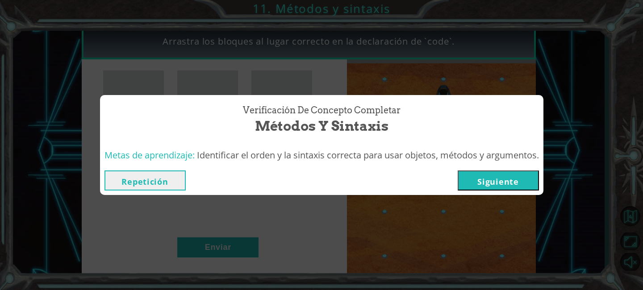
click at [504, 178] on font "Siguiente" at bounding box center [497, 181] width 41 height 11
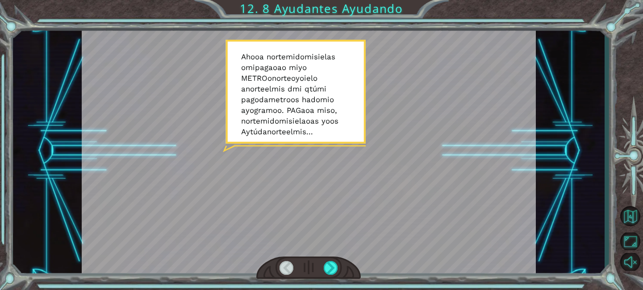
click at [410, 91] on div at bounding box center [309, 150] width 454 height 255
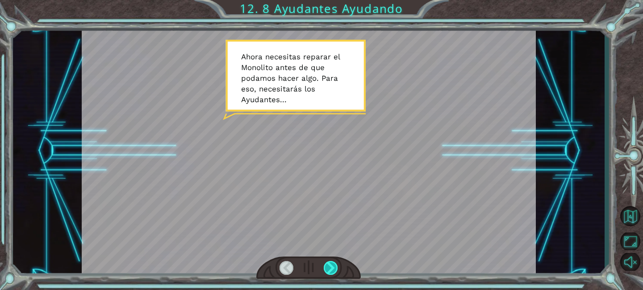
click at [328, 264] on div at bounding box center [331, 268] width 14 height 14
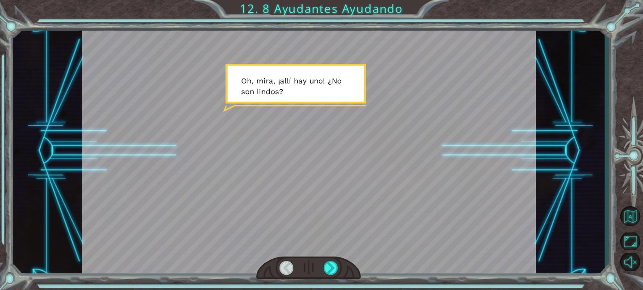
click at [312, 169] on div at bounding box center [309, 150] width 454 height 255
click at [330, 269] on div at bounding box center [331, 268] width 14 height 14
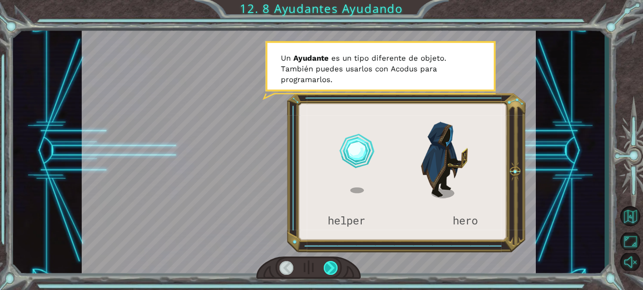
click at [333, 269] on div at bounding box center [331, 268] width 14 height 14
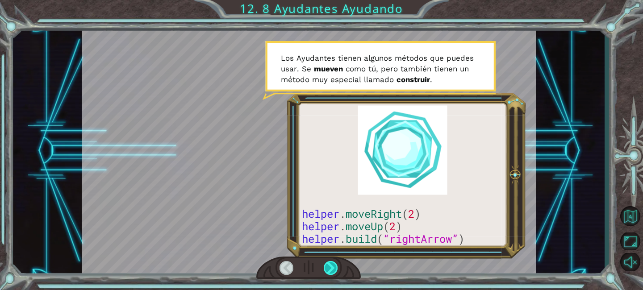
click at [333, 269] on div at bounding box center [331, 268] width 14 height 14
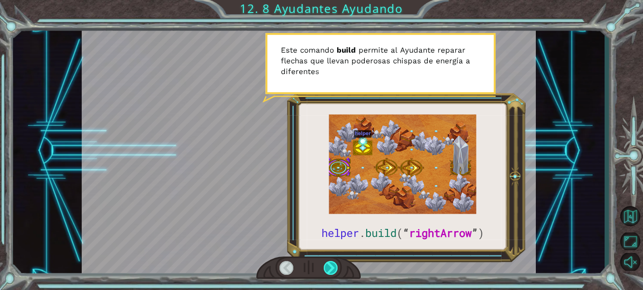
click at [333, 269] on div at bounding box center [331, 268] width 14 height 14
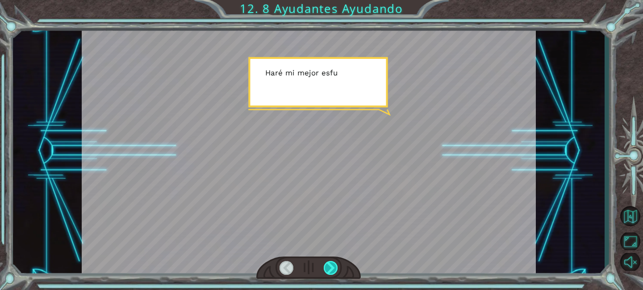
click at [333, 269] on div at bounding box center [331, 268] width 14 height 14
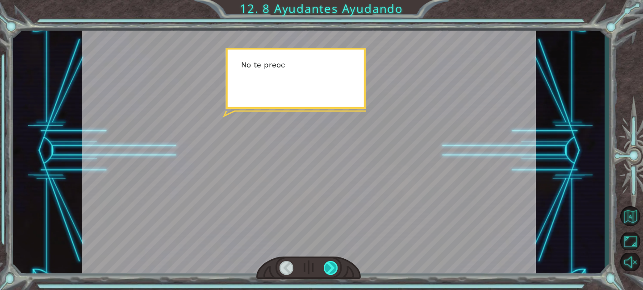
click at [333, 269] on div at bounding box center [331, 268] width 14 height 14
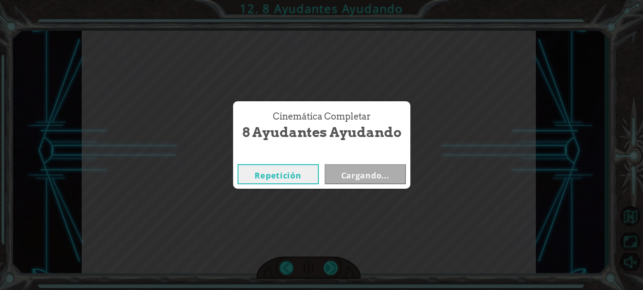
click at [333, 269] on div "Cinemática Completar 8 Ayudantes Ayudando Repetición Cargando..." at bounding box center [321, 145] width 643 height 290
click at [372, 173] on button "Siguiente" at bounding box center [364, 174] width 81 height 20
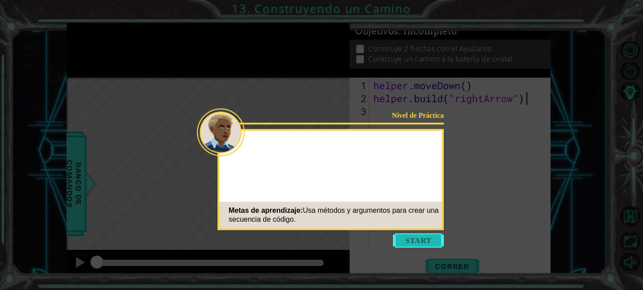
click at [413, 235] on button "Start" at bounding box center [418, 240] width 51 height 14
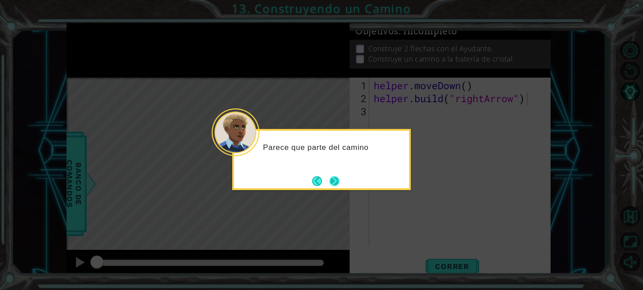
click at [336, 181] on button "Next" at bounding box center [334, 181] width 10 height 10
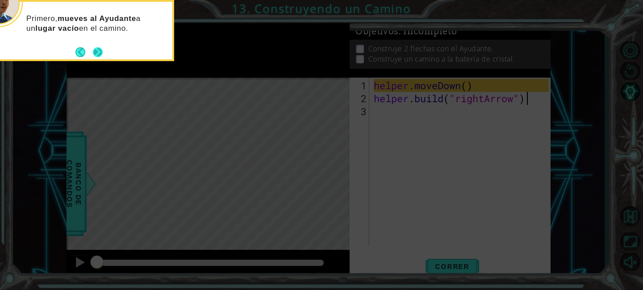
click at [99, 55] on button "Next" at bounding box center [98, 52] width 10 height 10
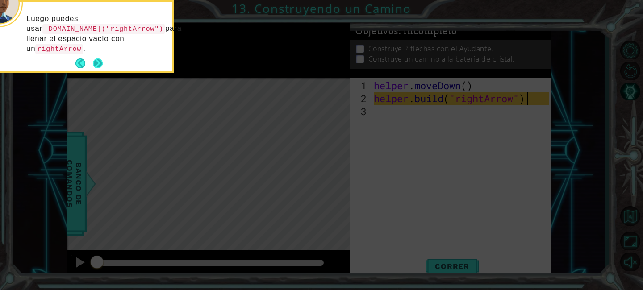
click at [97, 60] on button "Next" at bounding box center [98, 63] width 10 height 10
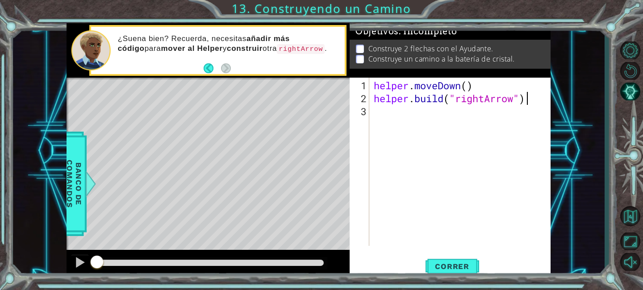
click at [369, 110] on div "[DOMAIN_NAME]("rightArrow") 1 2 3 helper . moveDown ( ) helper . build ( "right…" at bounding box center [448, 162] width 199 height 168
click at [383, 113] on div "helper . moveDown ( ) helper . build ( "rightArrow" )" at bounding box center [462, 176] width 181 height 194
